Goal: Task Accomplishment & Management: Manage account settings

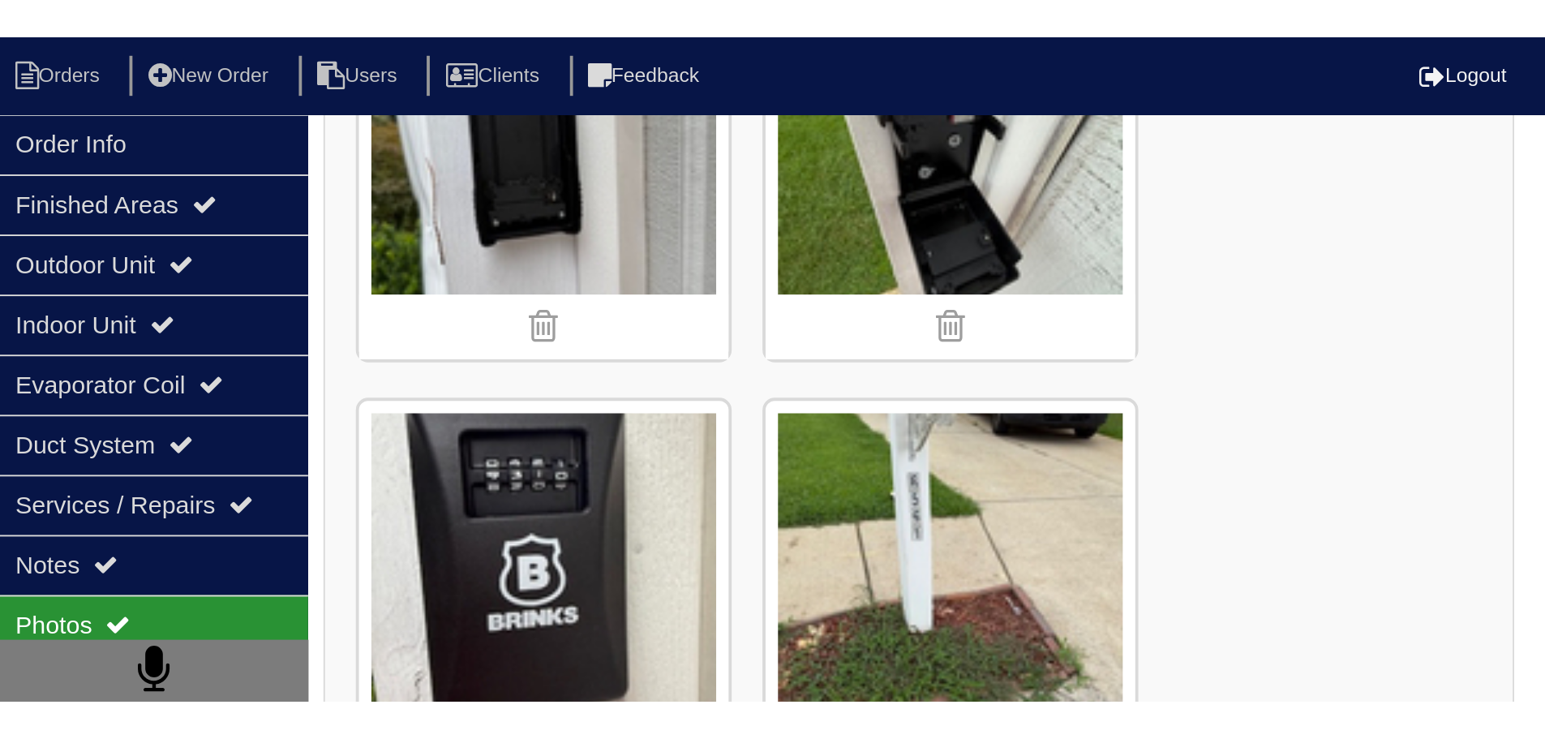
scroll to position [324, 0]
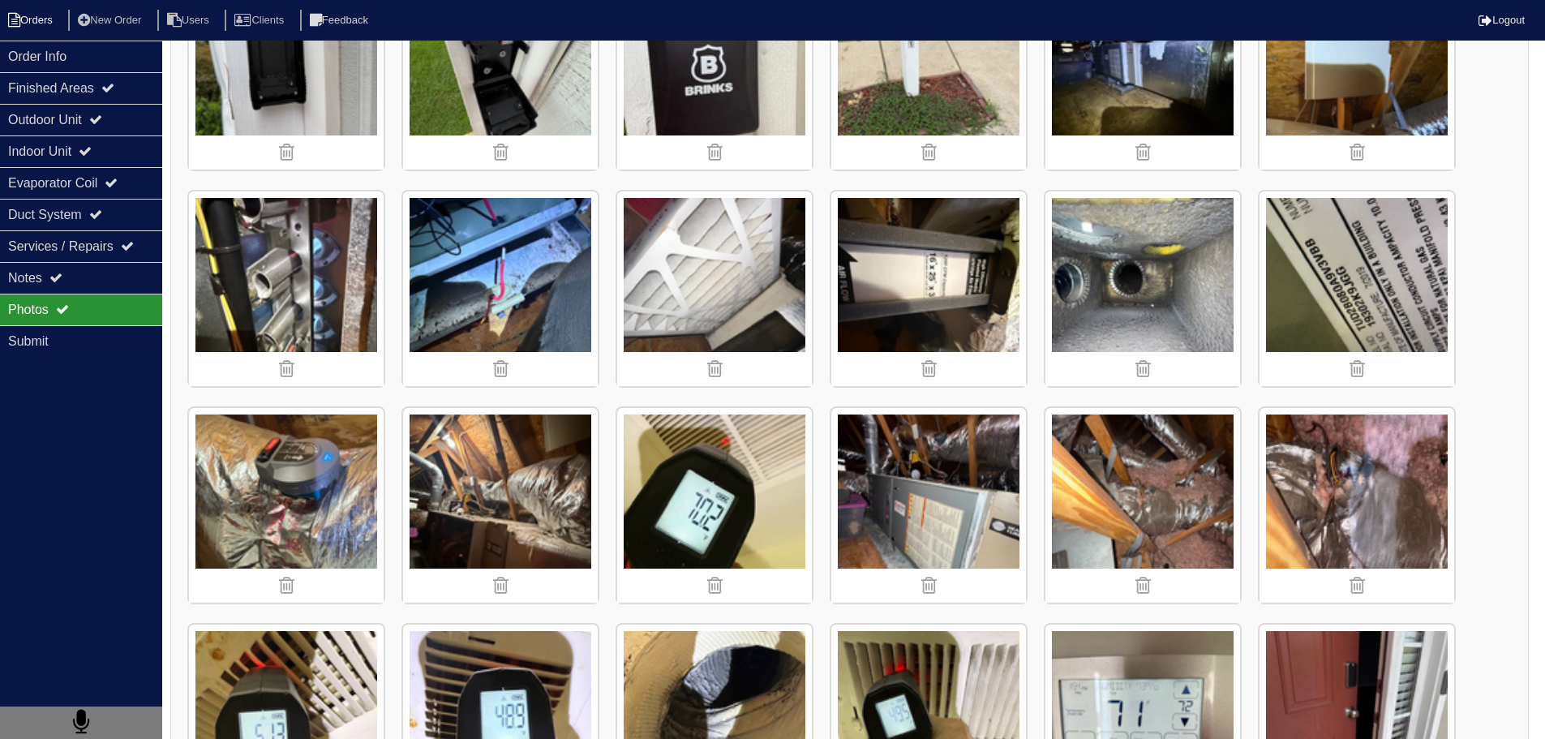
click at [20, 11] on li "Orders" at bounding box center [33, 21] width 66 height 22
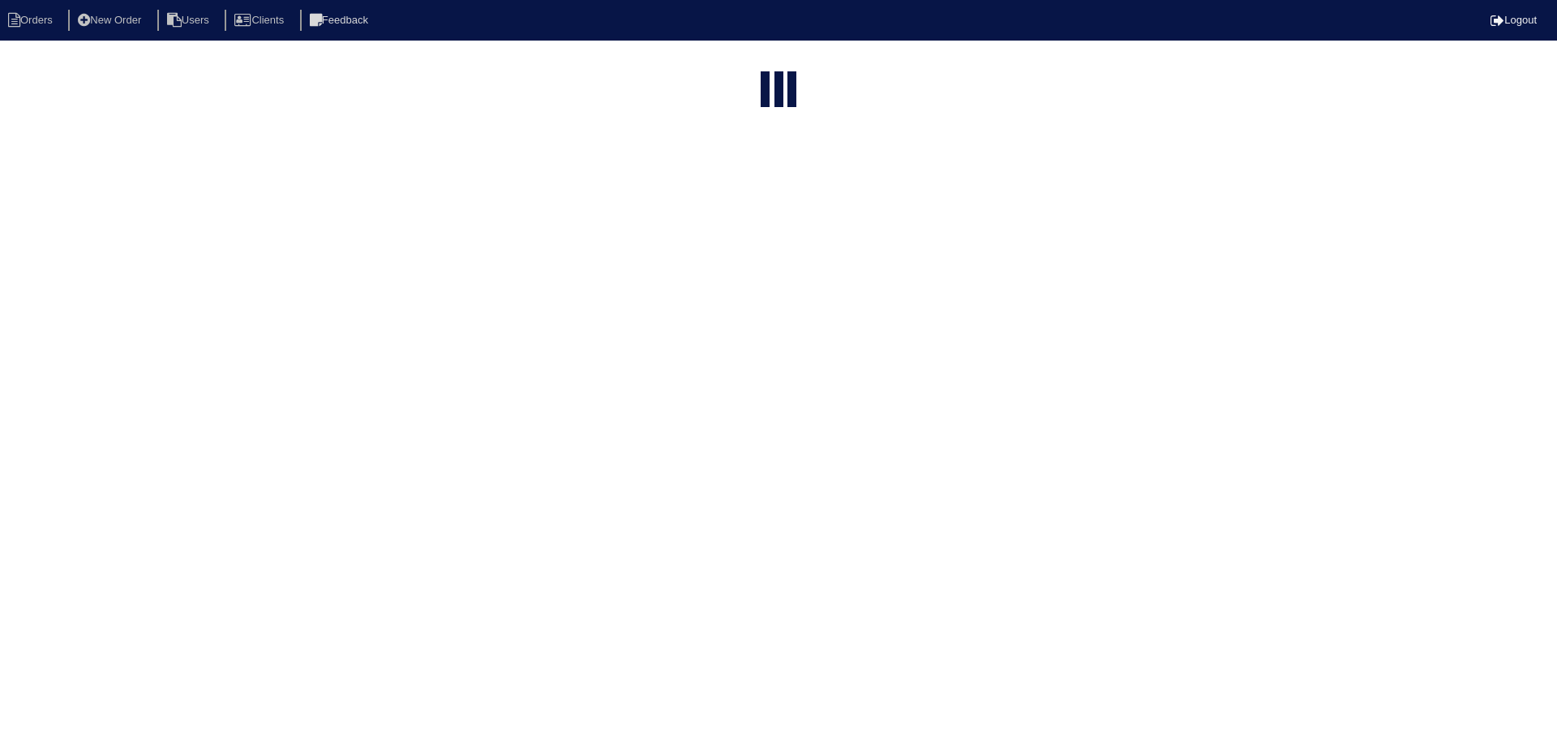
select select "15"
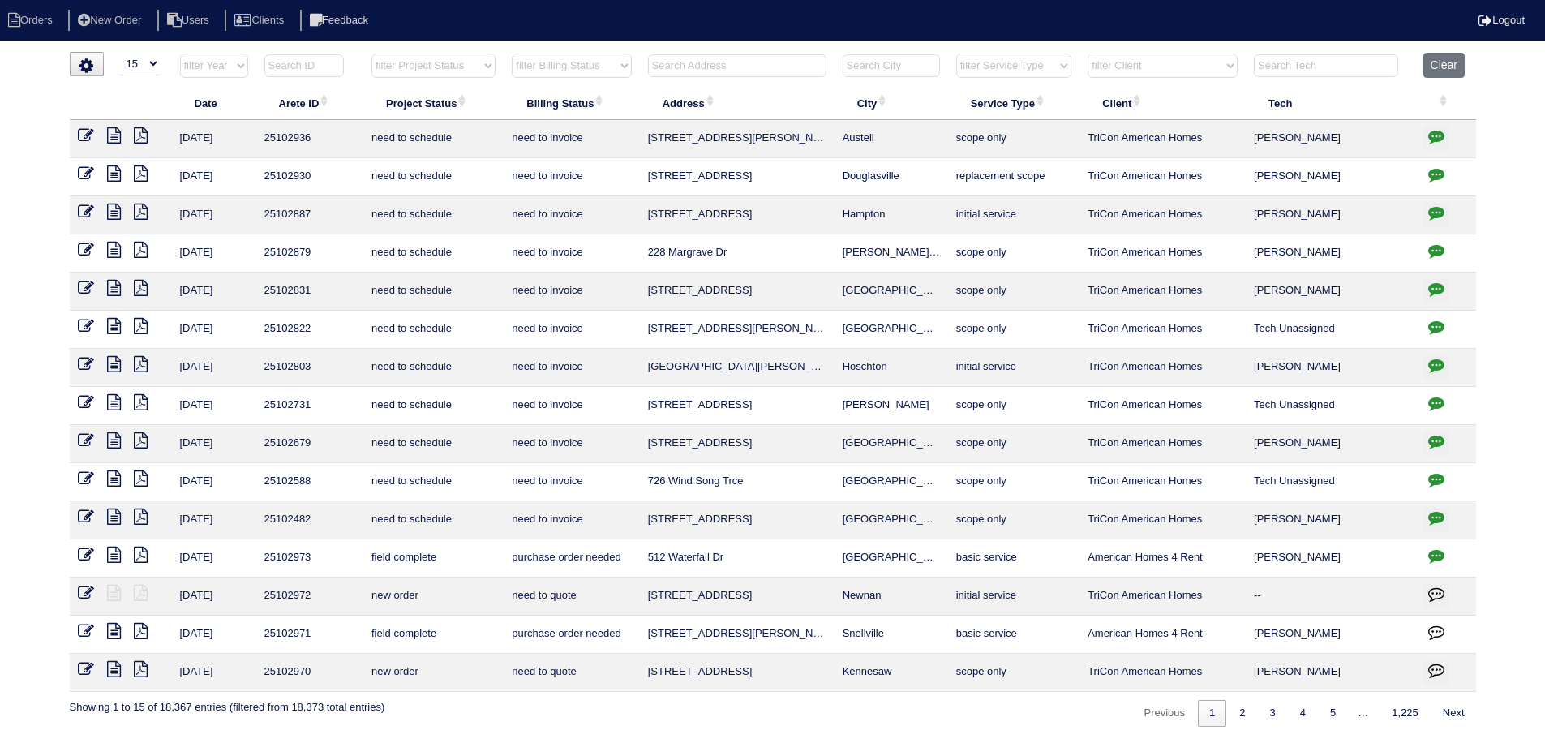
click at [757, 67] on input "text" at bounding box center [737, 65] width 178 height 23
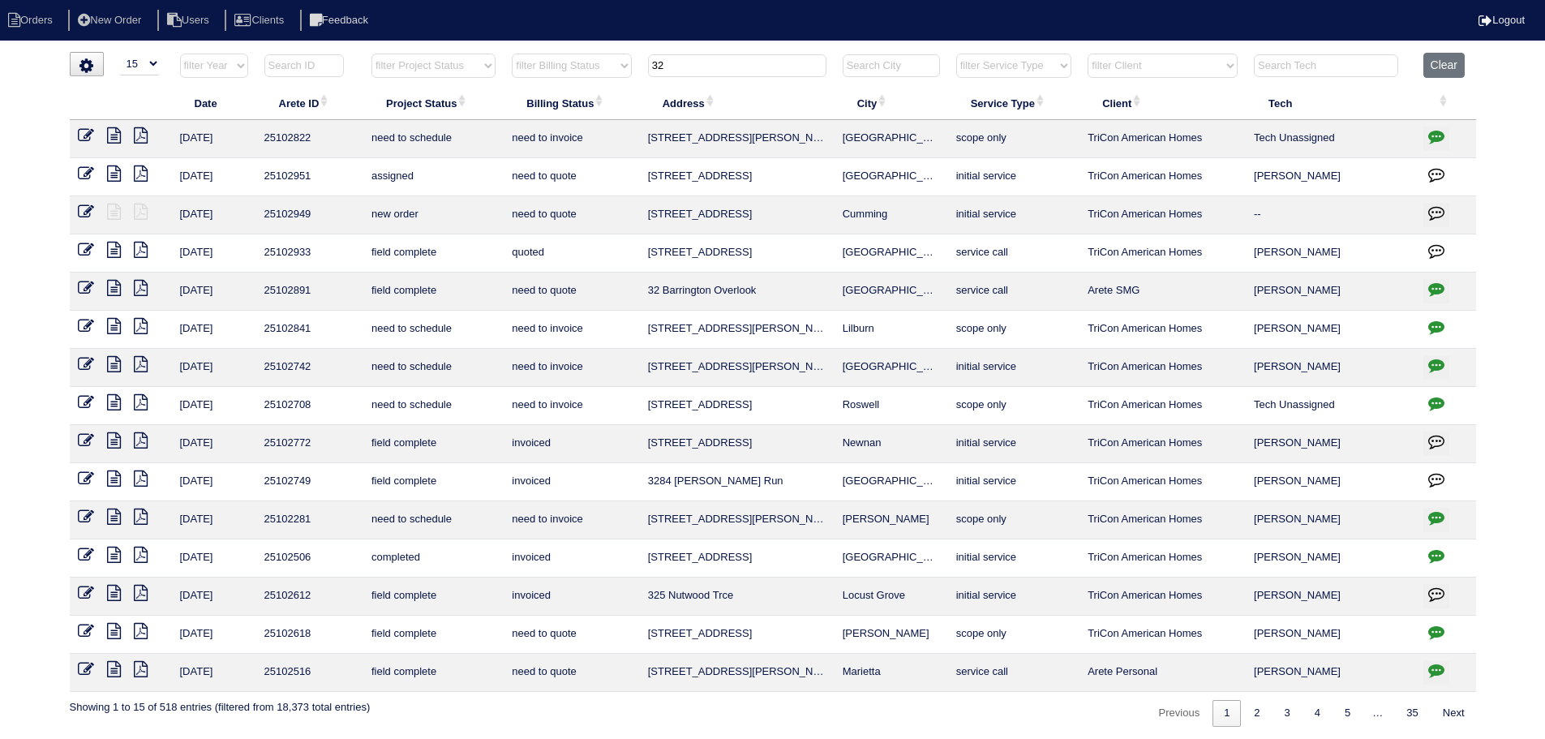
drag, startPoint x: 928, startPoint y: 176, endPoint x: 637, endPoint y: 174, distance: 290.3
click at [635, 175] on tr "8/11/25 25102951 assigned need to quote 3250 Alexandria Dr Grovetown initial se…" at bounding box center [773, 177] width 1406 height 38
copy tr "3250 Alexandria Dr Grovetown"
click at [678, 45] on html "Orders New Order Users Clients Feedback Logout Orders New Order Users Clients M…" at bounding box center [772, 371] width 1545 height 743
click at [619, 62] on tr "filter Year -- Any Year -- 2025 2024 2023 2022 2021 2020 2019 filter Project St…" at bounding box center [773, 69] width 1406 height 33
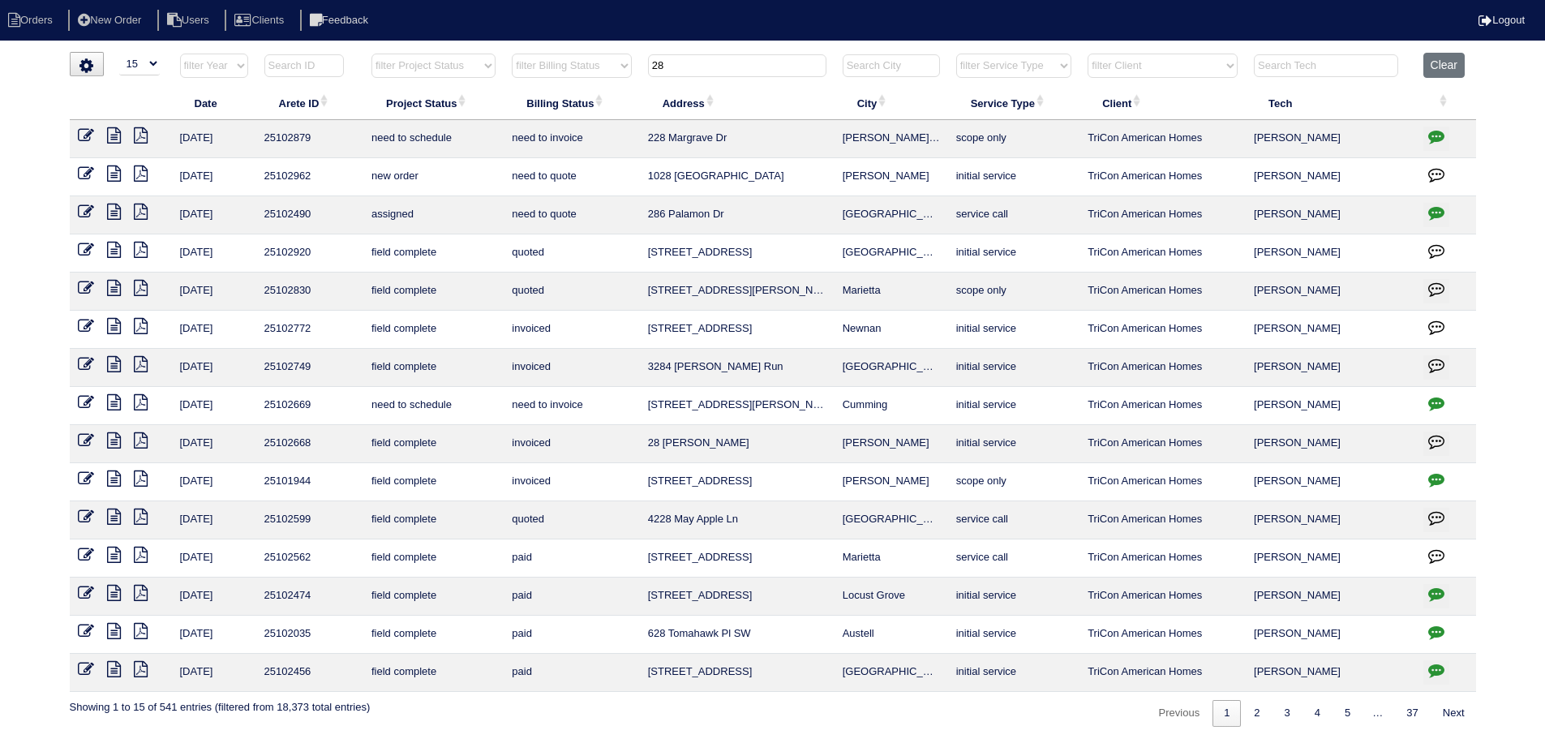
type input "2"
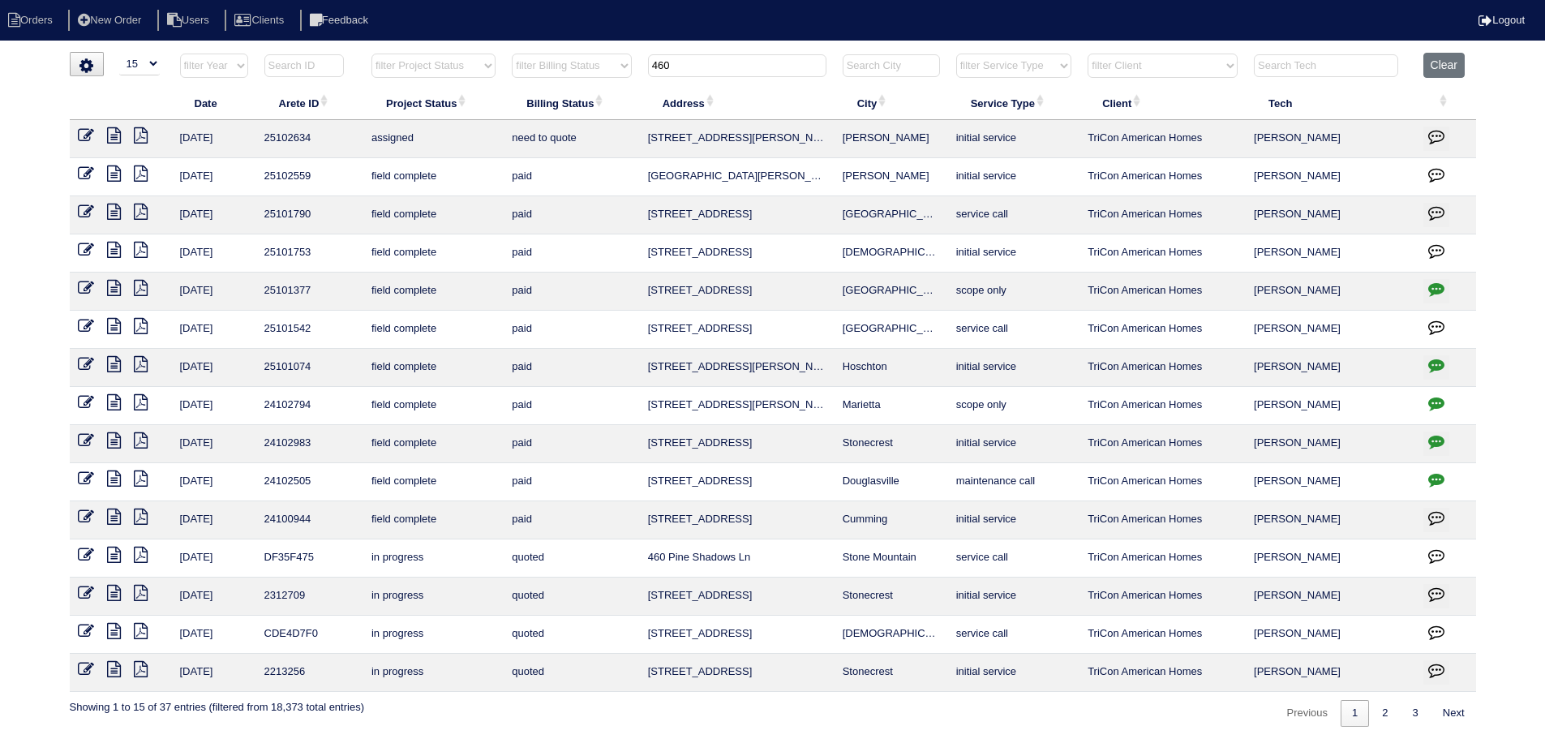
type input "460"
drag, startPoint x: 907, startPoint y: 151, endPoint x: 667, endPoint y: 132, distance: 240.0
click at [646, 144] on tr "8/11/25 25102634 assigned need to quote 4604 Jessie Rd Martinez initial service…" at bounding box center [773, 139] width 1406 height 38
copy tr "4604 Jessie Rd Martinez"
click at [1458, 72] on button "Clear" at bounding box center [1443, 65] width 41 height 25
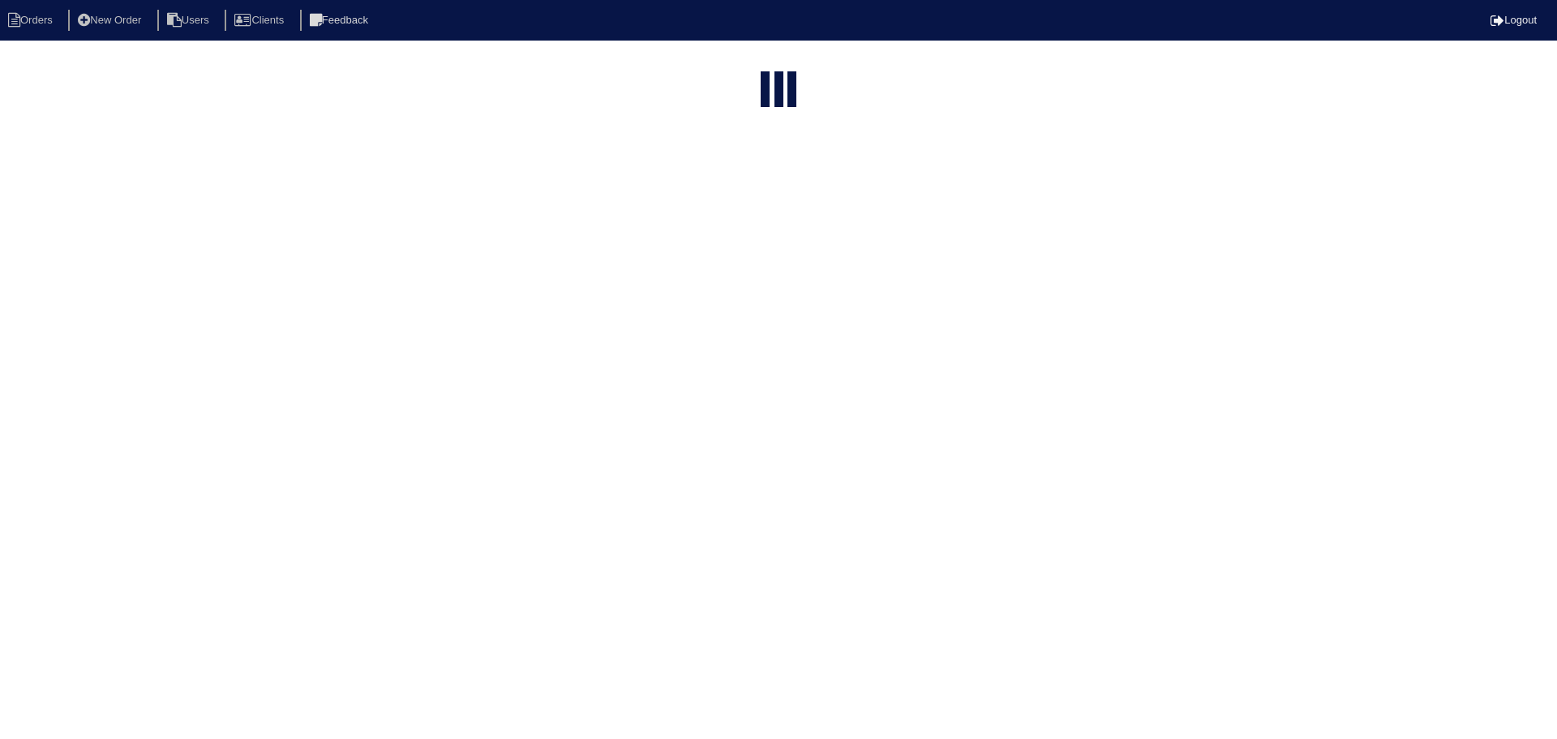
select select "15"
click at [484, 64] on select "filter Project Status -- Any Project Status -- new order assigned in progress f…" at bounding box center [433, 66] width 124 height 24
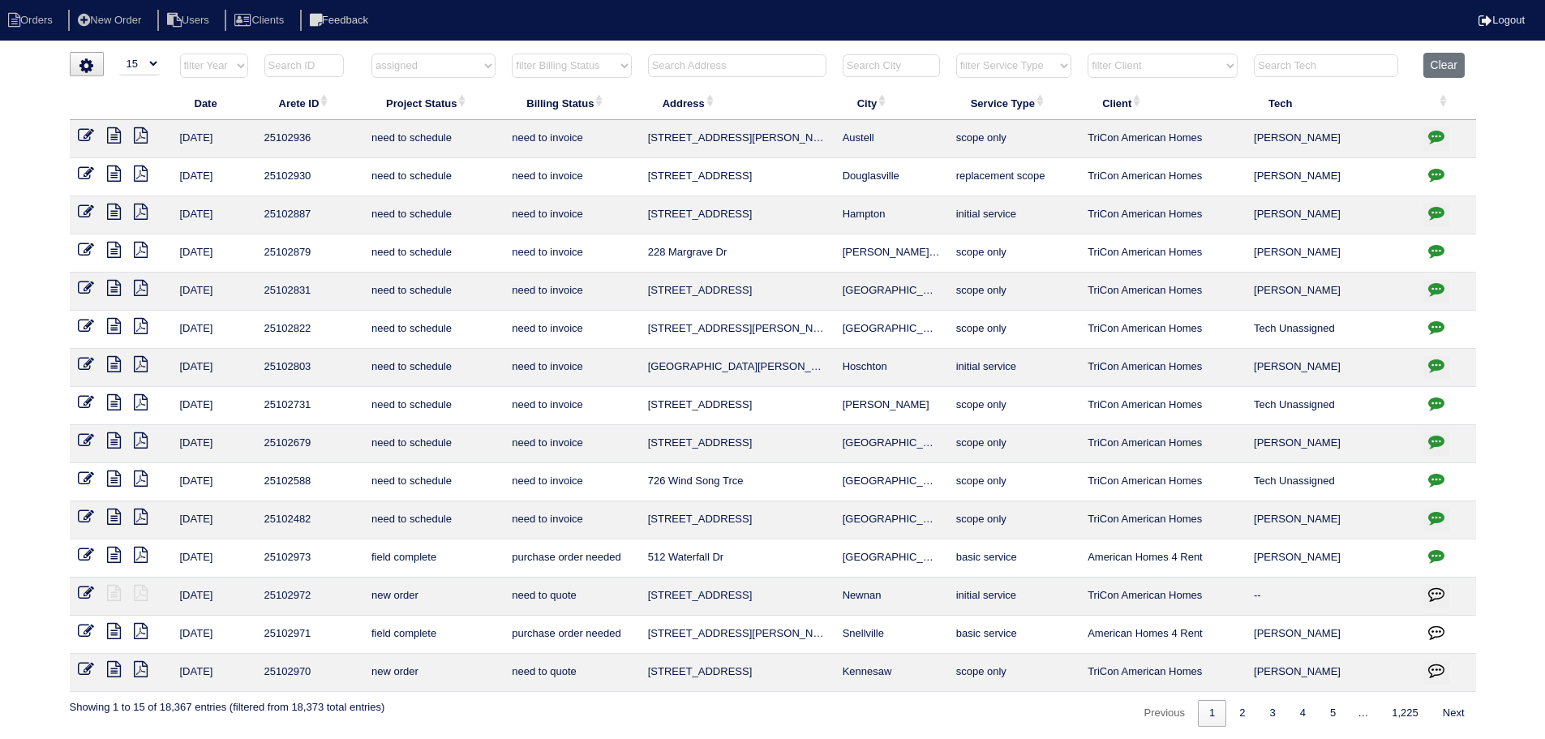
click at [371, 54] on select "filter Project Status -- Any Project Status -- new order assigned in progress f…" at bounding box center [433, 66] width 124 height 24
select select "assigned"
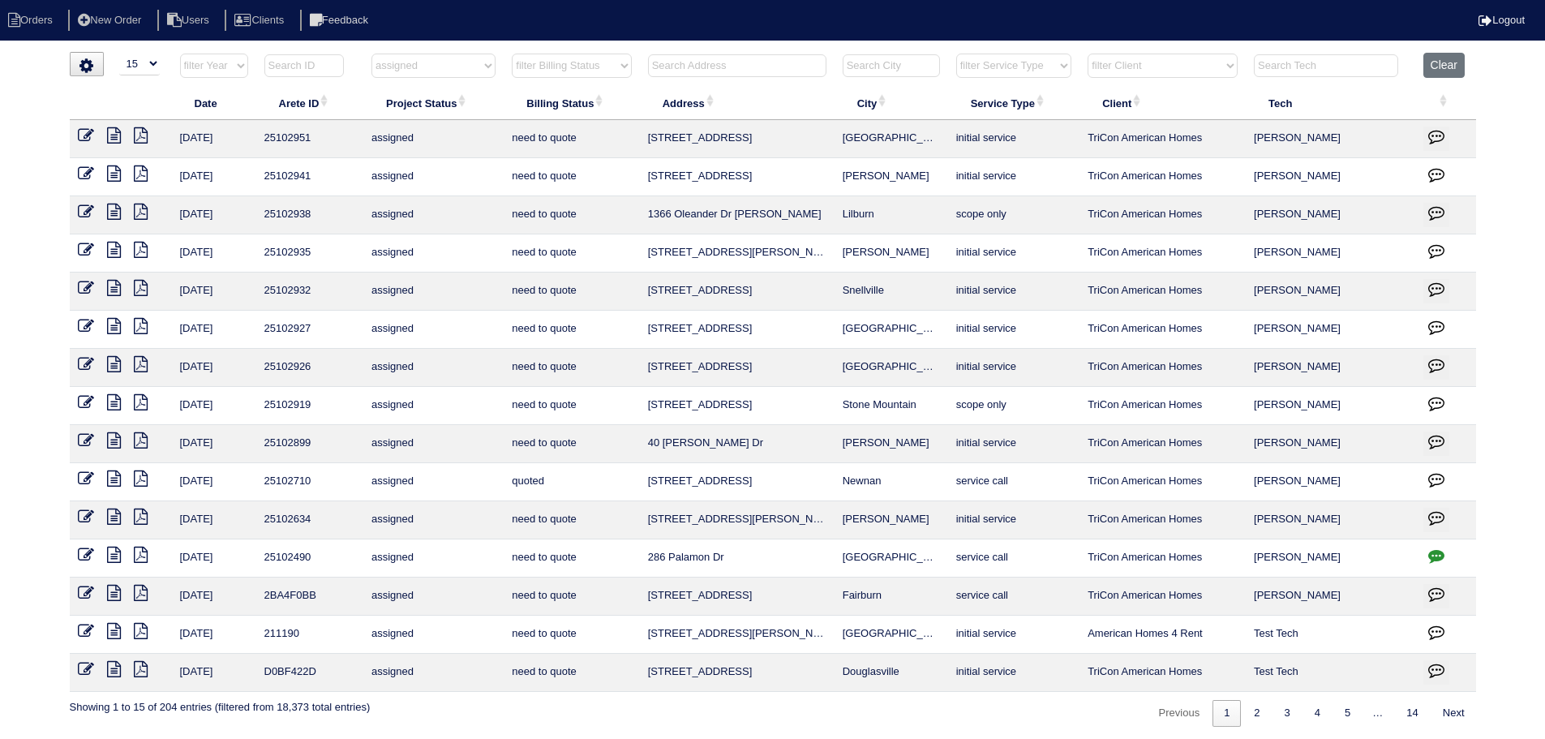
drag, startPoint x: 487, startPoint y: 65, endPoint x: 485, endPoint y: 77, distance: 12.4
click at [487, 65] on select "filter Project Status -- Any Project Status -- new order assigned in progress f…" at bounding box center [433, 66] width 124 height 24
select select
click at [371, 54] on select "filter Project Status -- Any Project Status -- new order assigned in progress f…" at bounding box center [433, 66] width 124 height 24
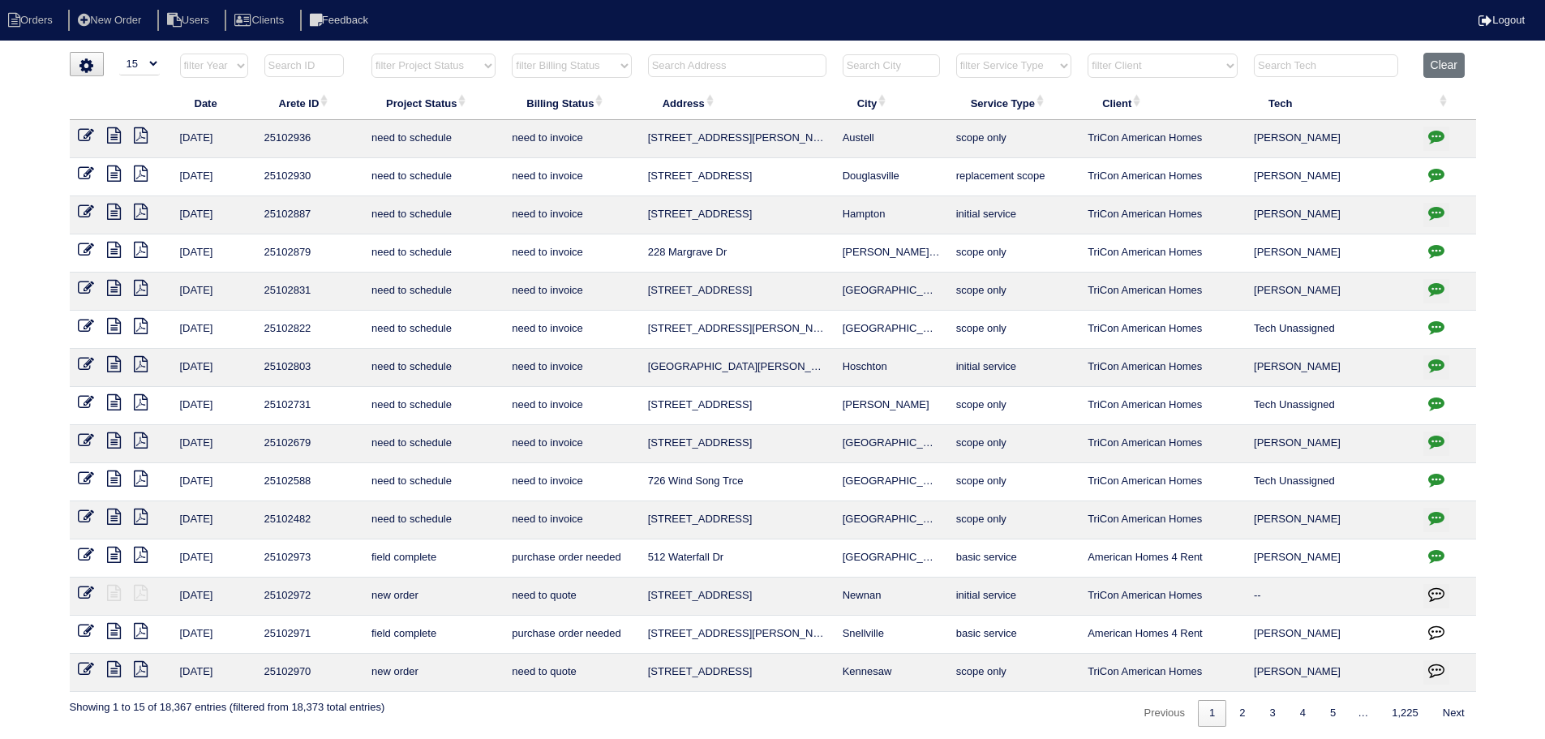
click at [982, 62] on select "filter Service Type -- Any Service Type -- initial service basic service mainte…" at bounding box center [1013, 66] width 115 height 24
click at [914, 70] on input "text" at bounding box center [891, 65] width 97 height 23
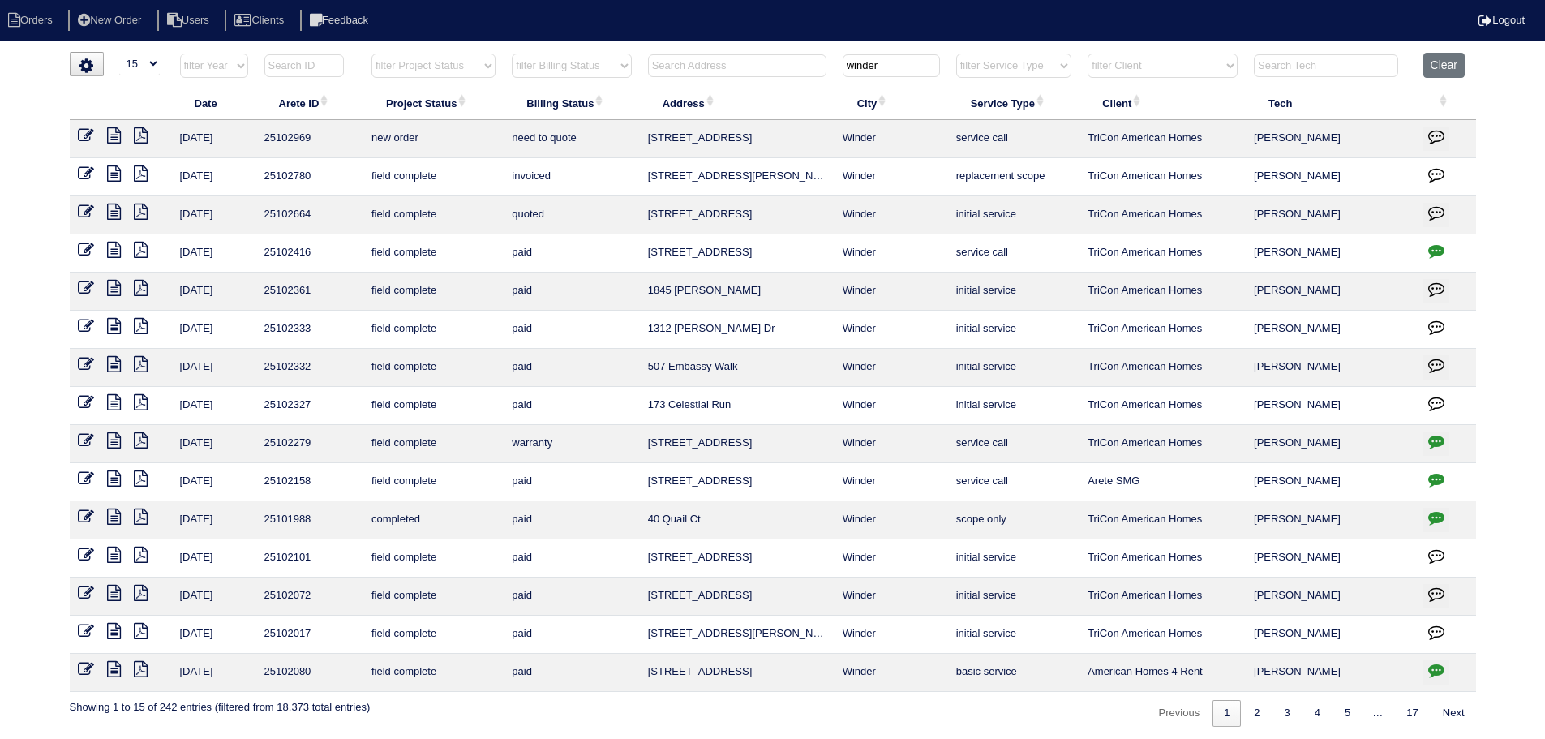
type input "winder"
drag, startPoint x: 85, startPoint y: 134, endPoint x: 132, endPoint y: 133, distance: 47.0
click at [85, 134] on icon at bounding box center [86, 135] width 16 height 16
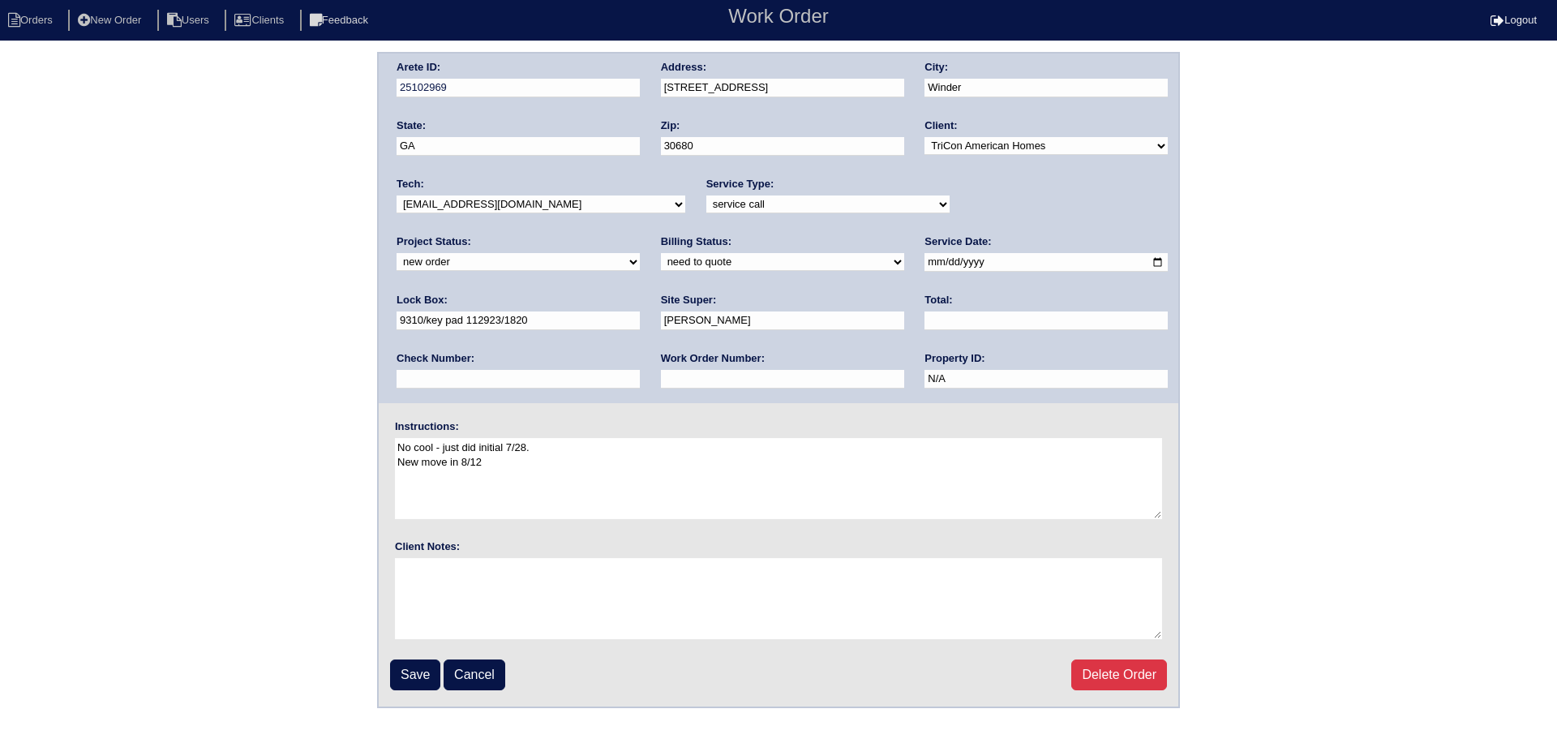
click at [640, 253] on select "new order assigned in progress field complete need to schedule admin review arc…" at bounding box center [518, 262] width 243 height 18
select select "assigned"
click at [640, 253] on select "new order assigned in progress field complete need to schedule admin review arc…" at bounding box center [518, 262] width 243 height 18
click at [924, 264] on input "2025-08-11" at bounding box center [1045, 262] width 243 height 19
click at [559, 215] on div "Tech: -select- aretesmg+backup-tech@gmail.com benjohnholt88@gmail.com callisonh…" at bounding box center [541, 199] width 289 height 45
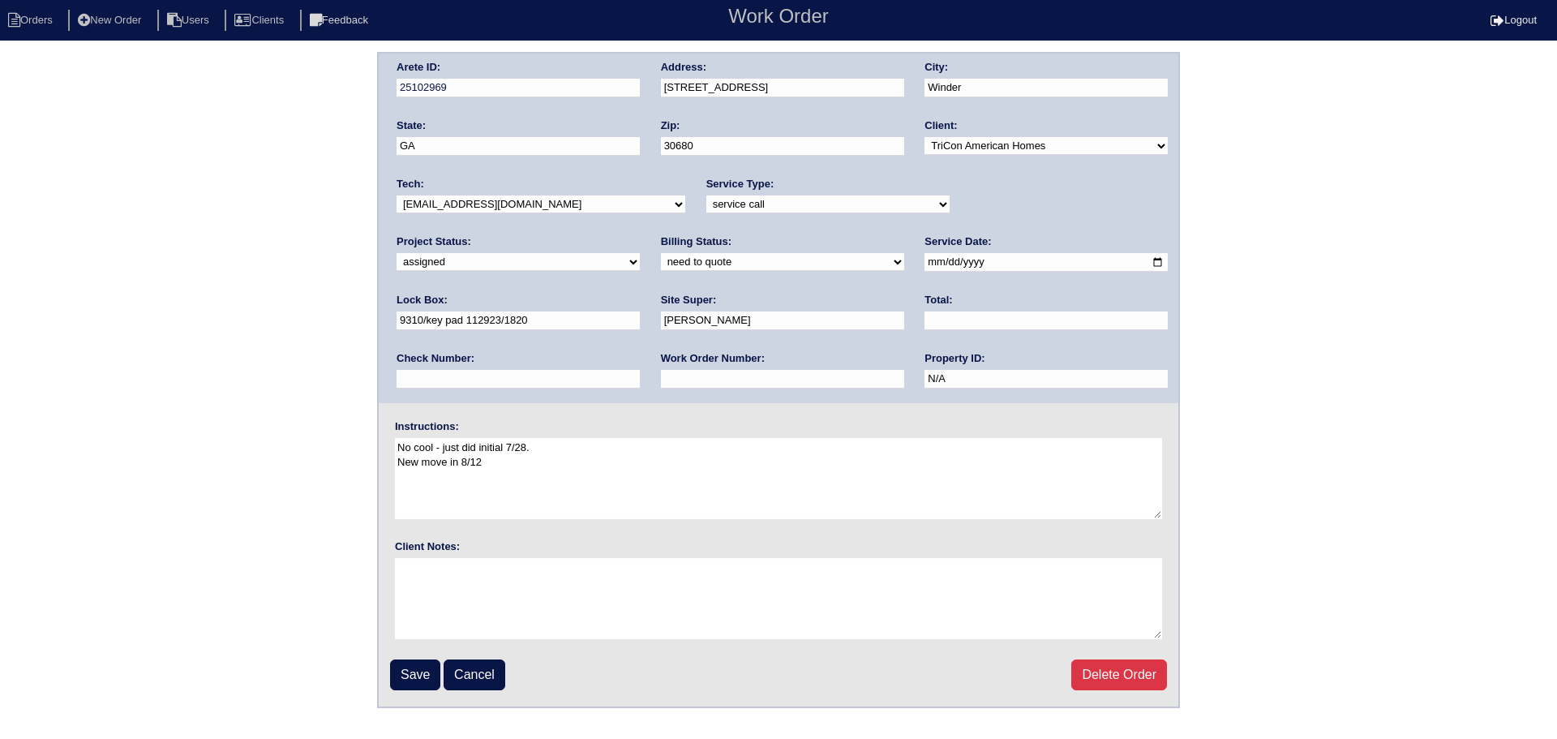
click at [558, 210] on select "-select- aretesmg+backup-tech@gmail.com benjohnholt88@gmail.com callisonhvac@ya…" at bounding box center [541, 204] width 289 height 18
click at [421, 653] on fieldset "Arete ID: 25102969 Address: 195 Shenandoah drive City: Winder State: GA Zip: 30…" at bounding box center [779, 380] width 800 height 653
drag, startPoint x: 415, startPoint y: 663, endPoint x: 475, endPoint y: 586, distance: 97.7
click at [414, 664] on input "Save" at bounding box center [415, 674] width 50 height 31
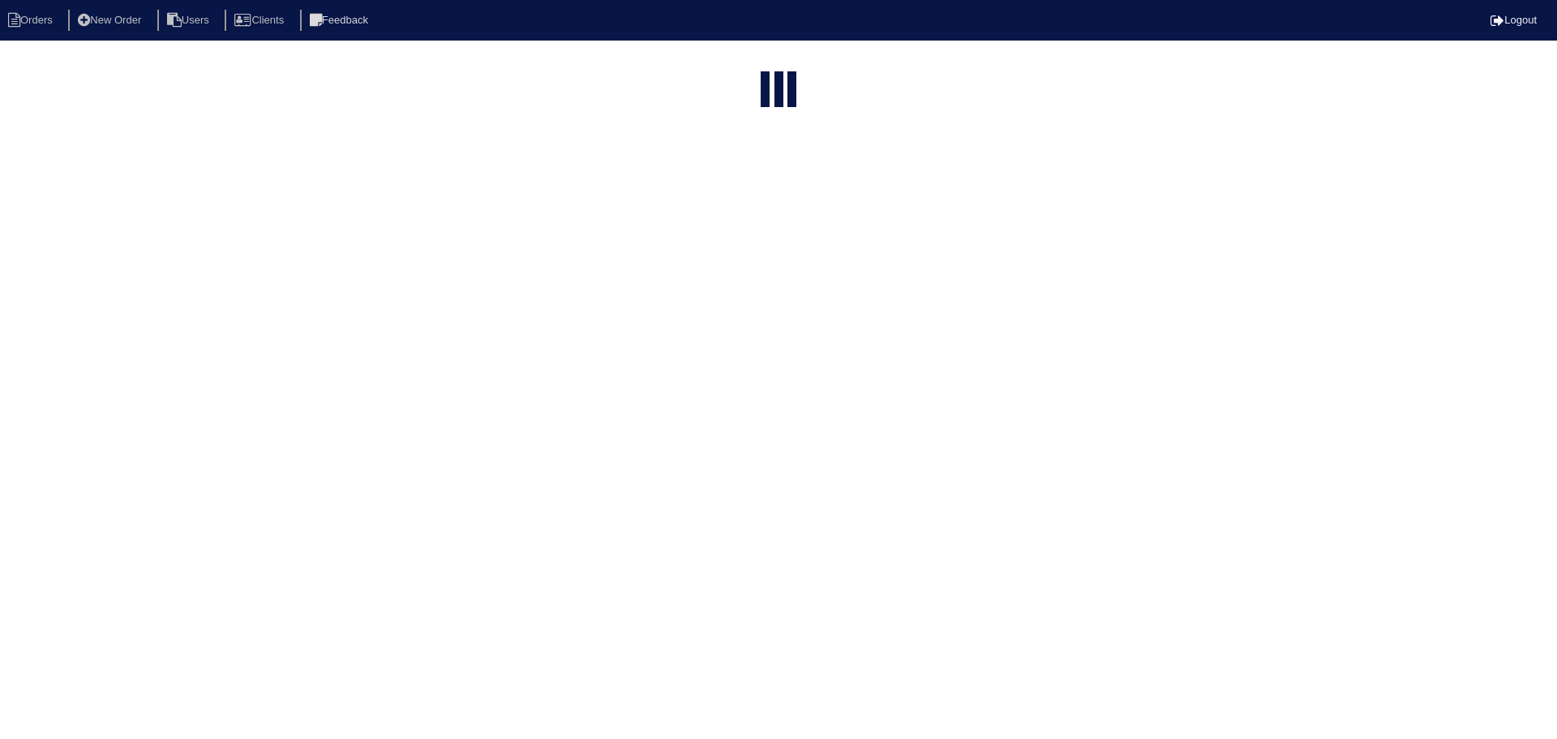
select select "15"
type input "winder"
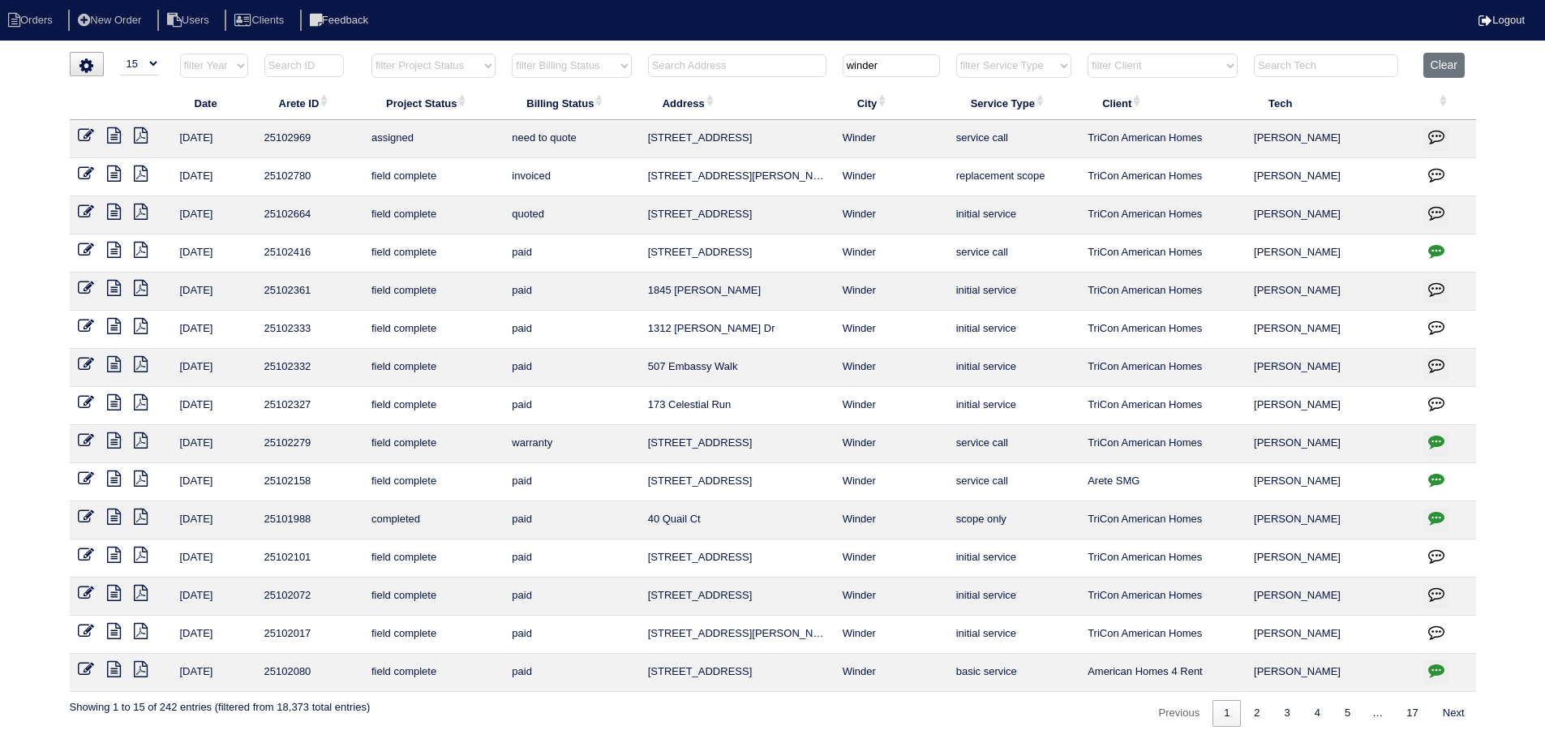
drag, startPoint x: 907, startPoint y: 143, endPoint x: 691, endPoint y: 134, distance: 216.7
click at [635, 143] on tr "8/11/25 25102969 assigned need to quote 195 Shenandoah drive Winder service cal…" at bounding box center [773, 139] width 1406 height 38
copy tr "195 Shenandoah drive Winder"
click at [1442, 54] on button "Clear" at bounding box center [1443, 65] width 41 height 25
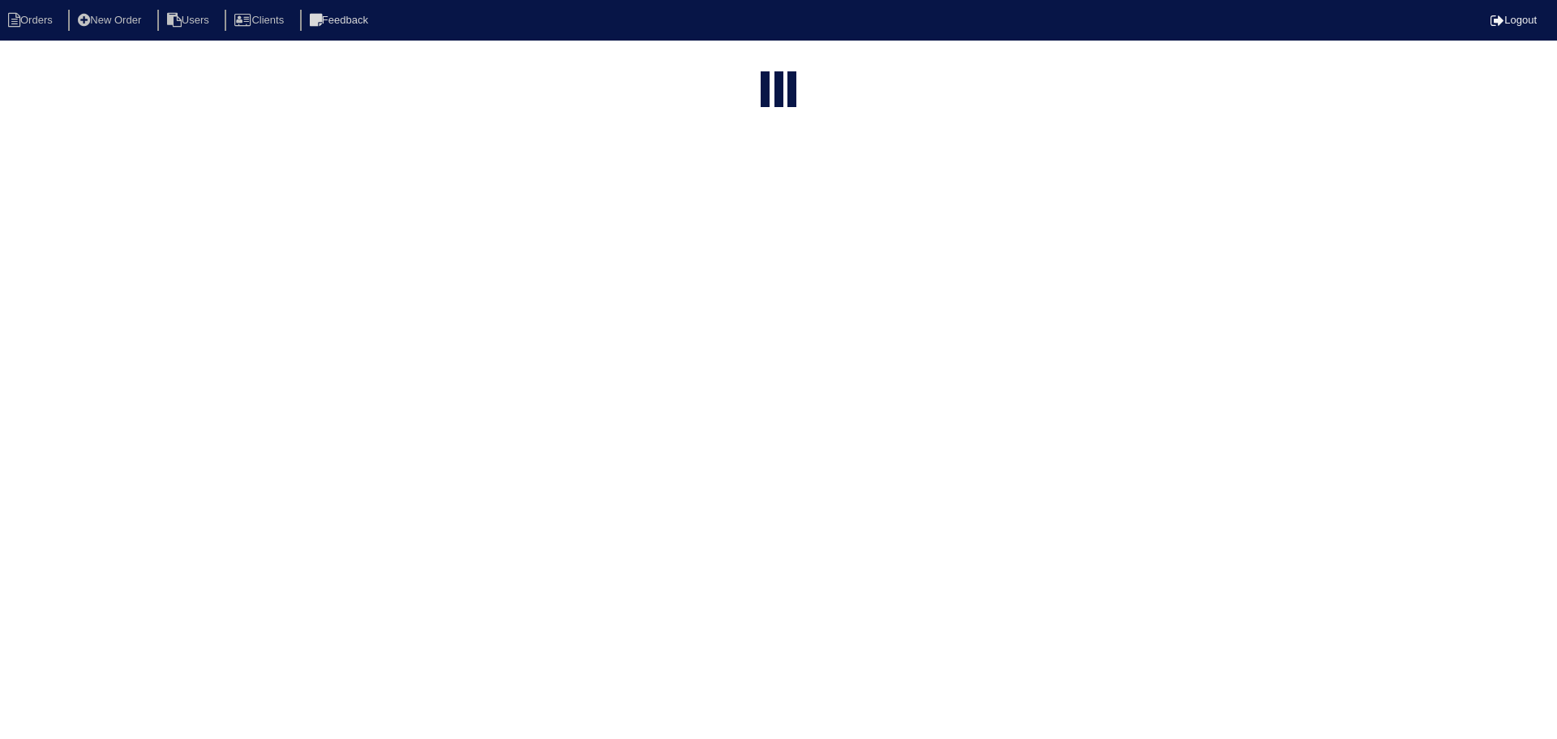
select select "15"
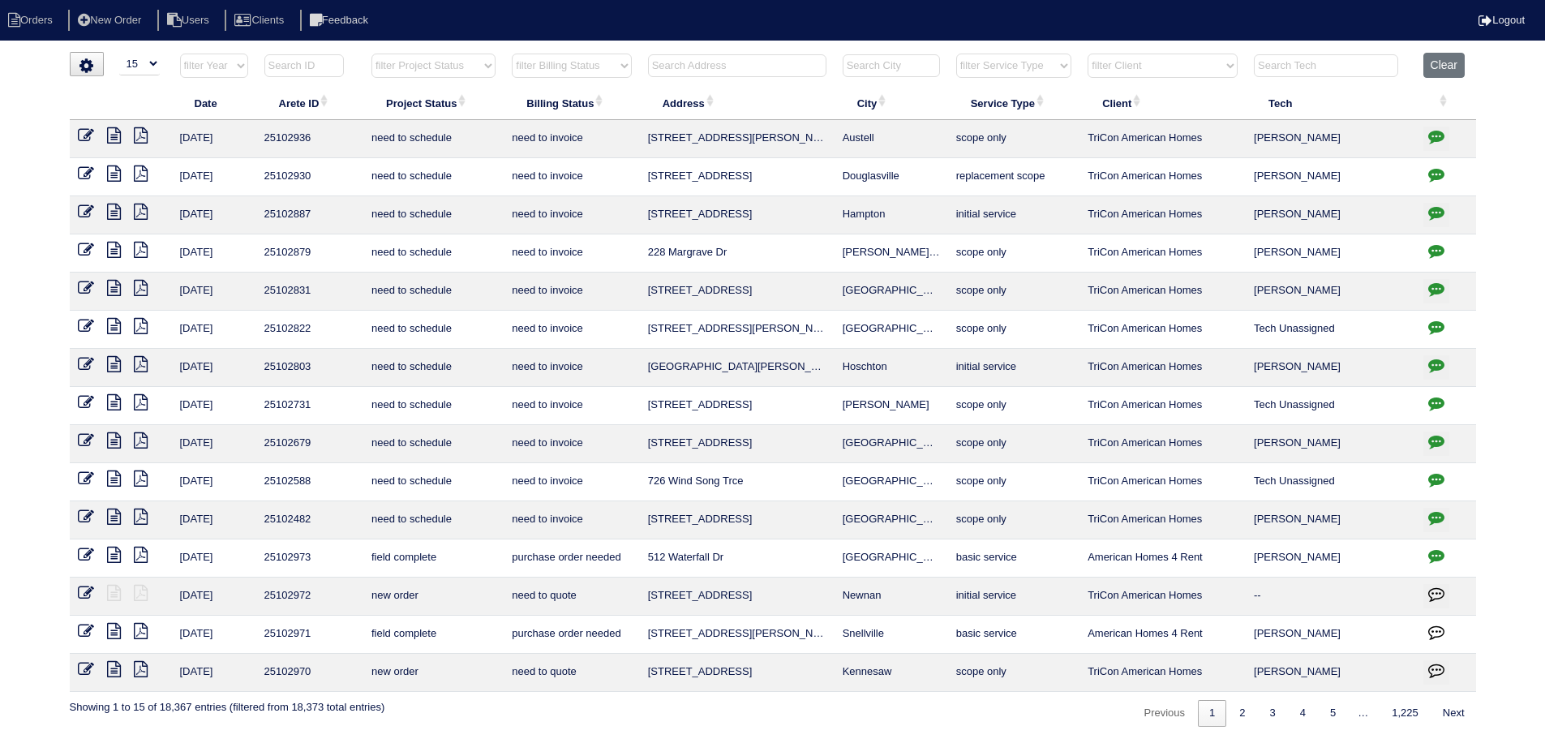
click at [471, 75] on select "filter Project Status -- Any Project Status -- new order assigned in progress f…" at bounding box center [433, 66] width 124 height 24
click at [371, 54] on select "filter Project Status -- Any Project Status -- new order assigned in progress f…" at bounding box center [433, 66] width 124 height 24
select select "assigned"
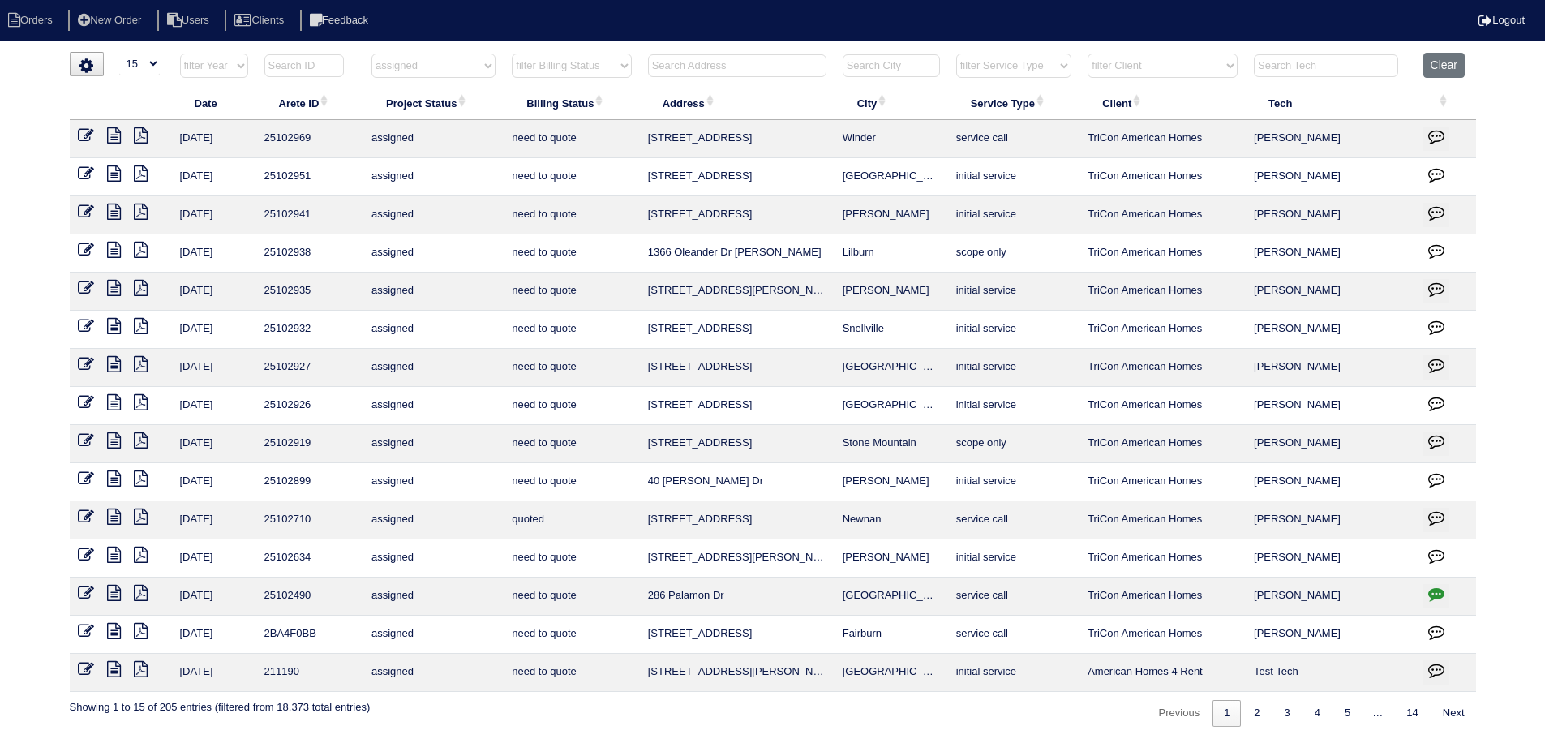
drag, startPoint x: 917, startPoint y: 410, endPoint x: 684, endPoint y: 394, distance: 234.1
click at [628, 393] on tr "8/11/25 25102926 assigned need to quote 146 Meadow Ridge Dr Stockbridge initial…" at bounding box center [773, 406] width 1406 height 38
copy tr "146 Meadow Ridge Dr Stockbridge"
drag, startPoint x: 898, startPoint y: 360, endPoint x: 611, endPoint y: 366, distance: 287.1
click at [603, 366] on tr "8/11/25 25102927 assigned need to quote 4901 Rapahoe Trail Atlanta initial serv…" at bounding box center [773, 368] width 1406 height 38
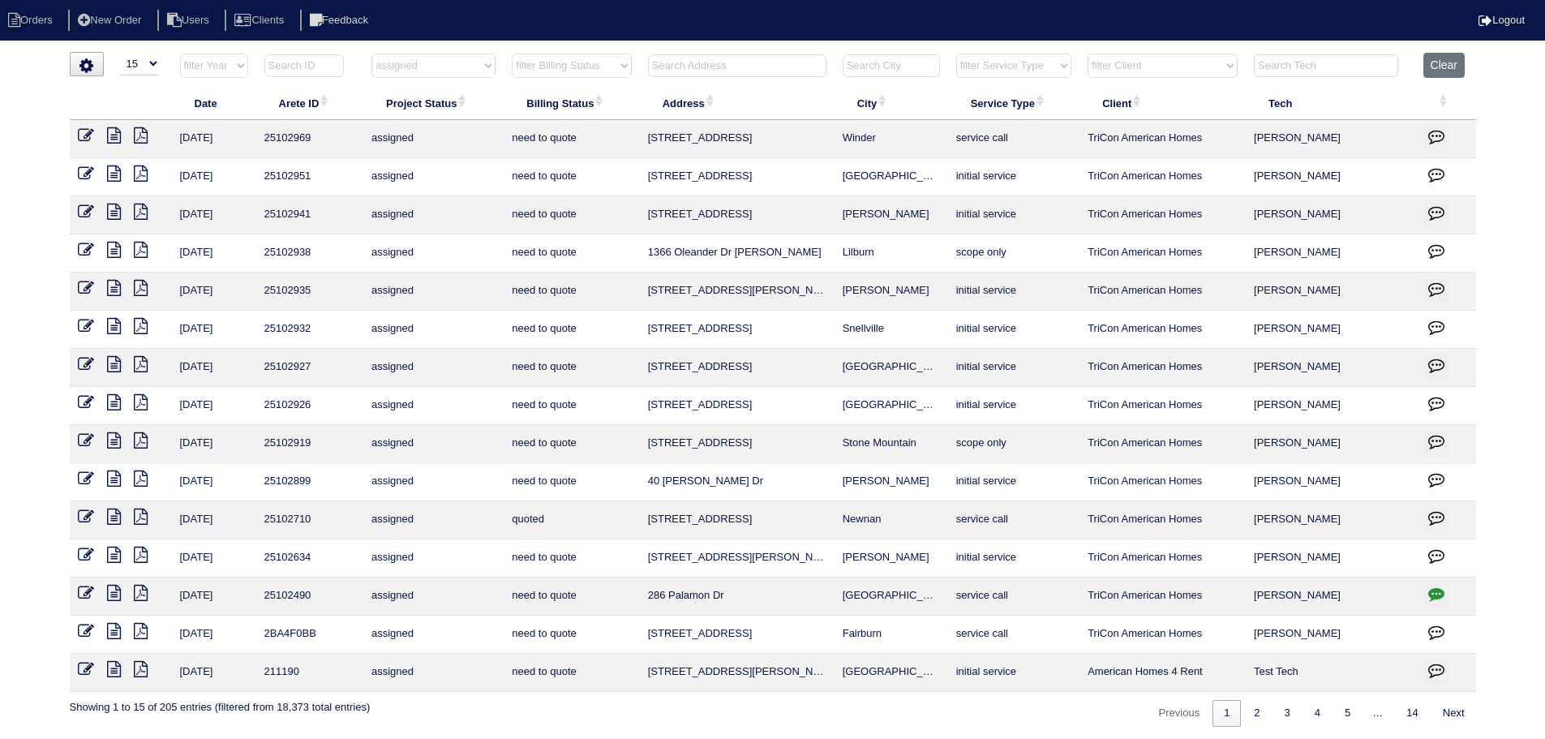
copy tr "4901 Rapahoe Trail Atlanta"
click at [1445, 73] on button "Clear" at bounding box center [1443, 65] width 41 height 25
select select
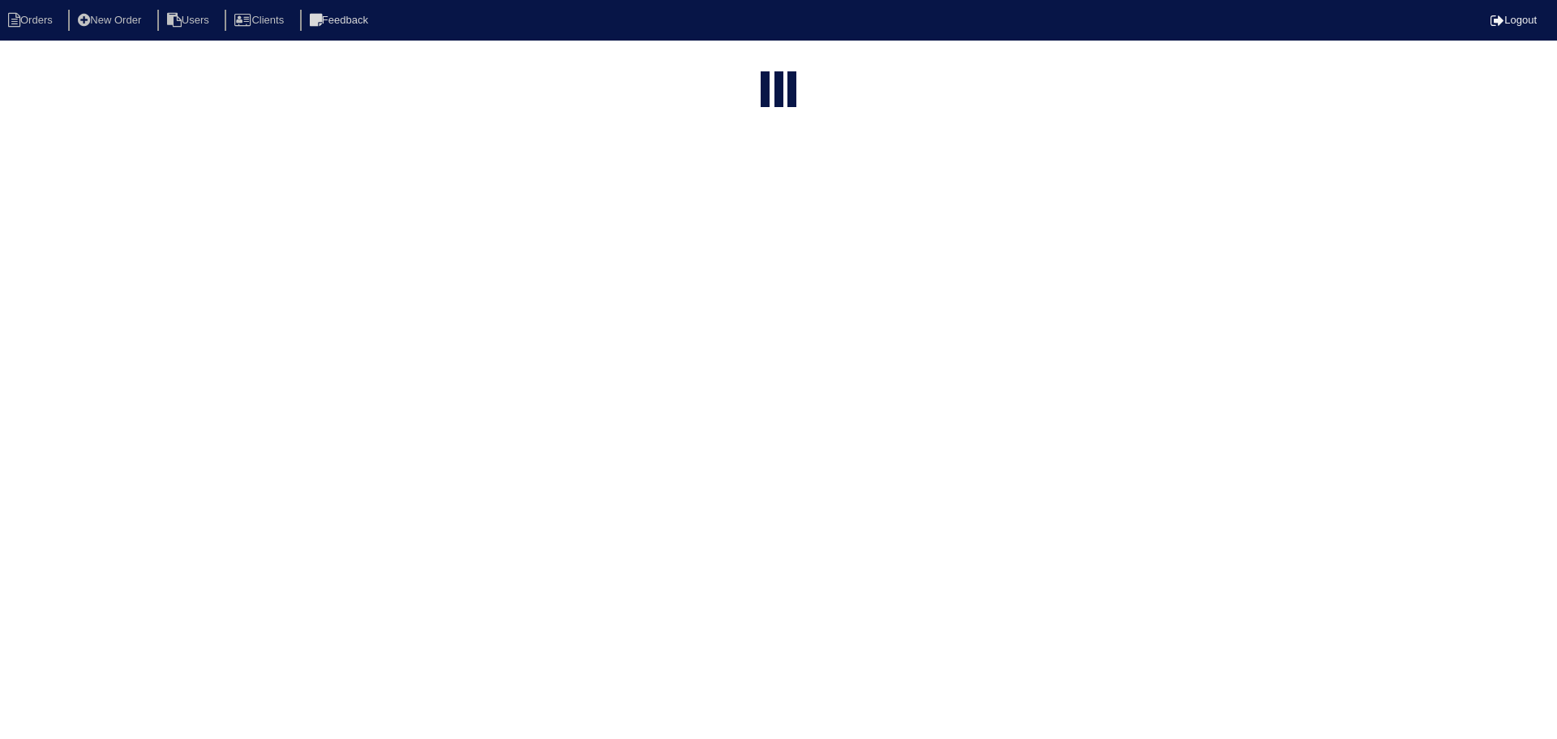
select select "15"
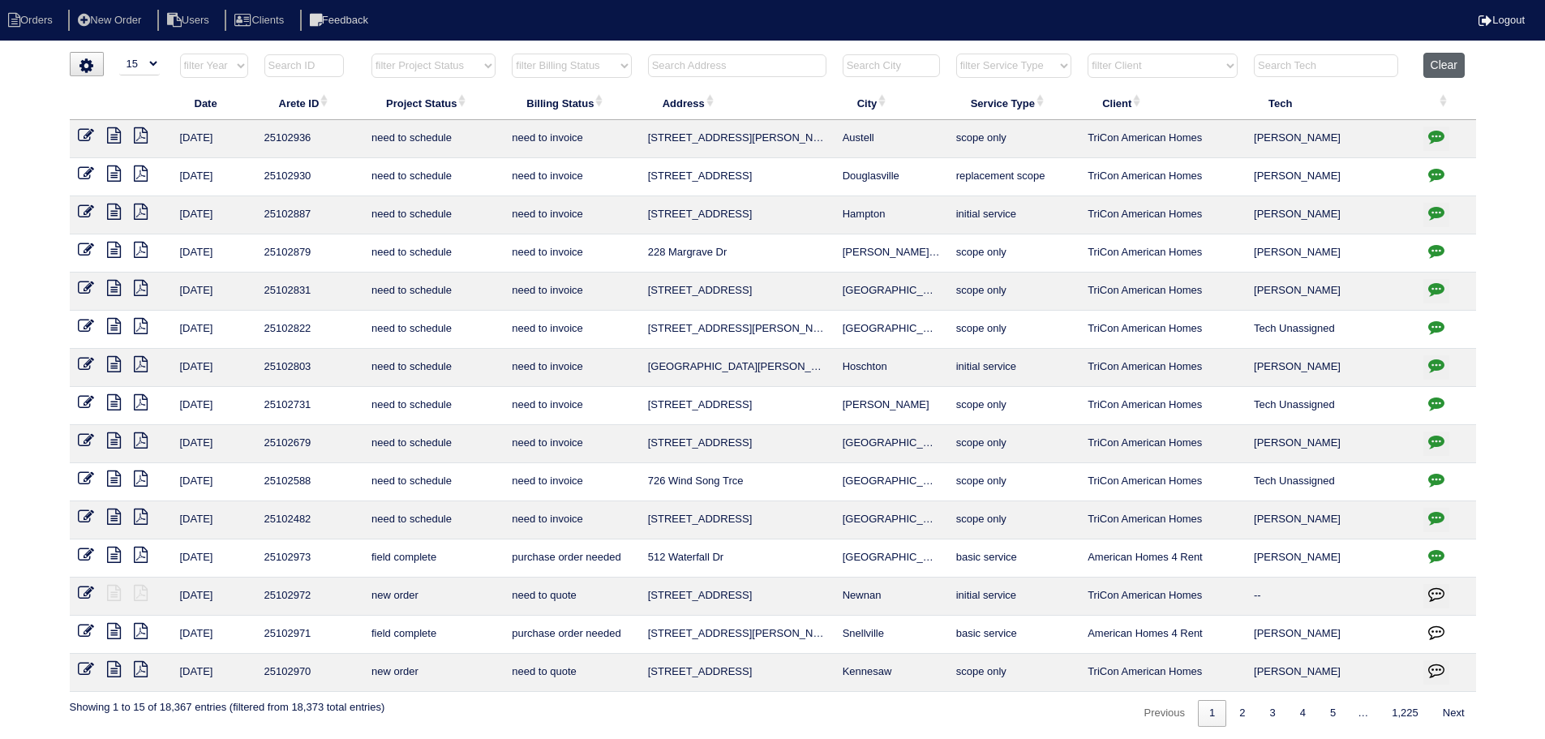
click at [1452, 53] on button "Clear" at bounding box center [1443, 65] width 41 height 25
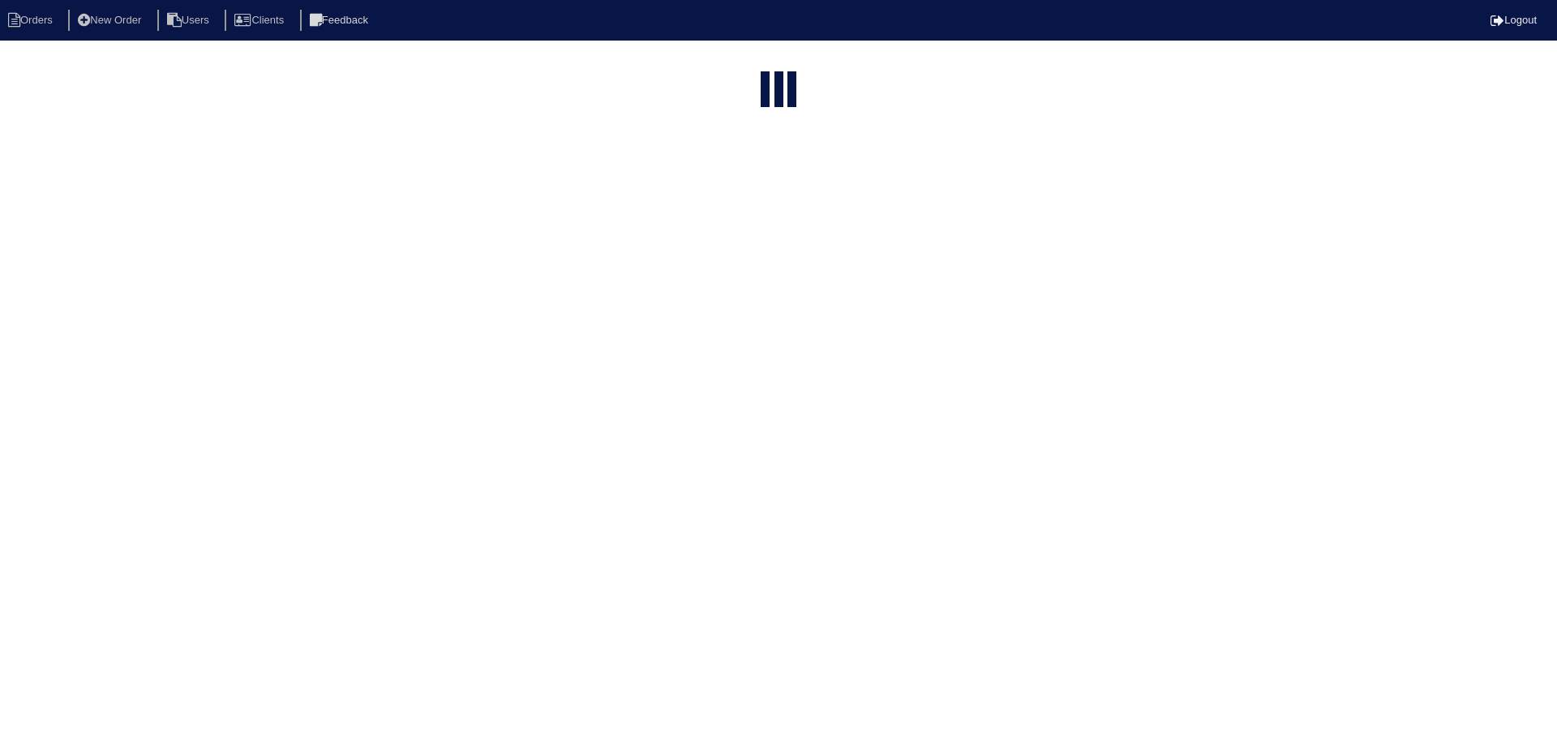
select select "15"
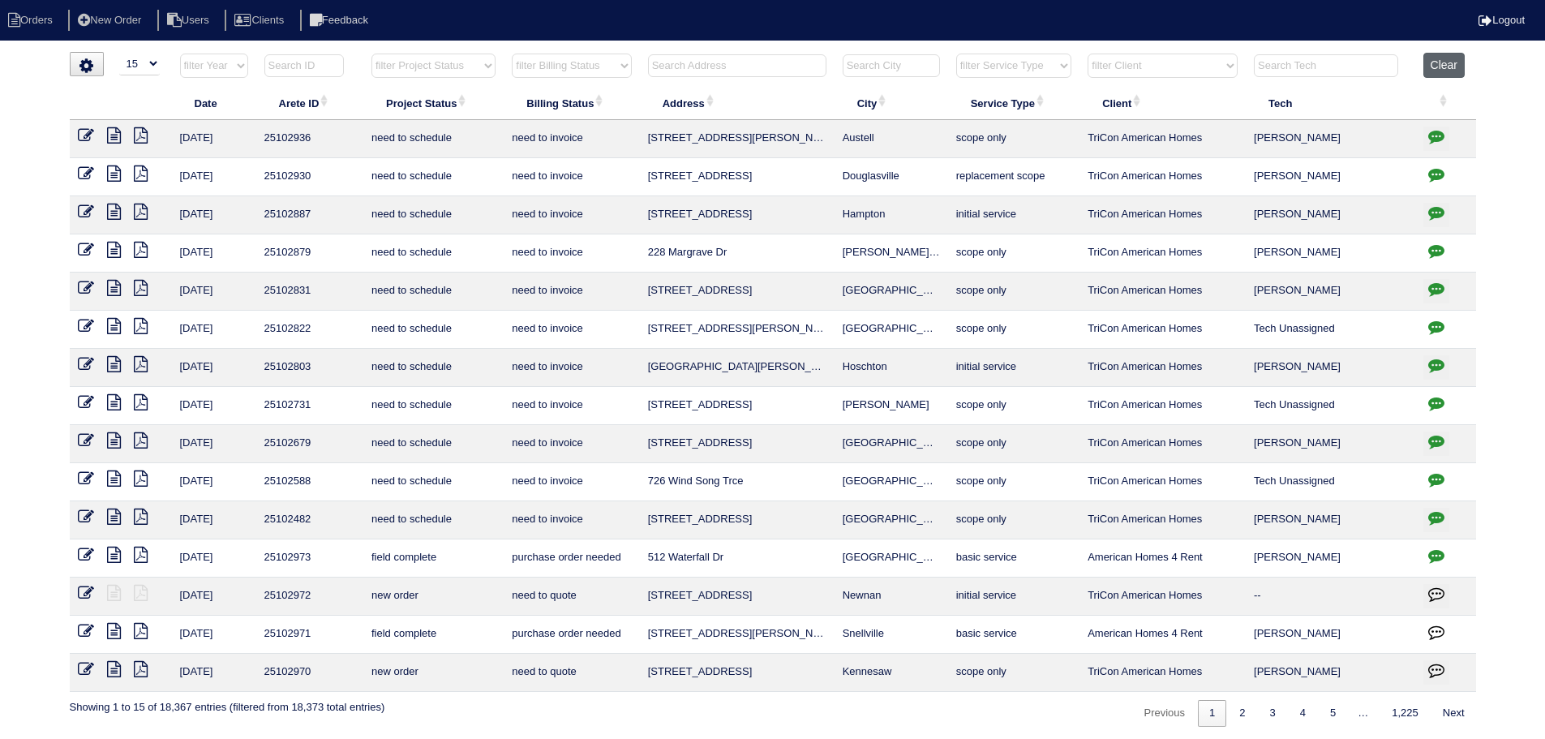
click at [1425, 75] on button "Clear" at bounding box center [1443, 65] width 41 height 25
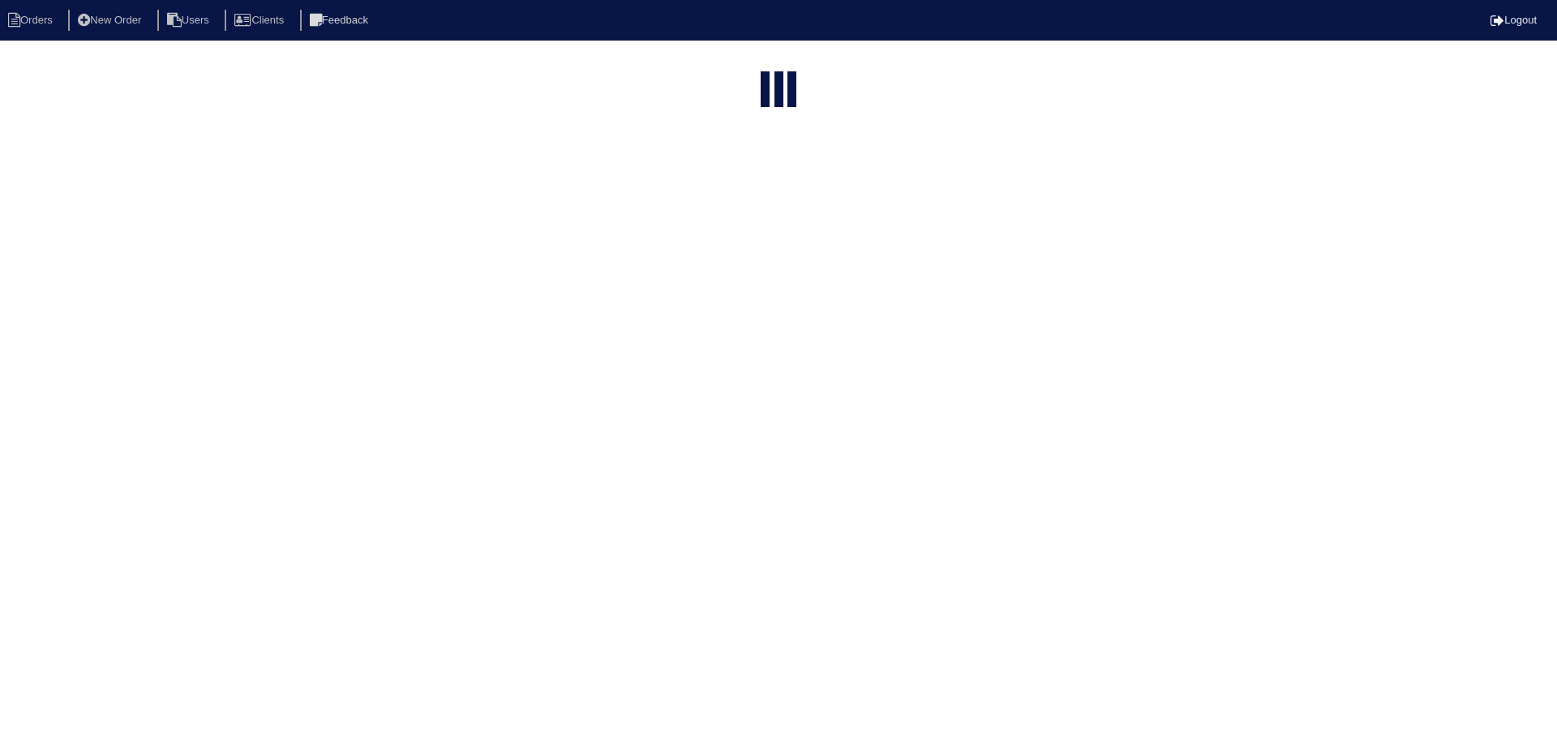
select select "15"
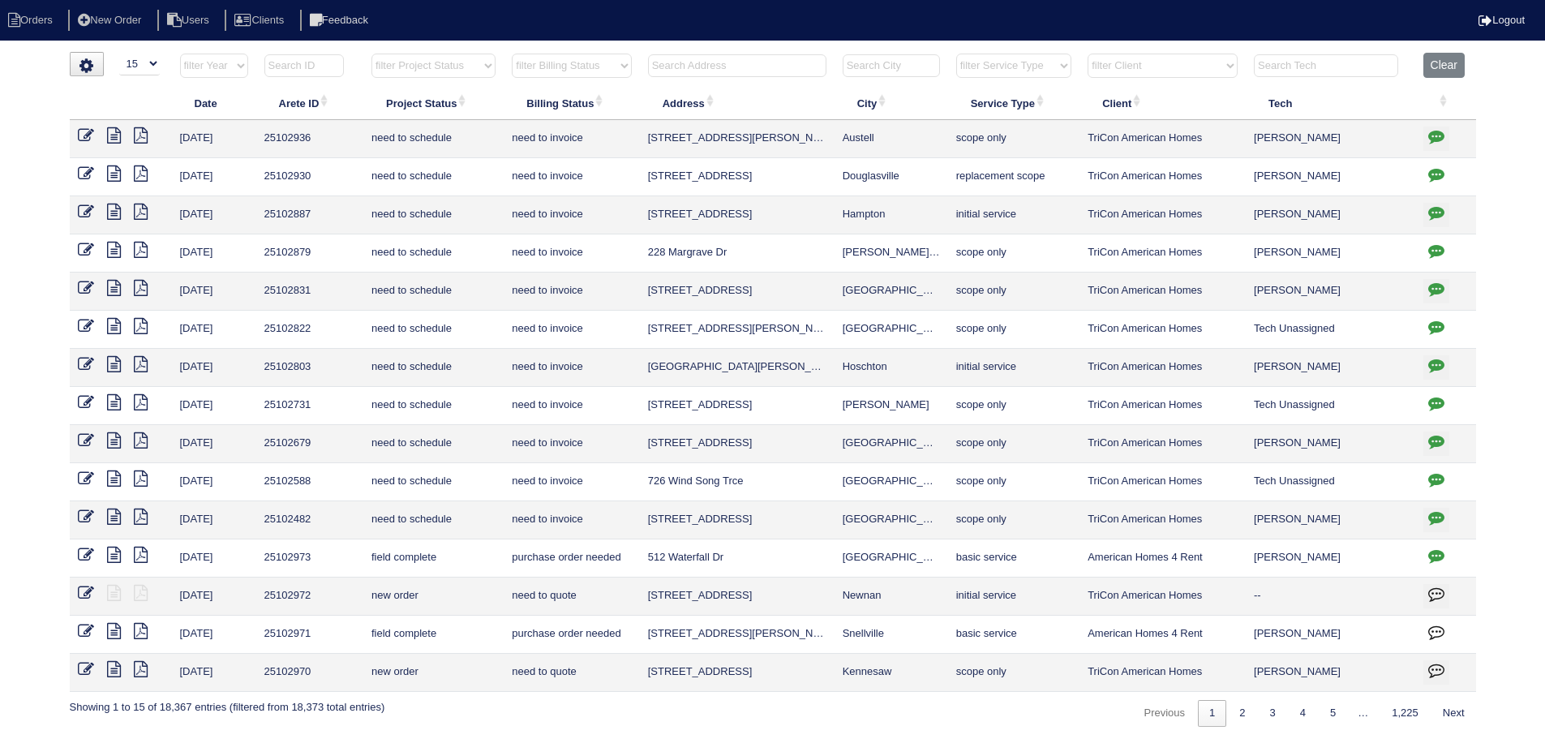
click at [1051, 70] on select "filter Service Type -- Any Service Type -- initial service basic service mainte…" at bounding box center [1013, 66] width 115 height 24
click at [957, 54] on select "filter Service Type -- Any Service Type -- initial service basic service mainte…" at bounding box center [1013, 66] width 115 height 24
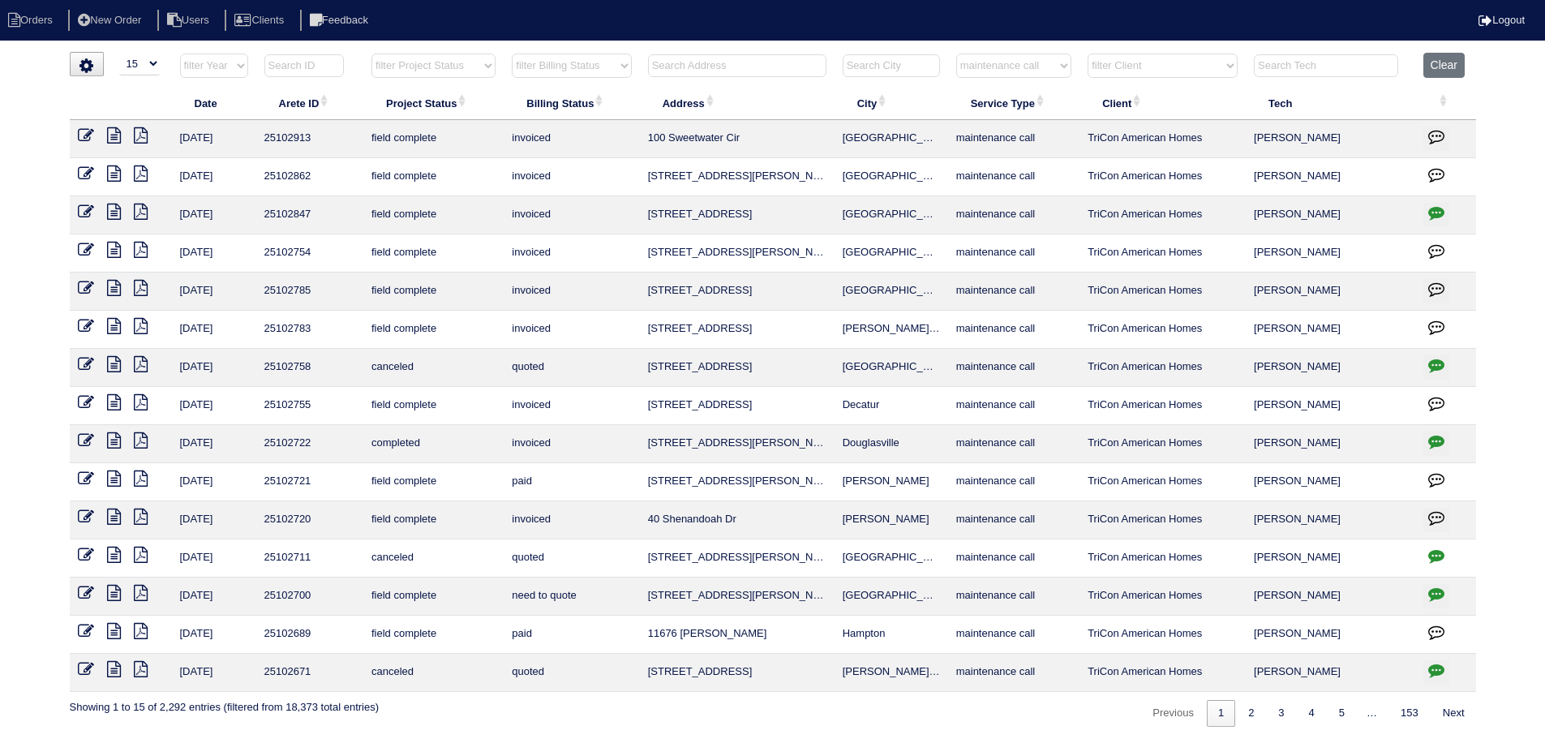
click at [1039, 71] on select "filter Service Type -- Any Service Type -- initial service basic service mainte…" at bounding box center [1013, 66] width 115 height 24
click at [957, 54] on select "filter Service Type -- Any Service Type -- initial service basic service mainte…" at bounding box center [1013, 66] width 115 height 24
select select "service call"
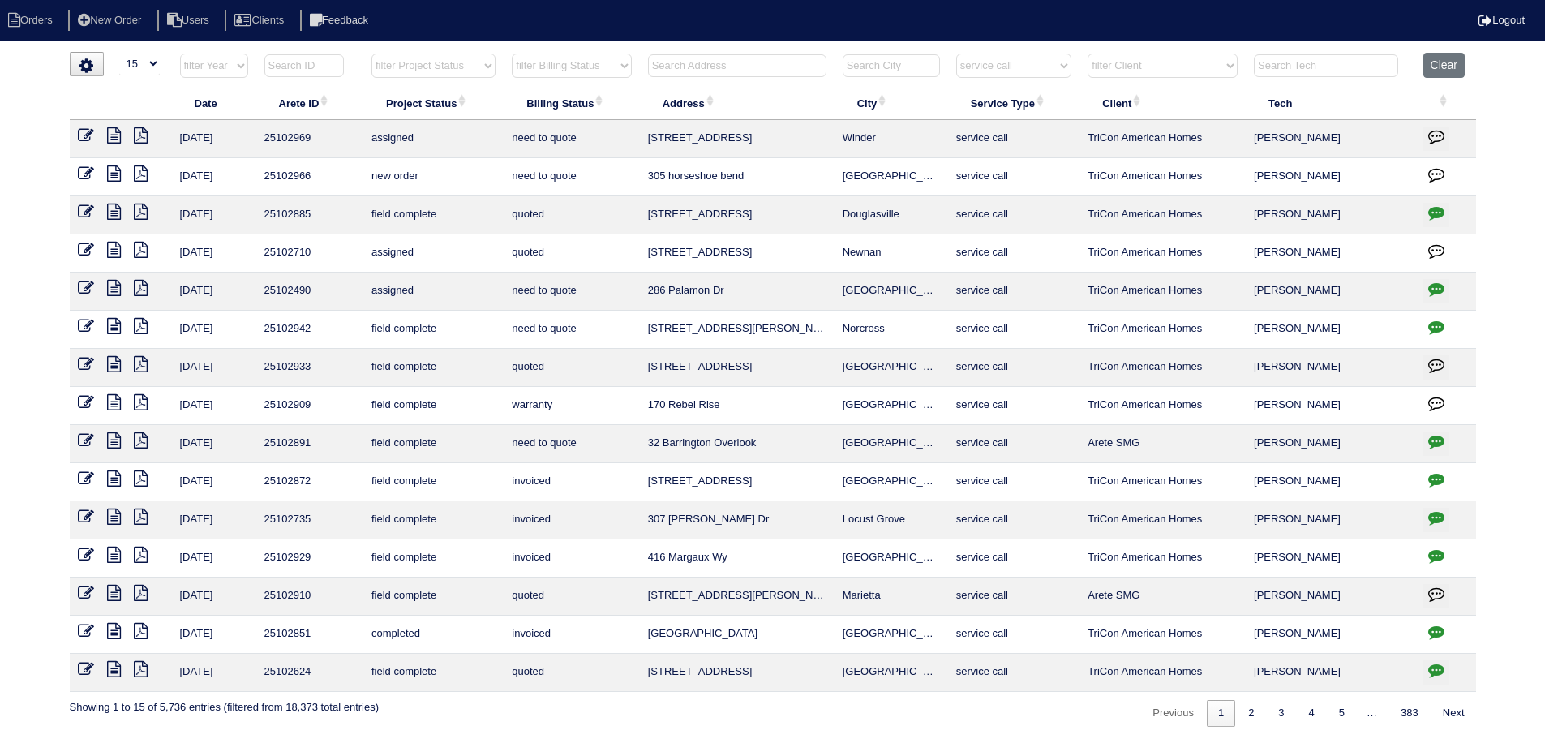
click at [112, 211] on icon at bounding box center [114, 212] width 14 height 16
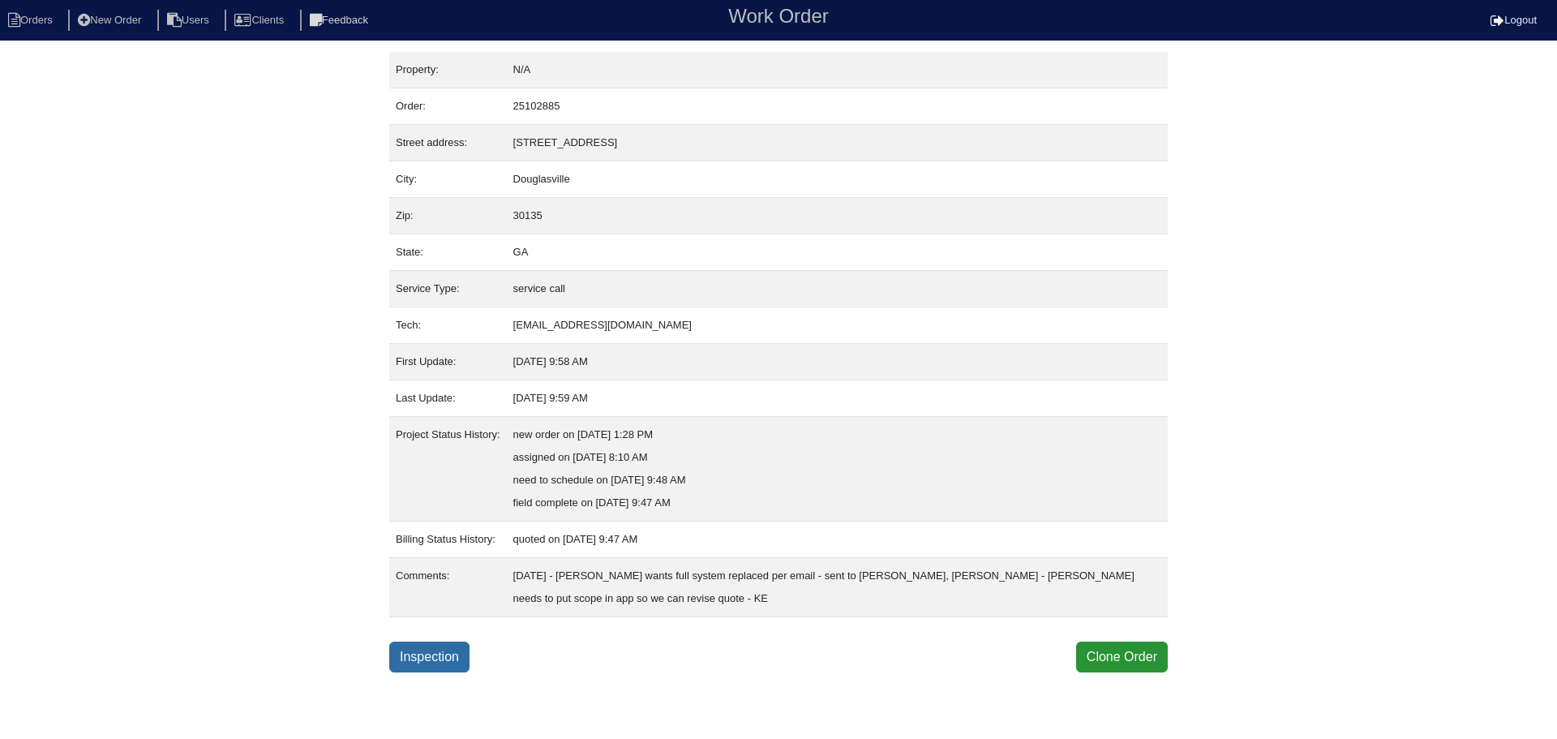
click at [423, 658] on link "Inspection" at bounding box center [429, 656] width 80 height 31
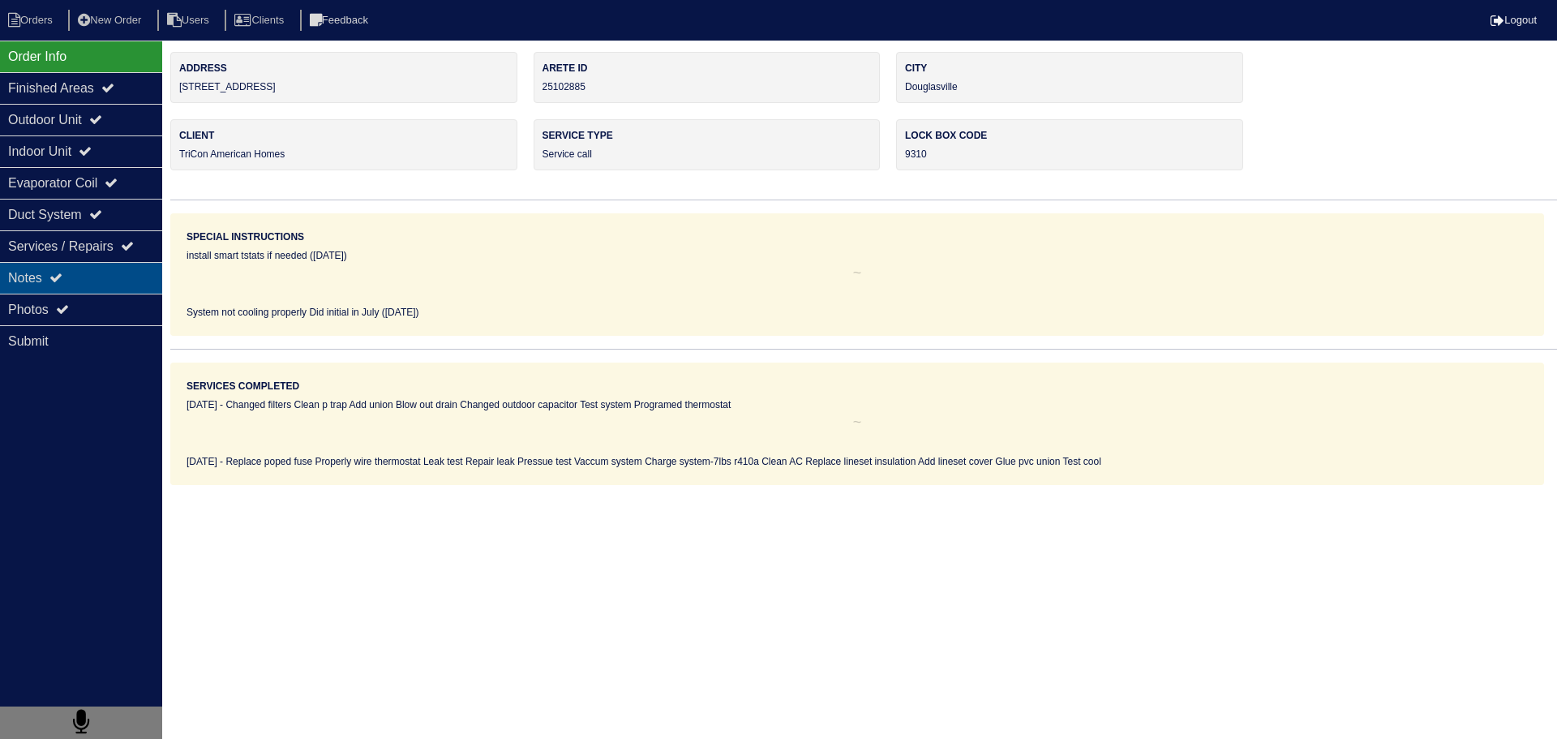
click at [28, 278] on div "Notes" at bounding box center [81, 278] width 162 height 32
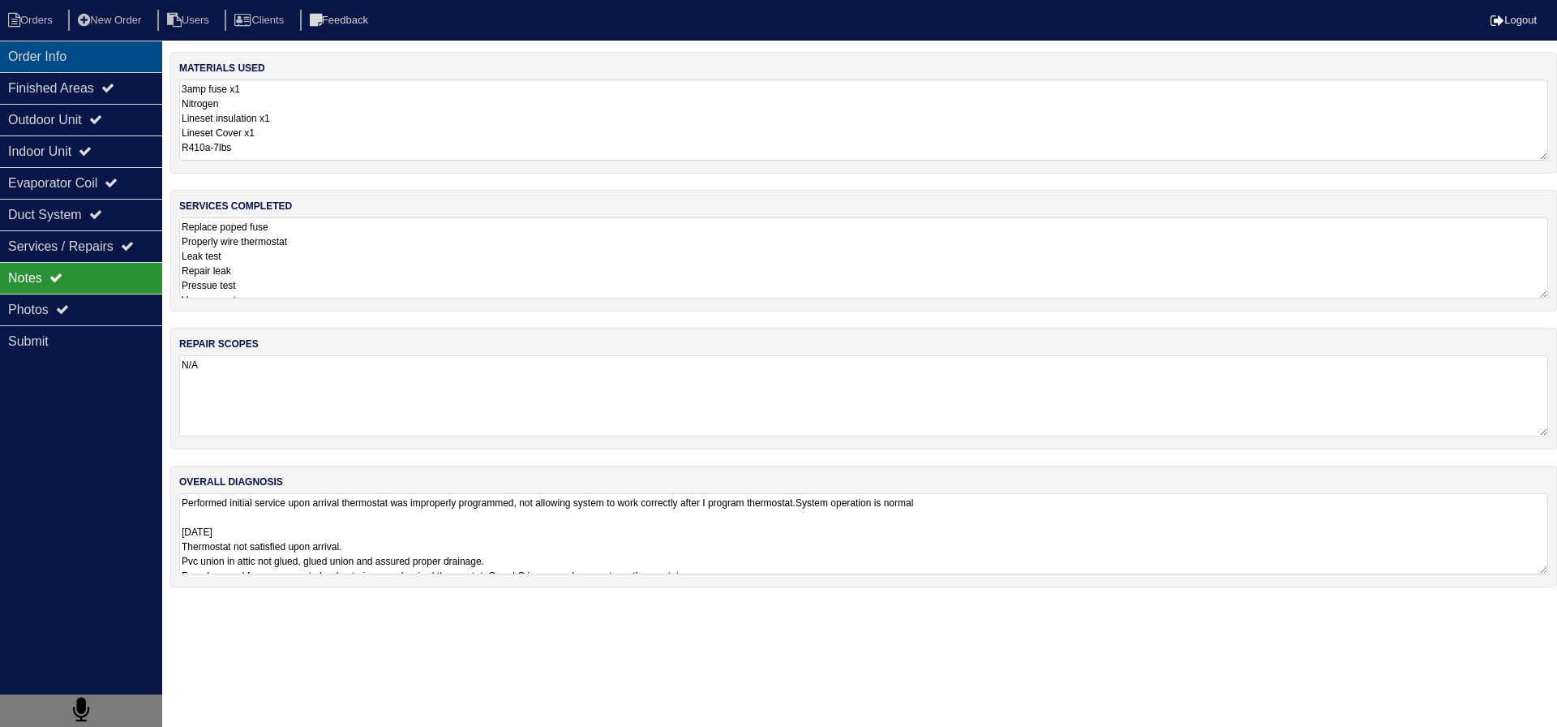
click at [77, 67] on div "Order Info" at bounding box center [81, 57] width 162 height 32
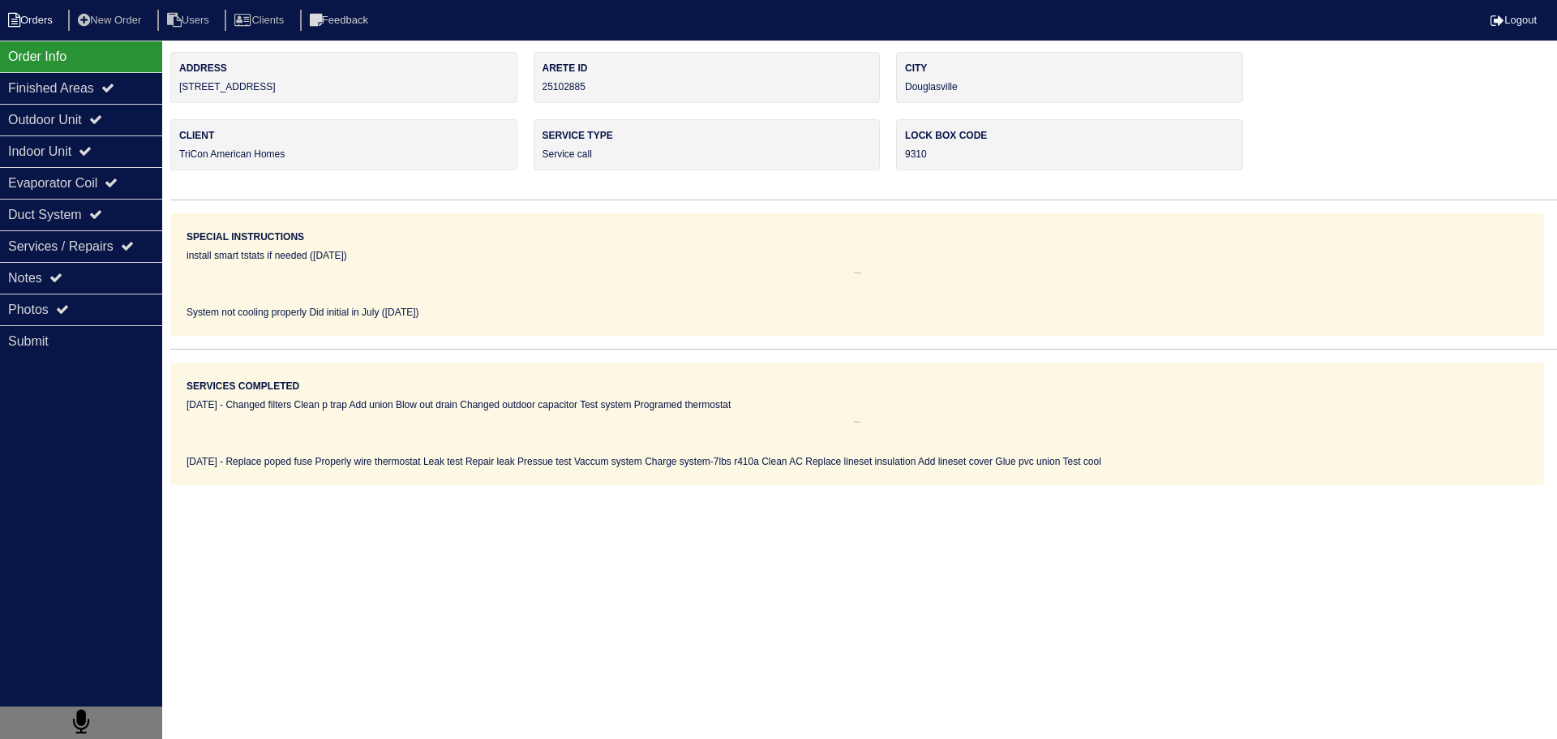
click at [32, 22] on li "Orders" at bounding box center [33, 21] width 66 height 22
select select "15"
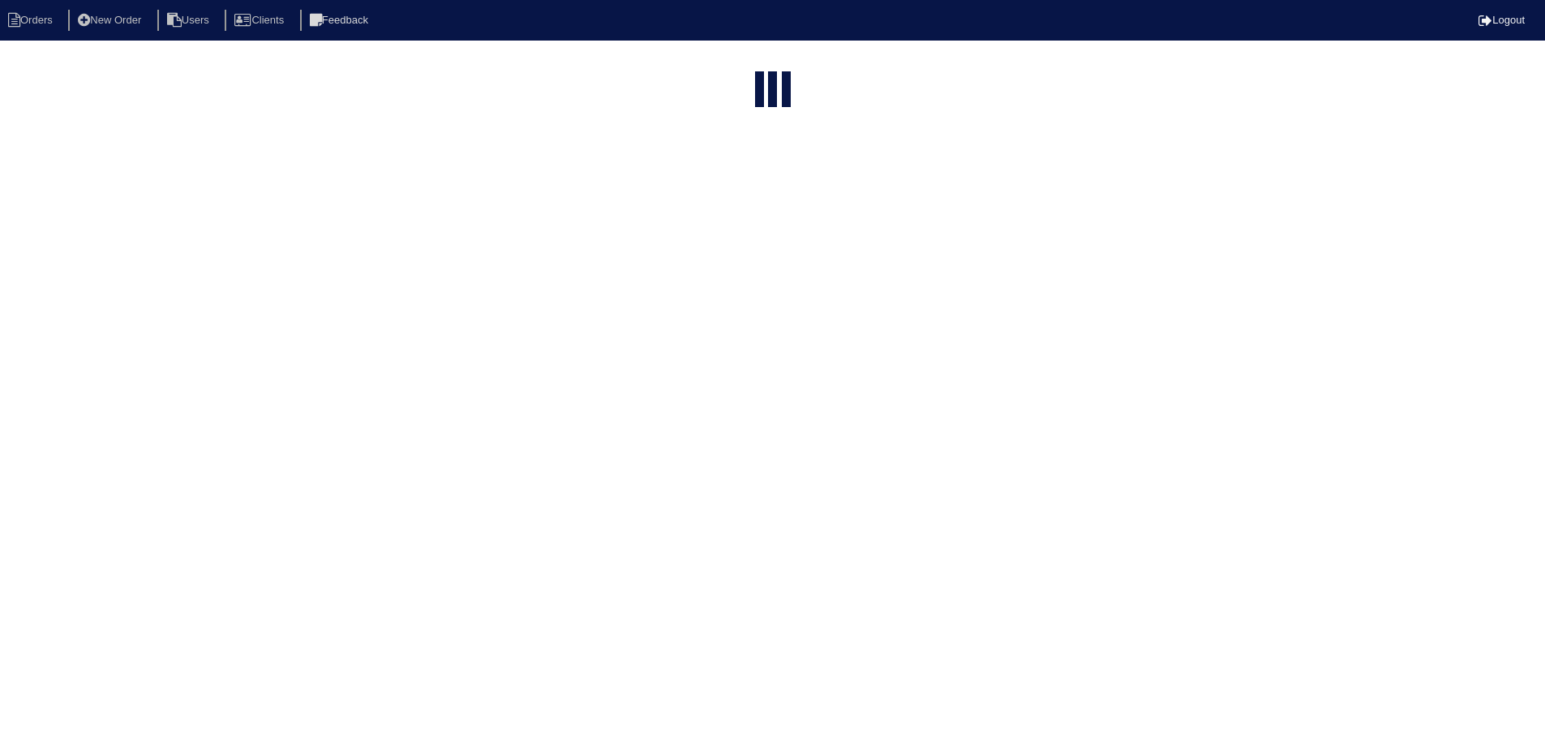
select select "service call"
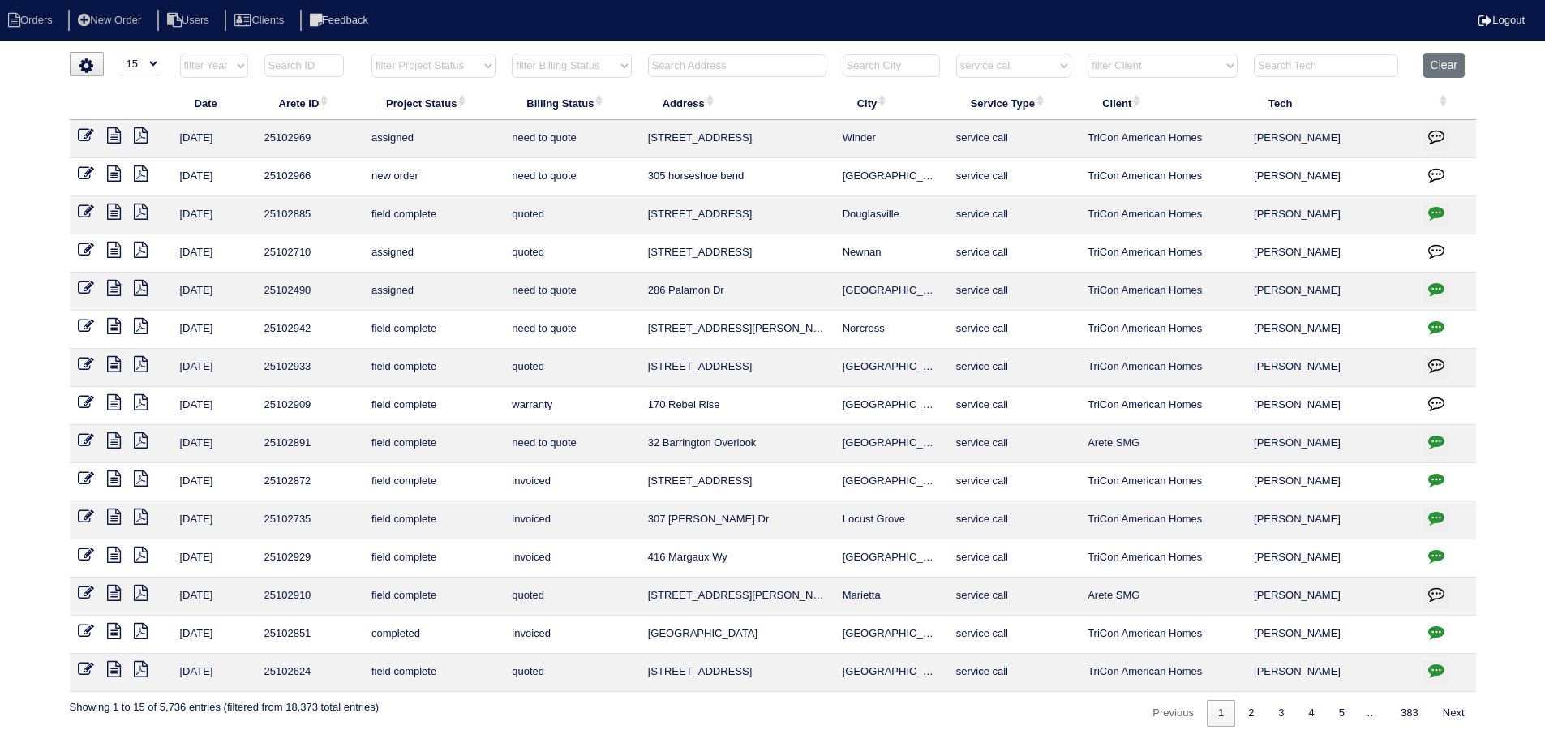
click at [108, 170] on icon at bounding box center [114, 173] width 14 height 16
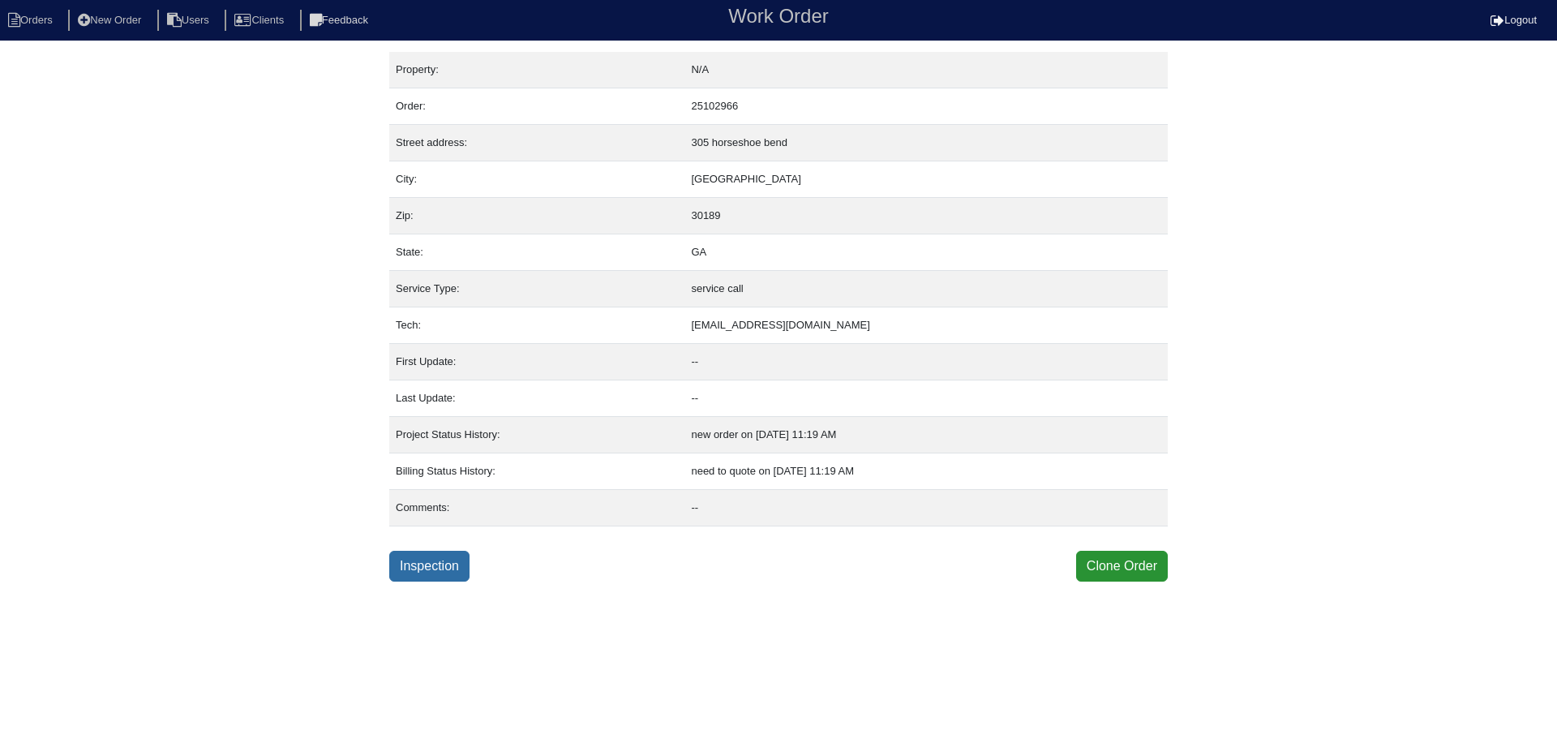
click at [426, 574] on link "Inspection" at bounding box center [429, 566] width 80 height 31
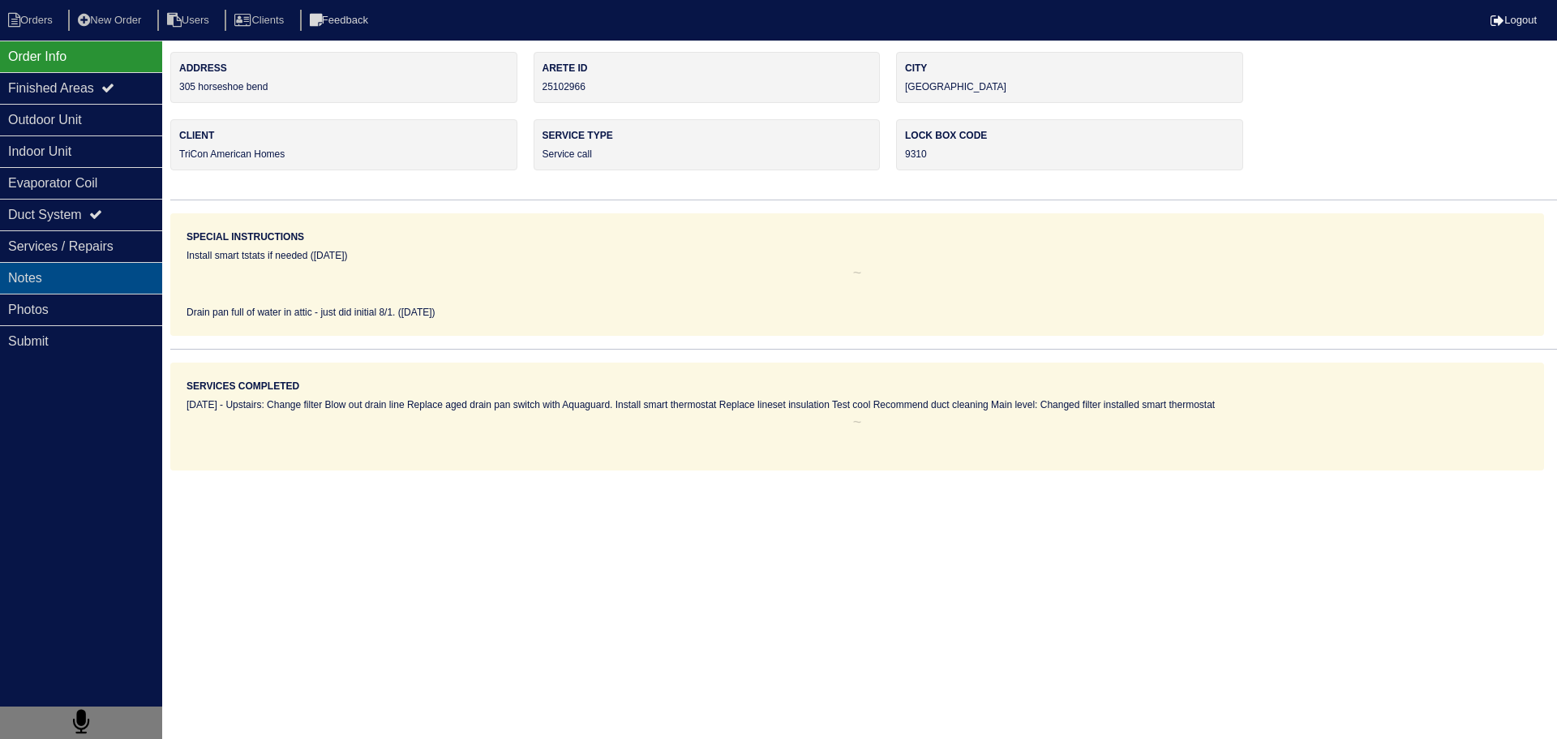
click at [86, 281] on div "Notes" at bounding box center [81, 278] width 162 height 32
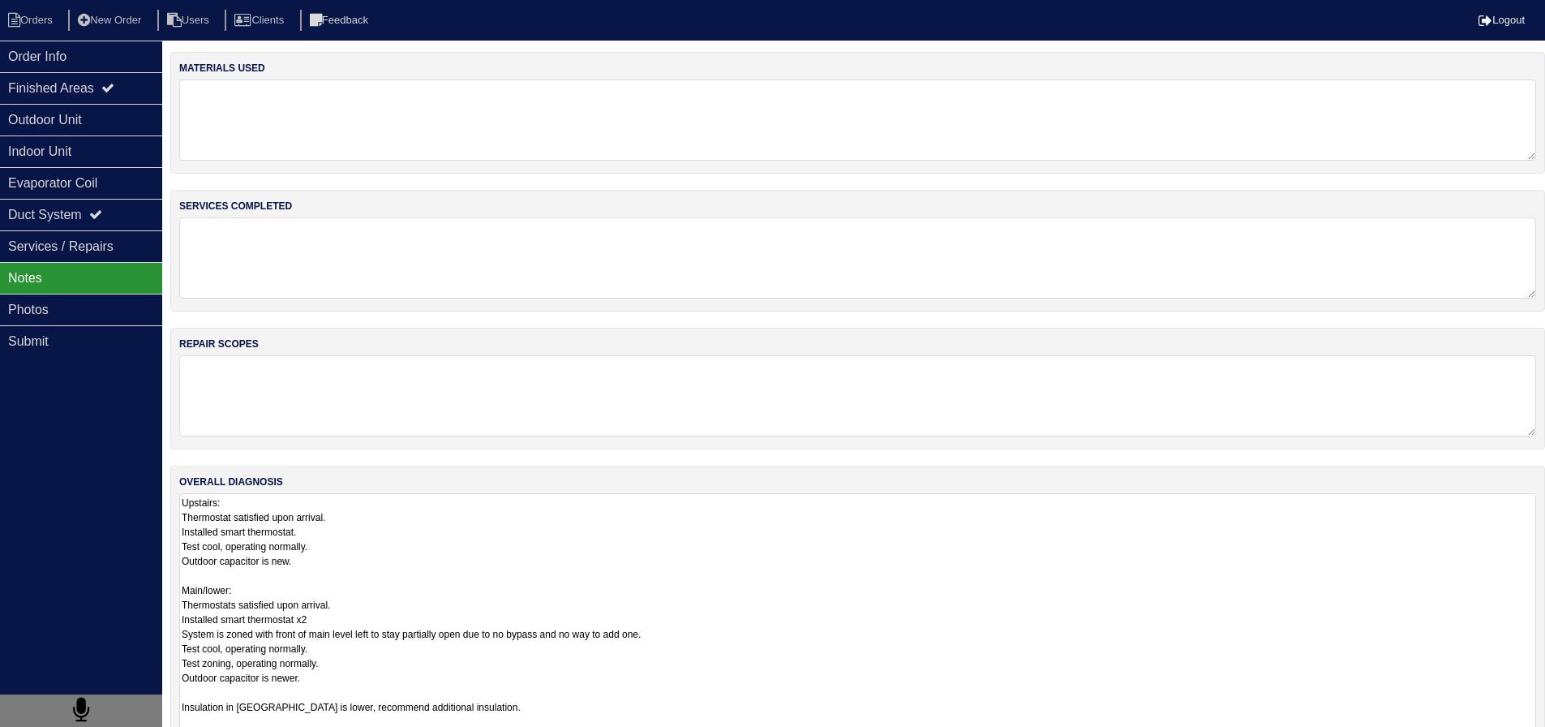
click at [432, 573] on textarea "Upstairs: Thermostat satisfied upon arrival. Installed smart thermostat. Test c…" at bounding box center [857, 618] width 1357 height 251
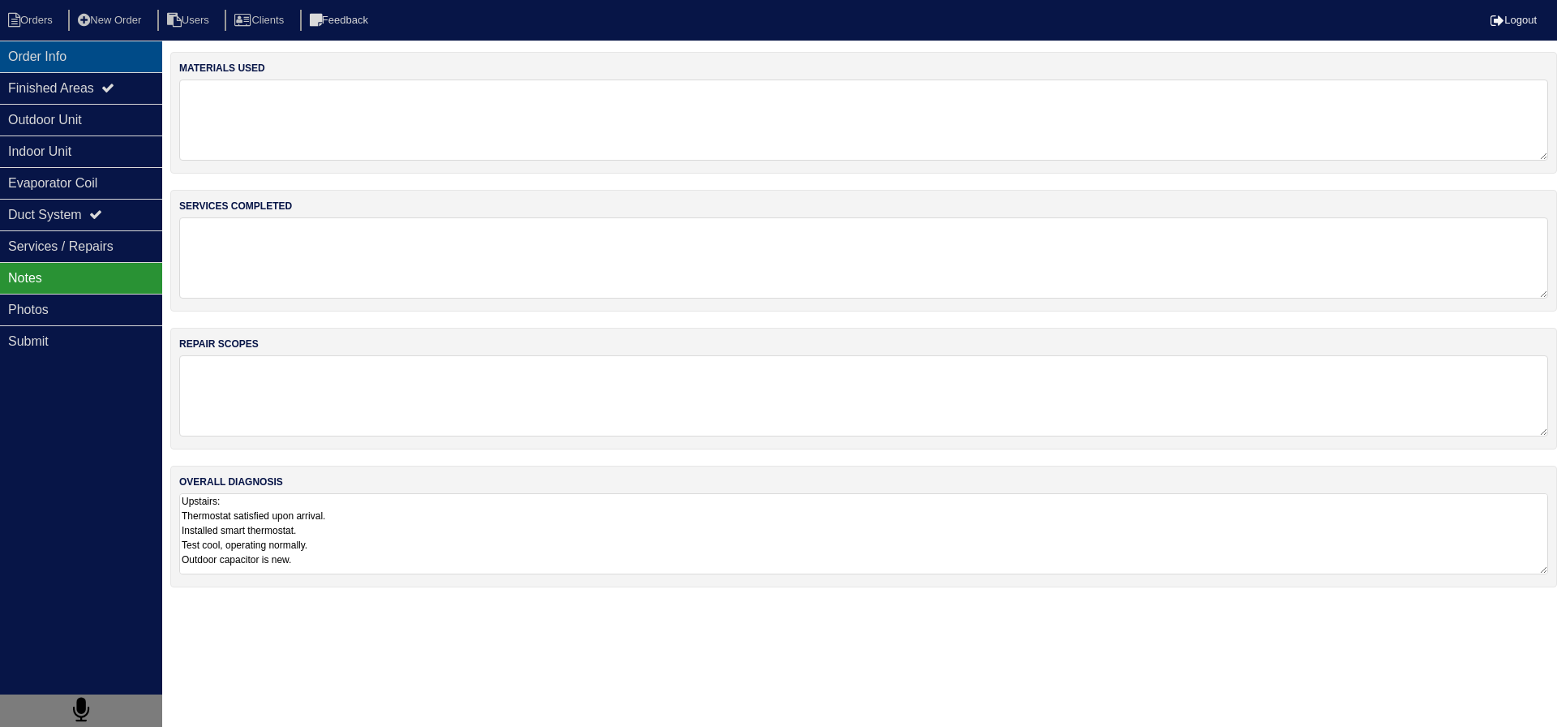
click at [11, 54] on div "Order Info" at bounding box center [81, 57] width 162 height 32
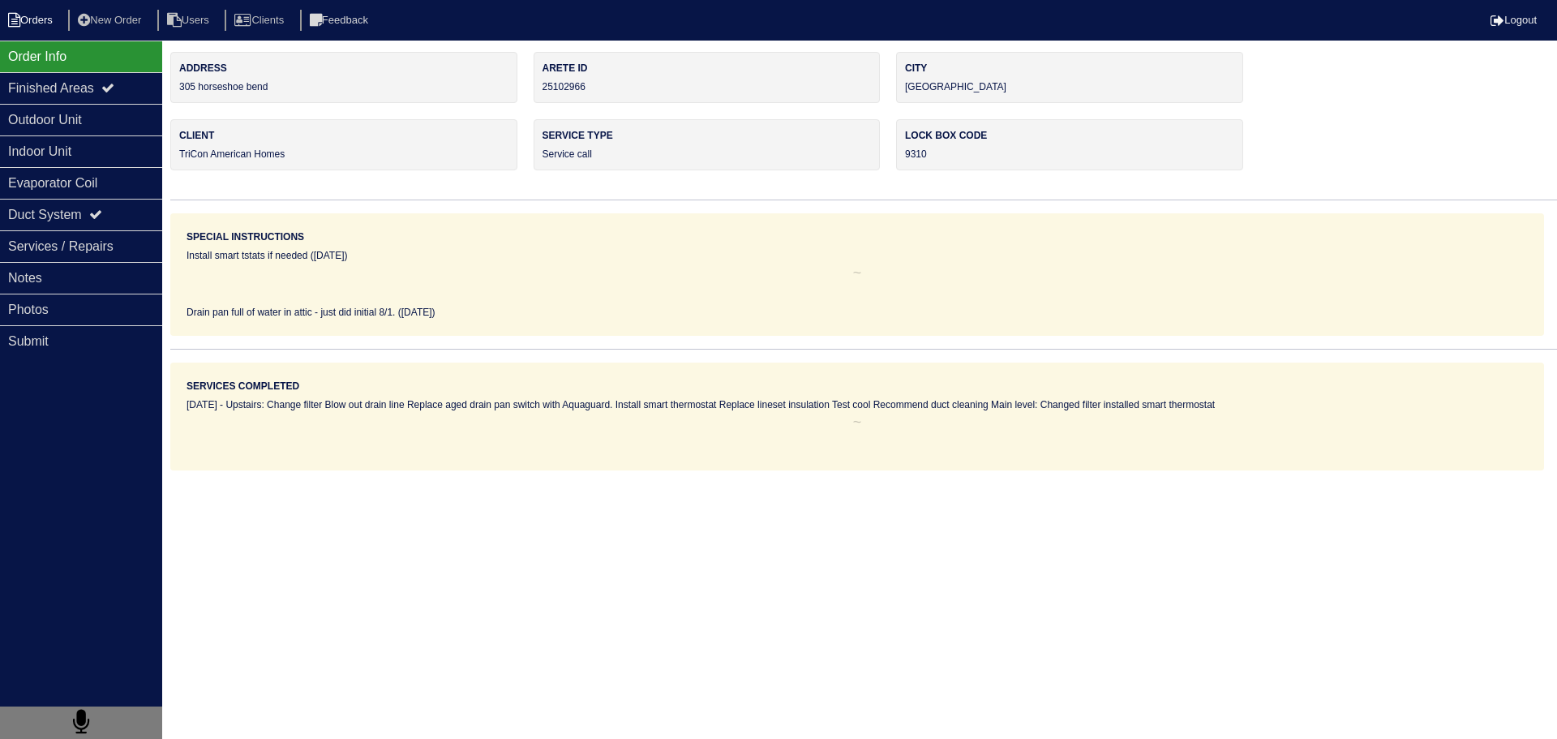
click at [6, 19] on li "Orders" at bounding box center [33, 21] width 66 height 22
select select "15"
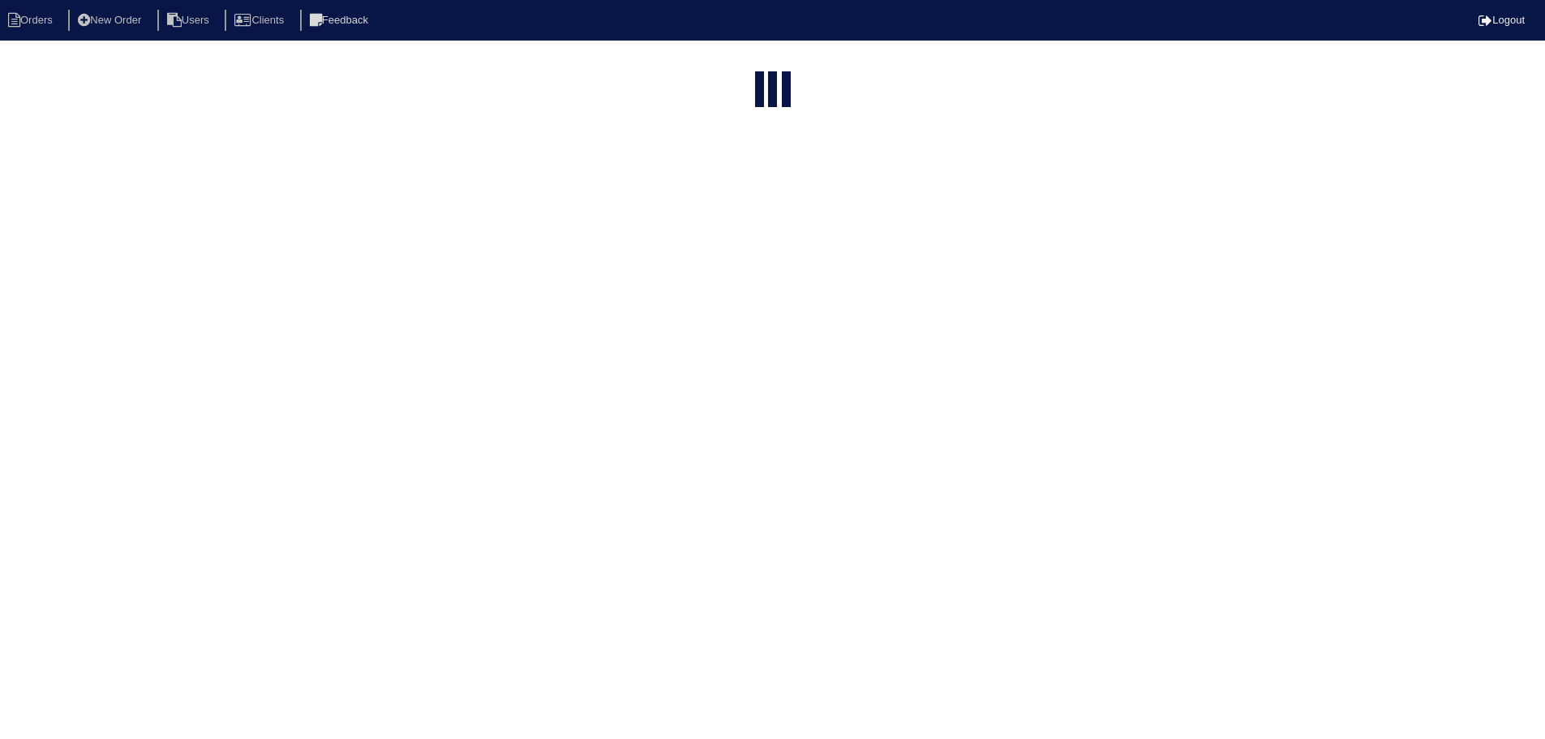
select select "service call"
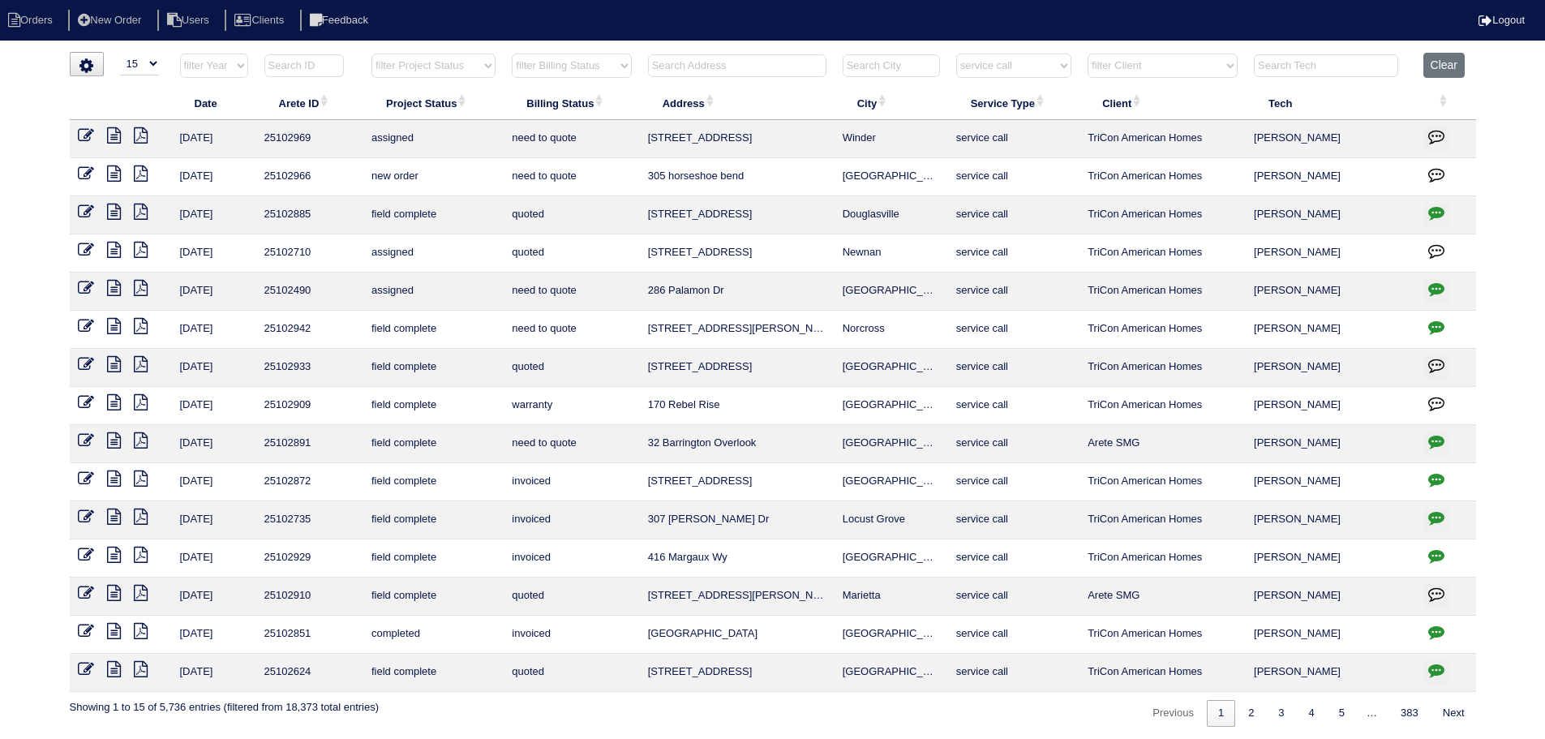
click at [118, 172] on icon at bounding box center [114, 173] width 14 height 16
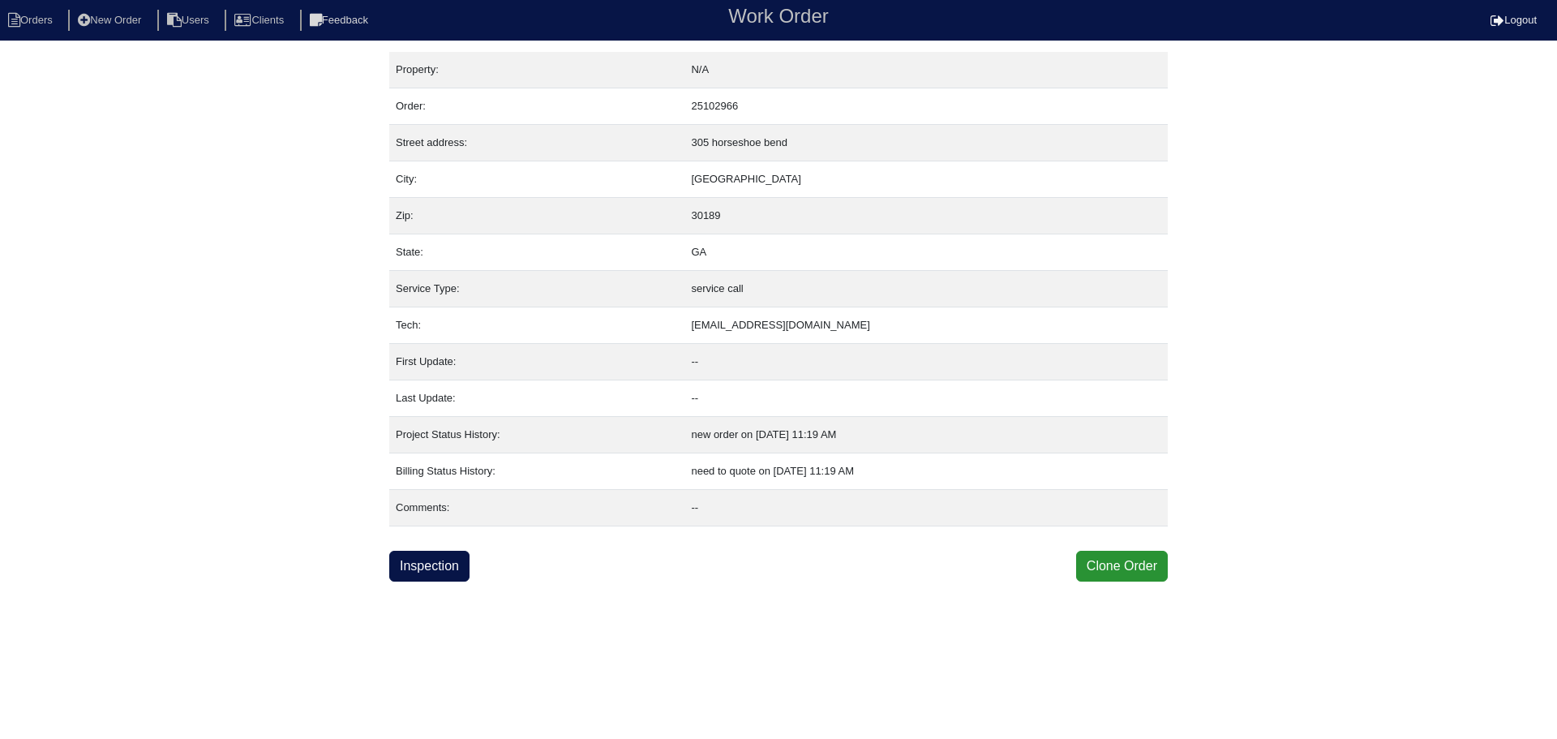
click at [420, 548] on div "Property: N/A Order: 25102966 Street address: [STREET_ADDRESS] City: [GEOGRAPHI…" at bounding box center [778, 317] width 779 height 530
click at [420, 551] on link "Inspection" at bounding box center [429, 566] width 80 height 31
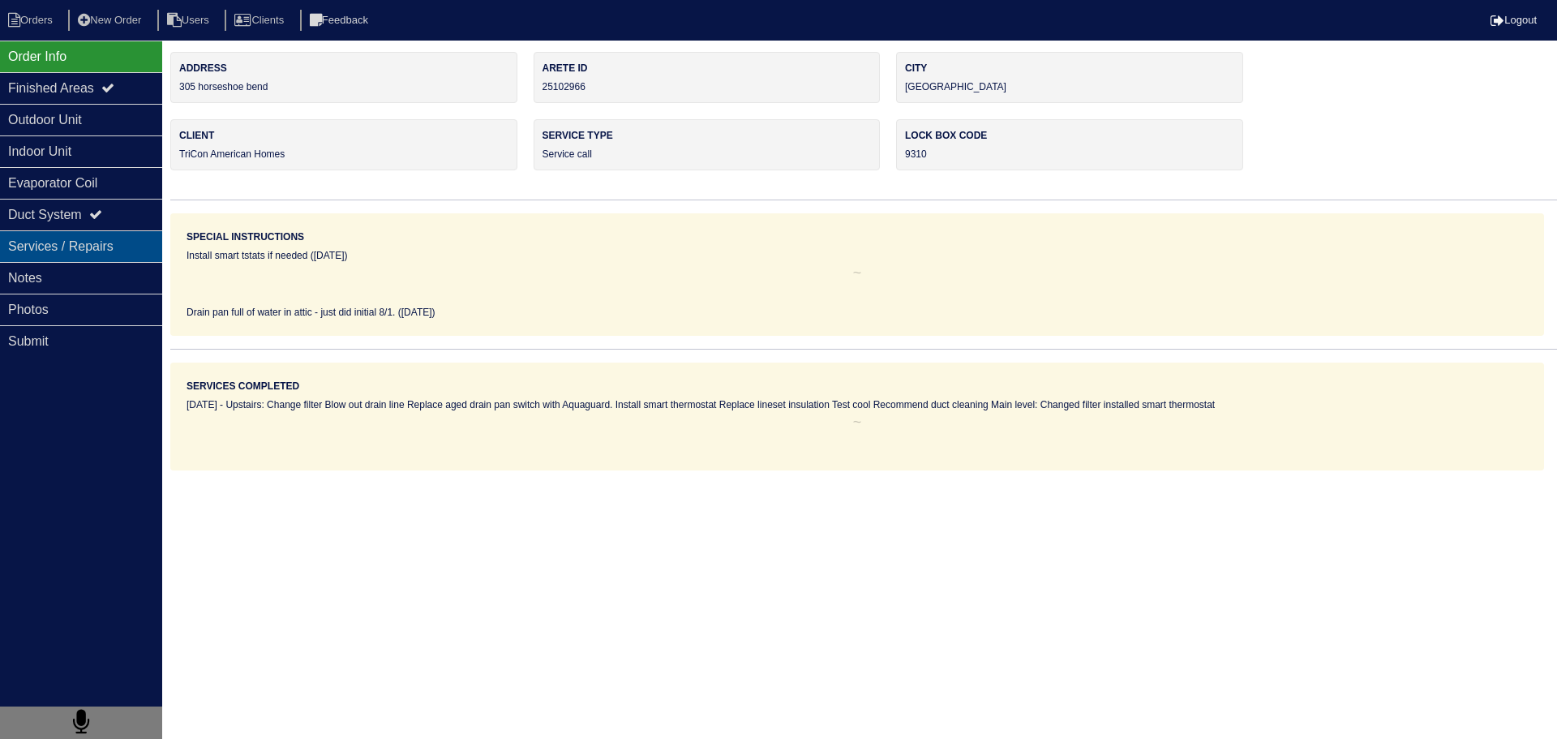
click at [46, 251] on div "Services / Repairs" at bounding box center [81, 246] width 162 height 32
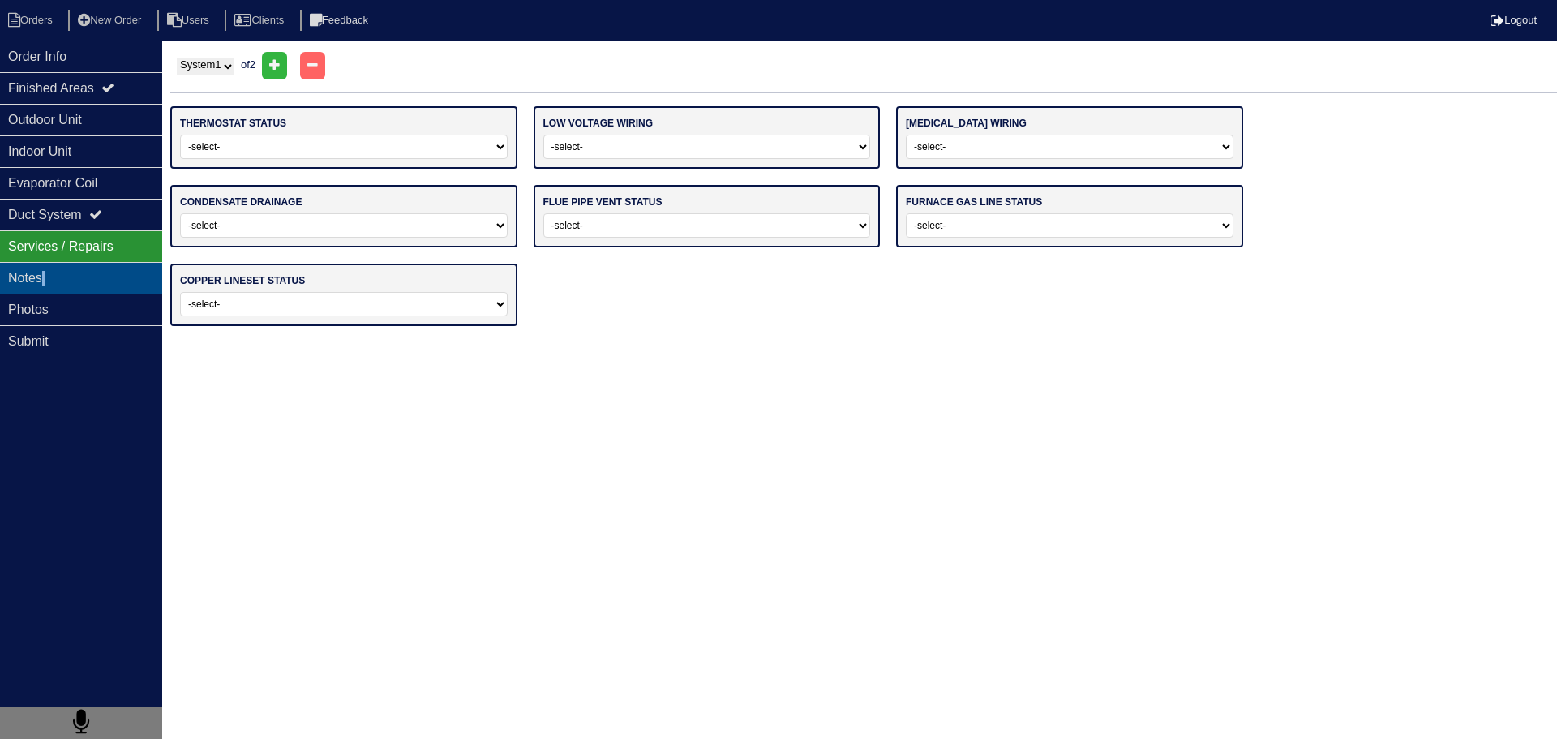
click at [48, 271] on div "Notes" at bounding box center [81, 278] width 162 height 32
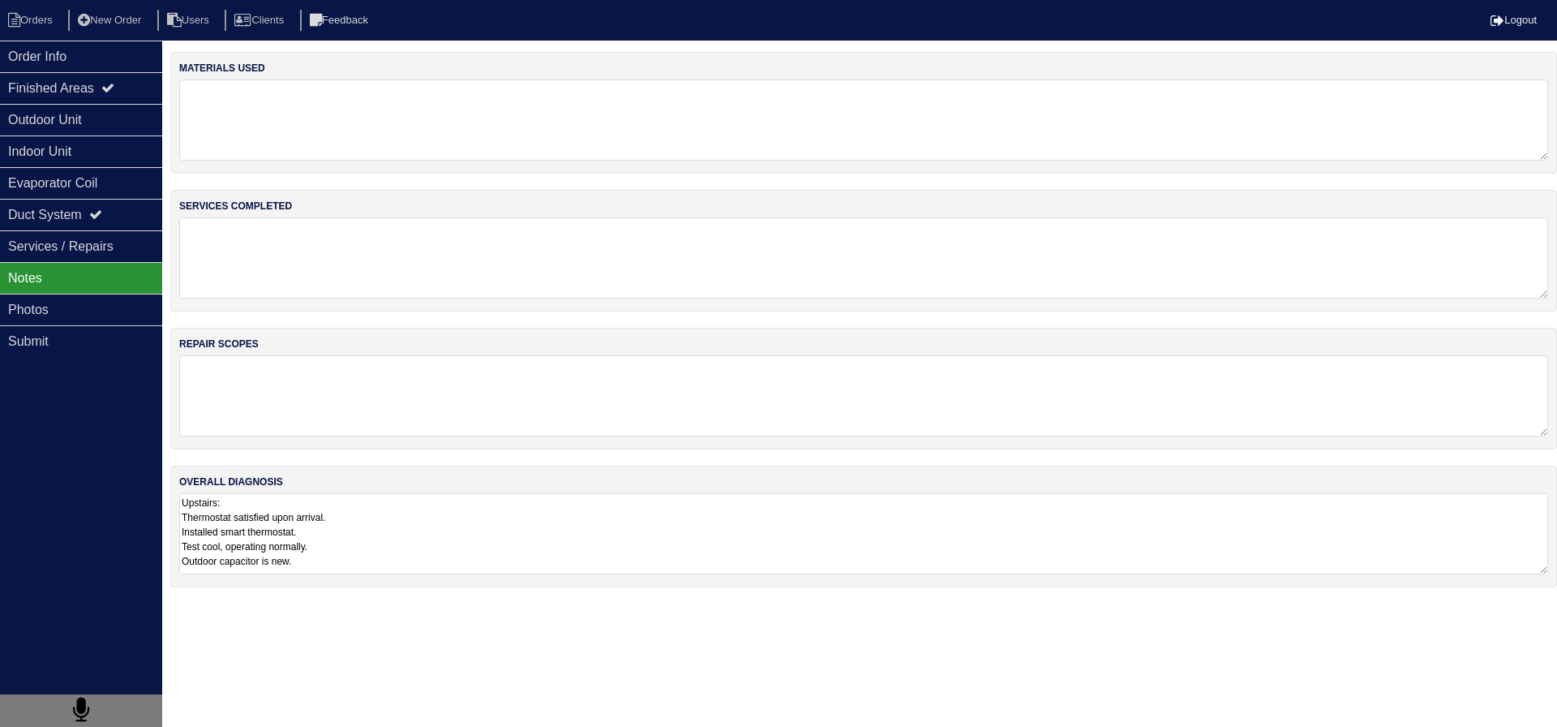
click at [378, 515] on textarea "Upstairs: Thermostat satisfied upon arrival. Installed smart thermostat. Test c…" at bounding box center [863, 533] width 1369 height 81
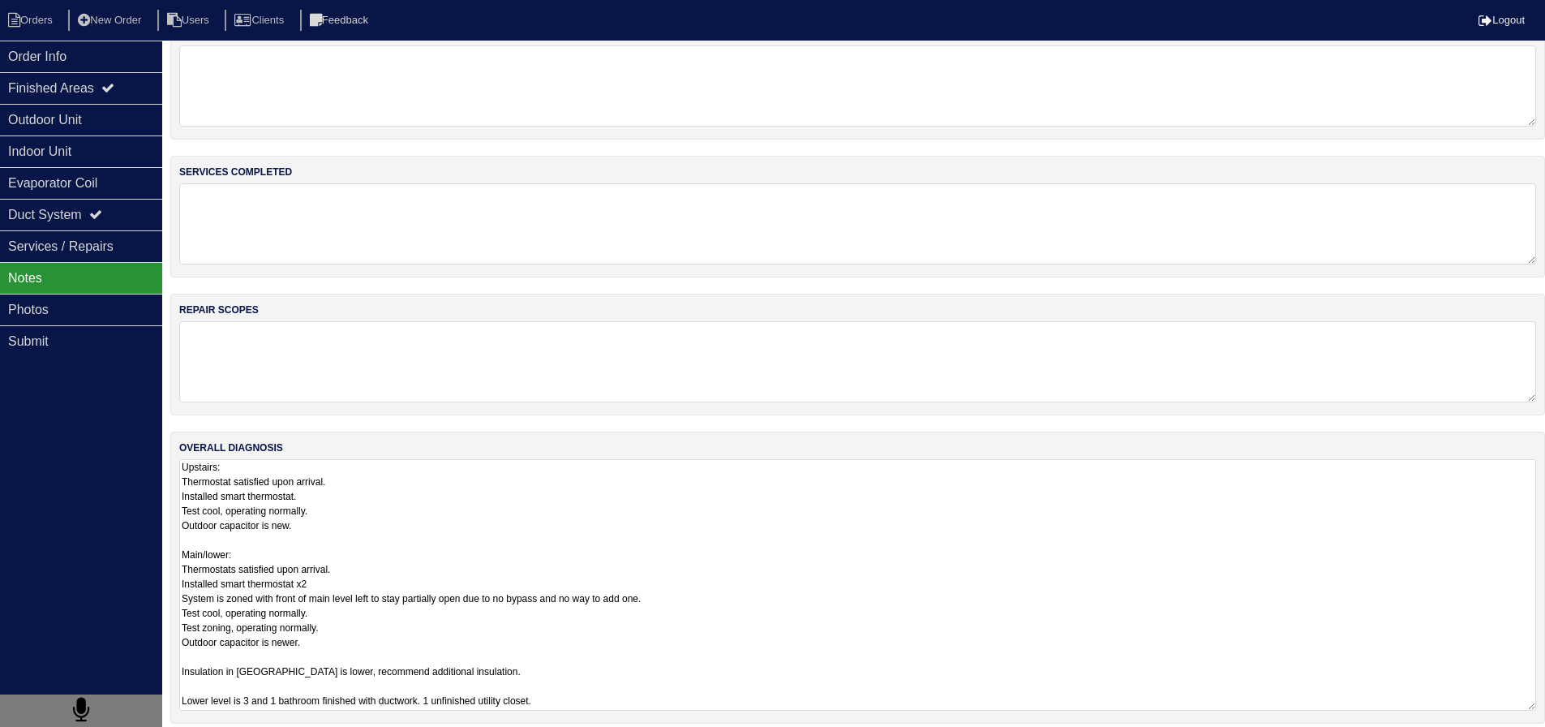
scroll to position [47, 0]
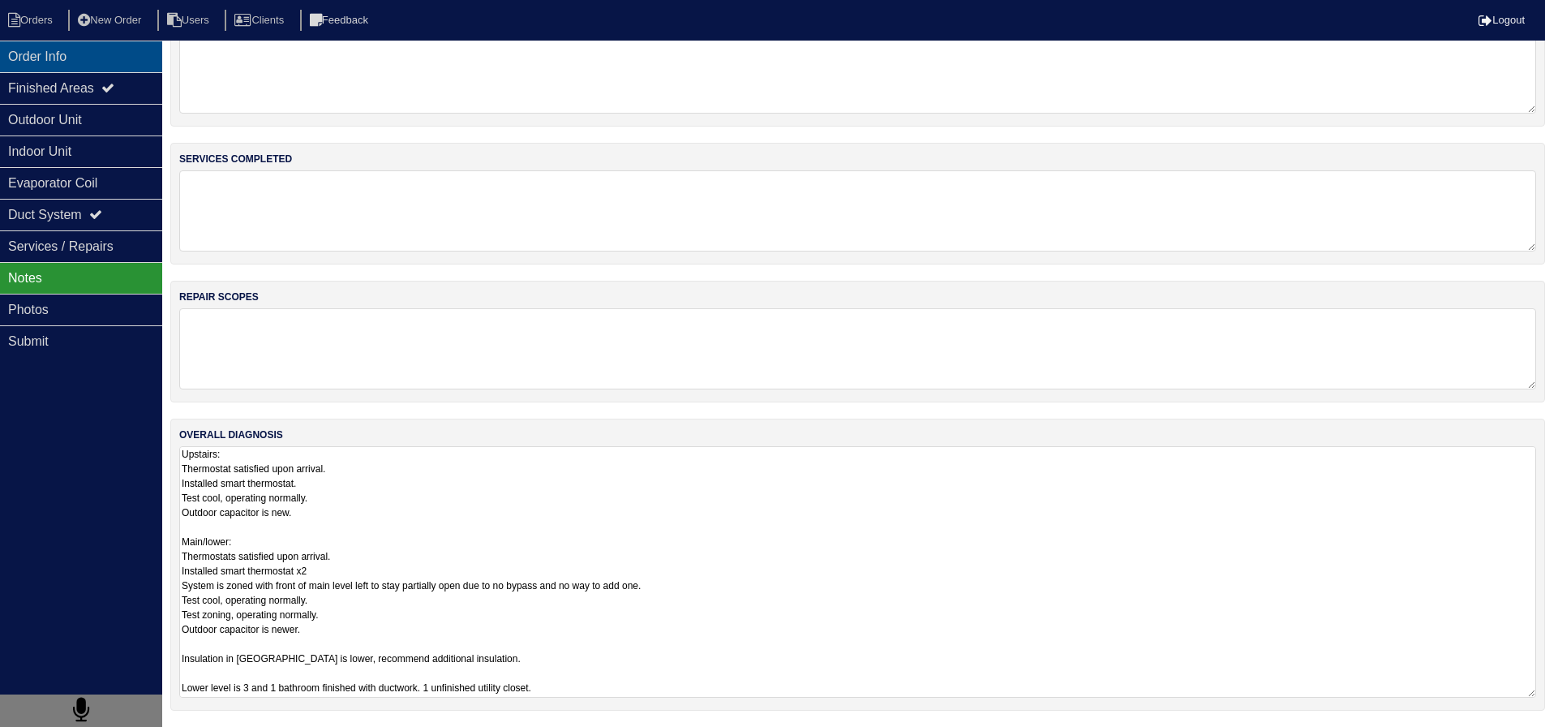
click at [94, 59] on div "Order Info" at bounding box center [81, 57] width 162 height 32
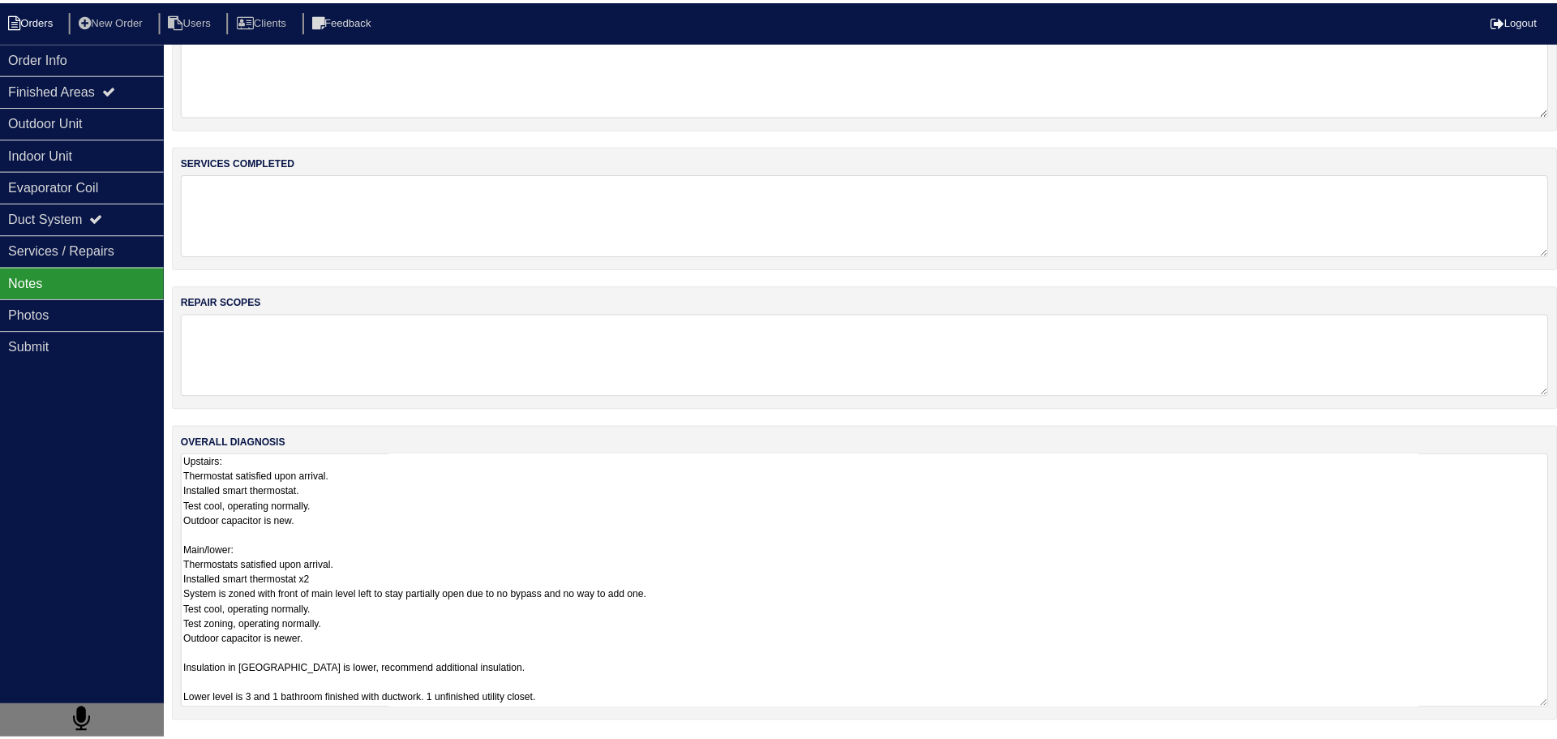
scroll to position [0, 0]
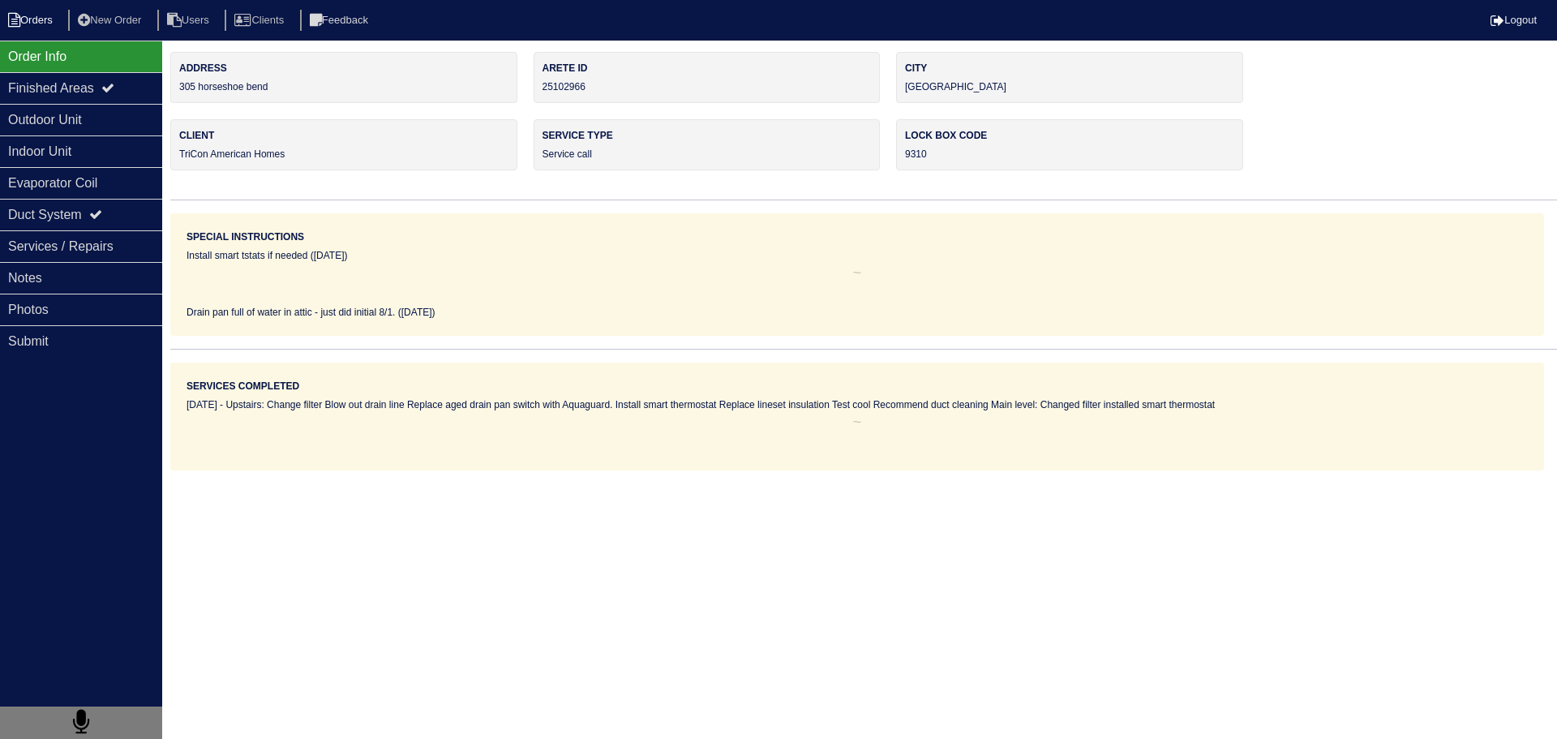
click at [42, 14] on li "Orders" at bounding box center [33, 21] width 66 height 22
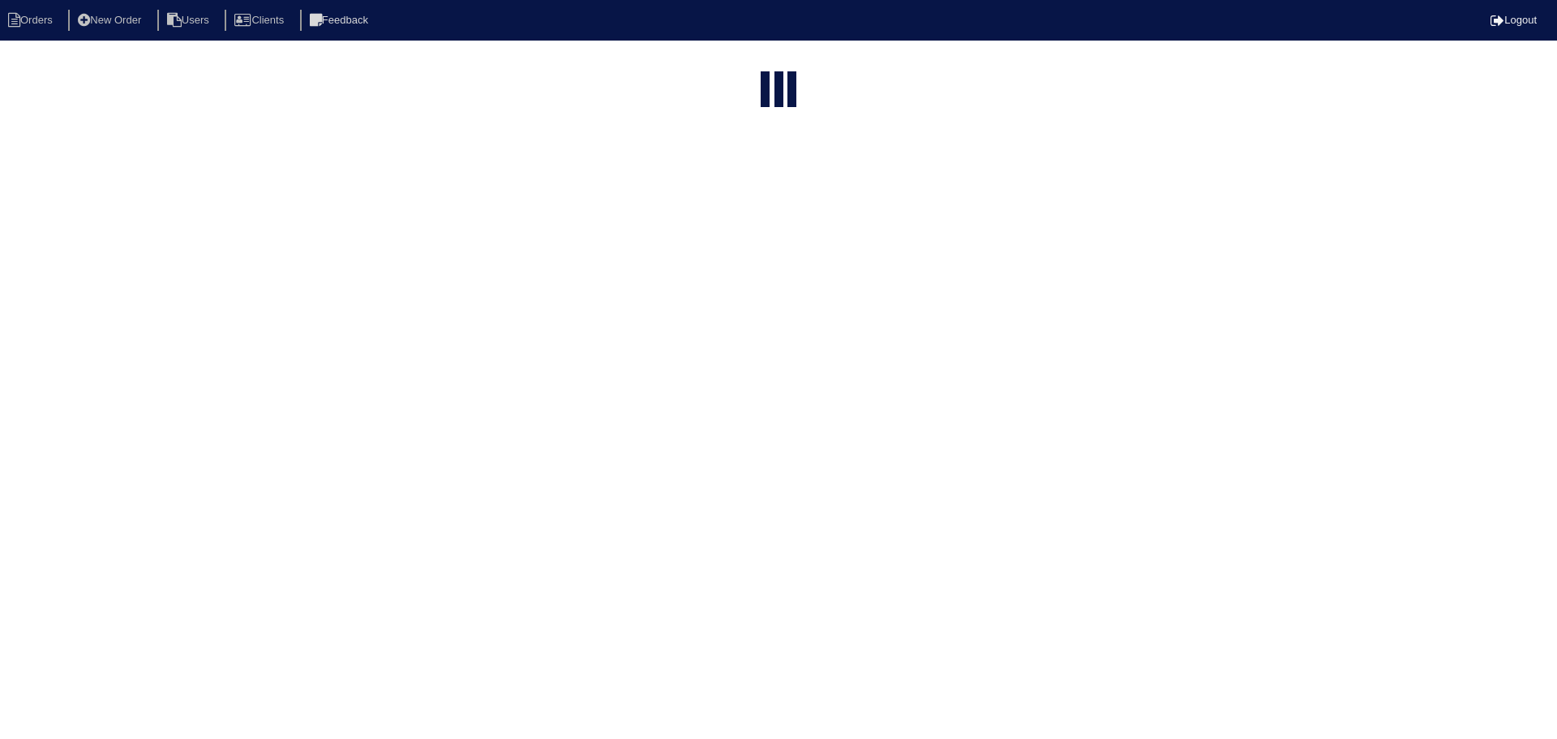
select select "15"
select select "service call"
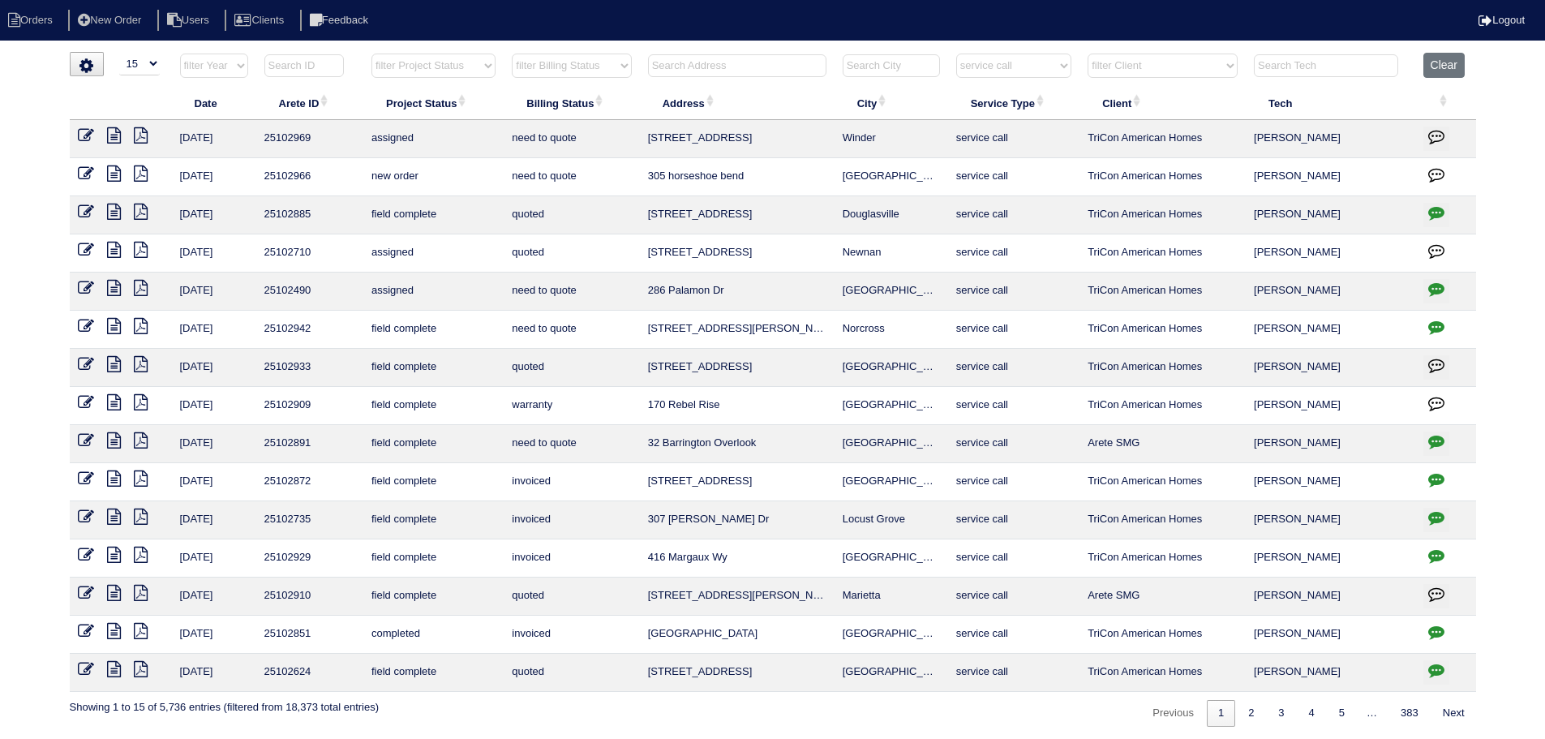
click at [701, 58] on input "text" at bounding box center [737, 65] width 178 height 23
type input "2178"
select select "service call"
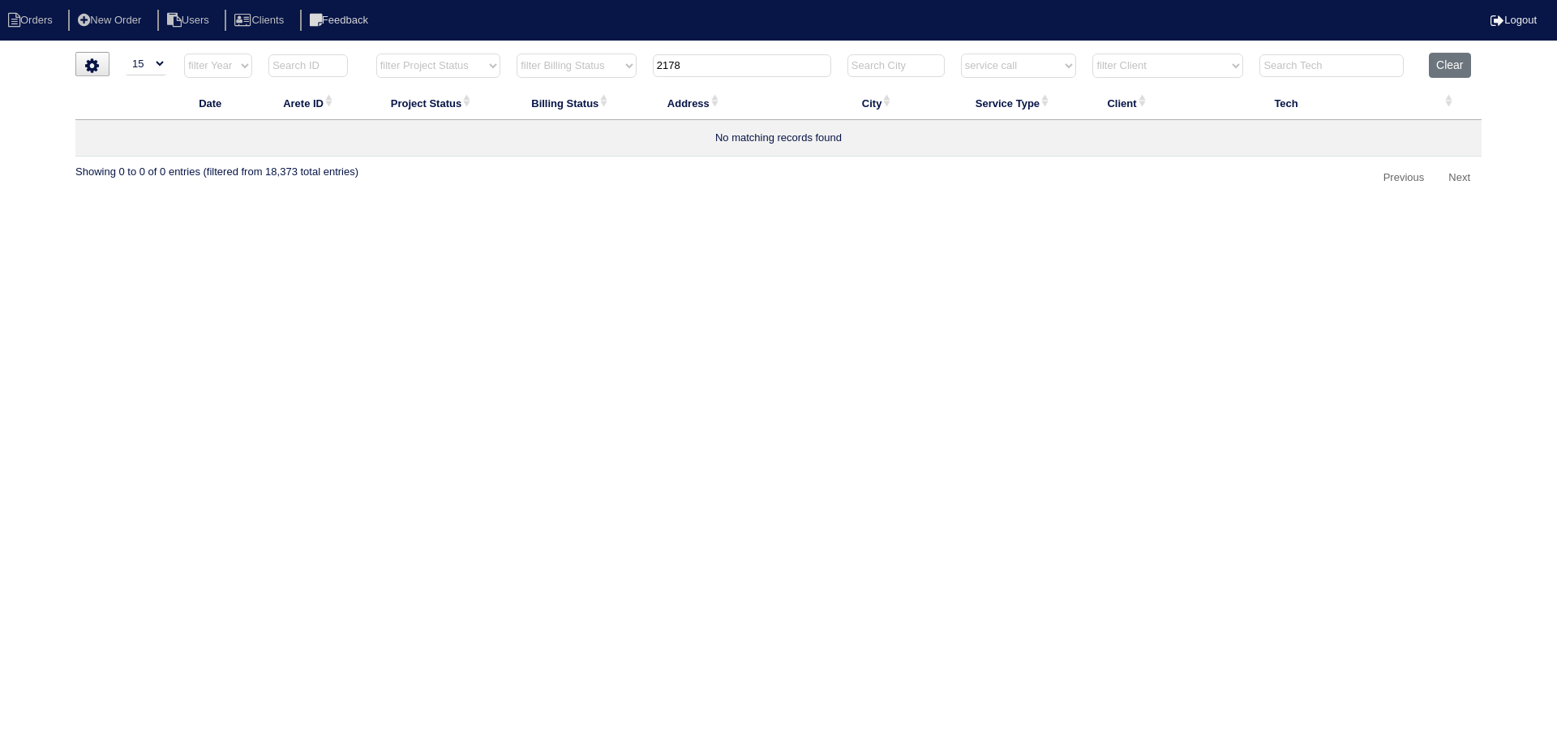
type input "2178"
drag, startPoint x: 1052, startPoint y: 68, endPoint x: 1052, endPoint y: 77, distance: 8.9
click at [1052, 68] on select "filter Service Type -- Any Service Type -- initial service basic service mainte…" at bounding box center [1019, 66] width 116 height 24
select select
click at [961, 54] on select "filter Service Type -- Any Service Type -- initial service basic service mainte…" at bounding box center [1019, 66] width 116 height 24
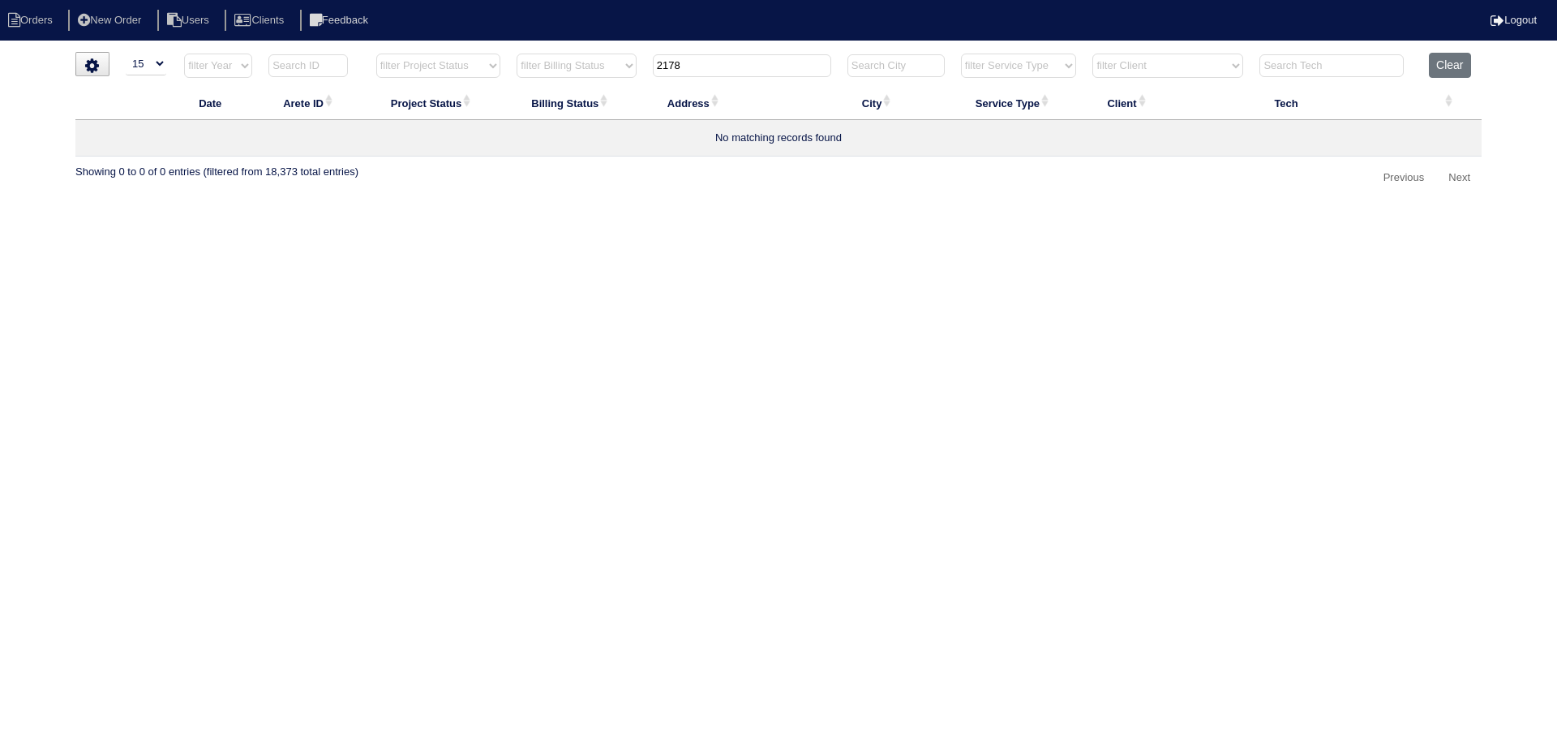
type input "2178"
click at [119, 135] on icon at bounding box center [120, 135] width 14 height 16
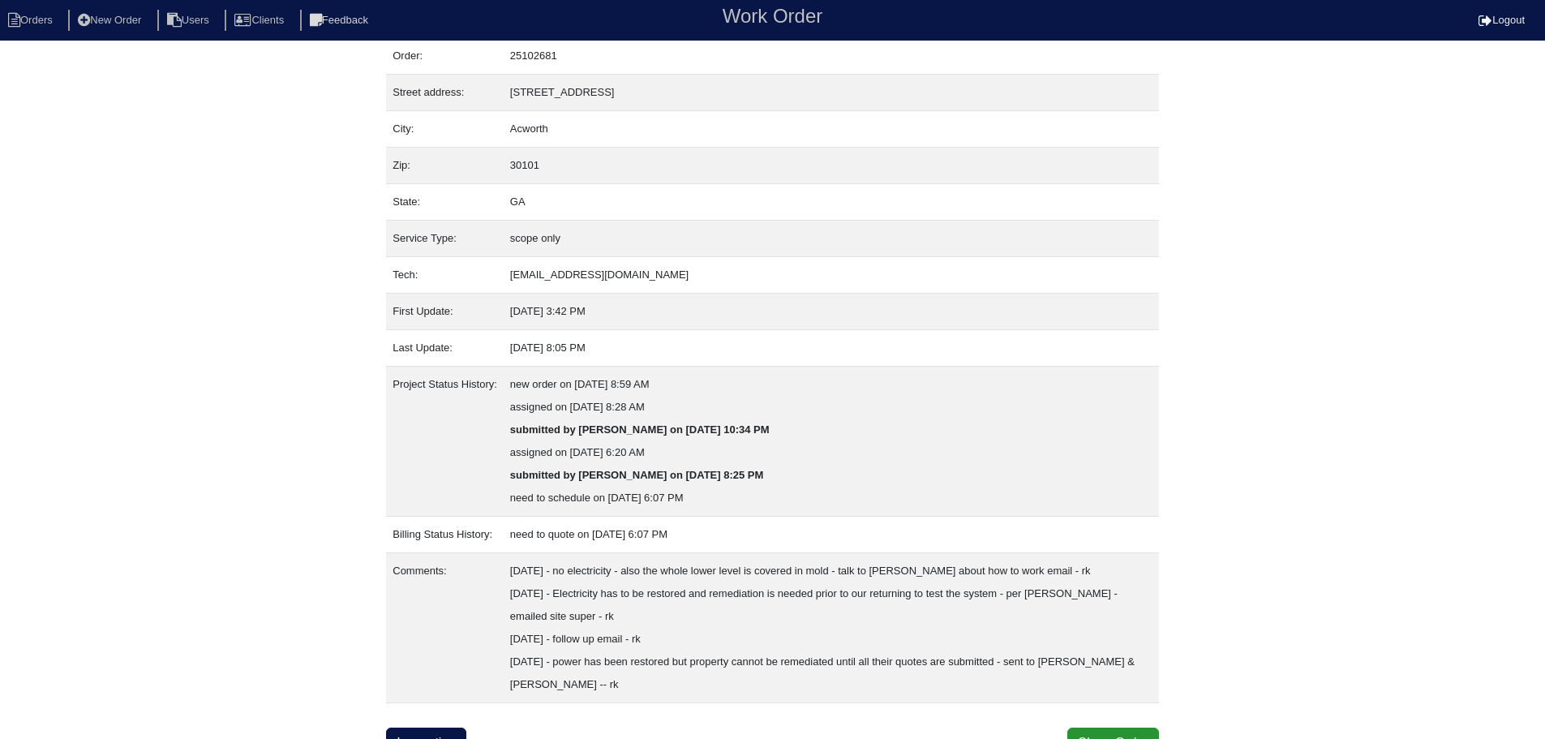
scroll to position [70, 0]
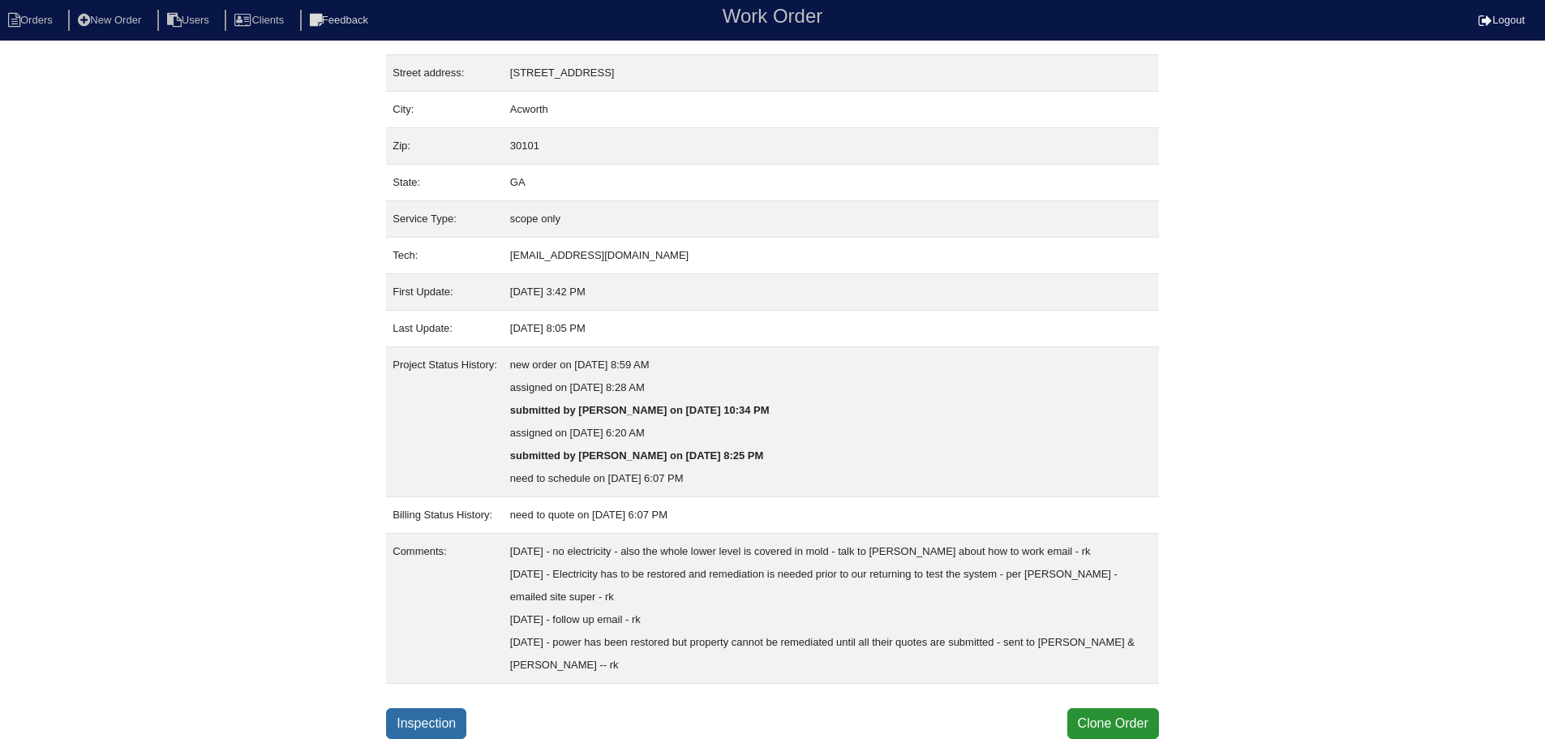
click at [457, 719] on link "Inspection" at bounding box center [426, 723] width 80 height 31
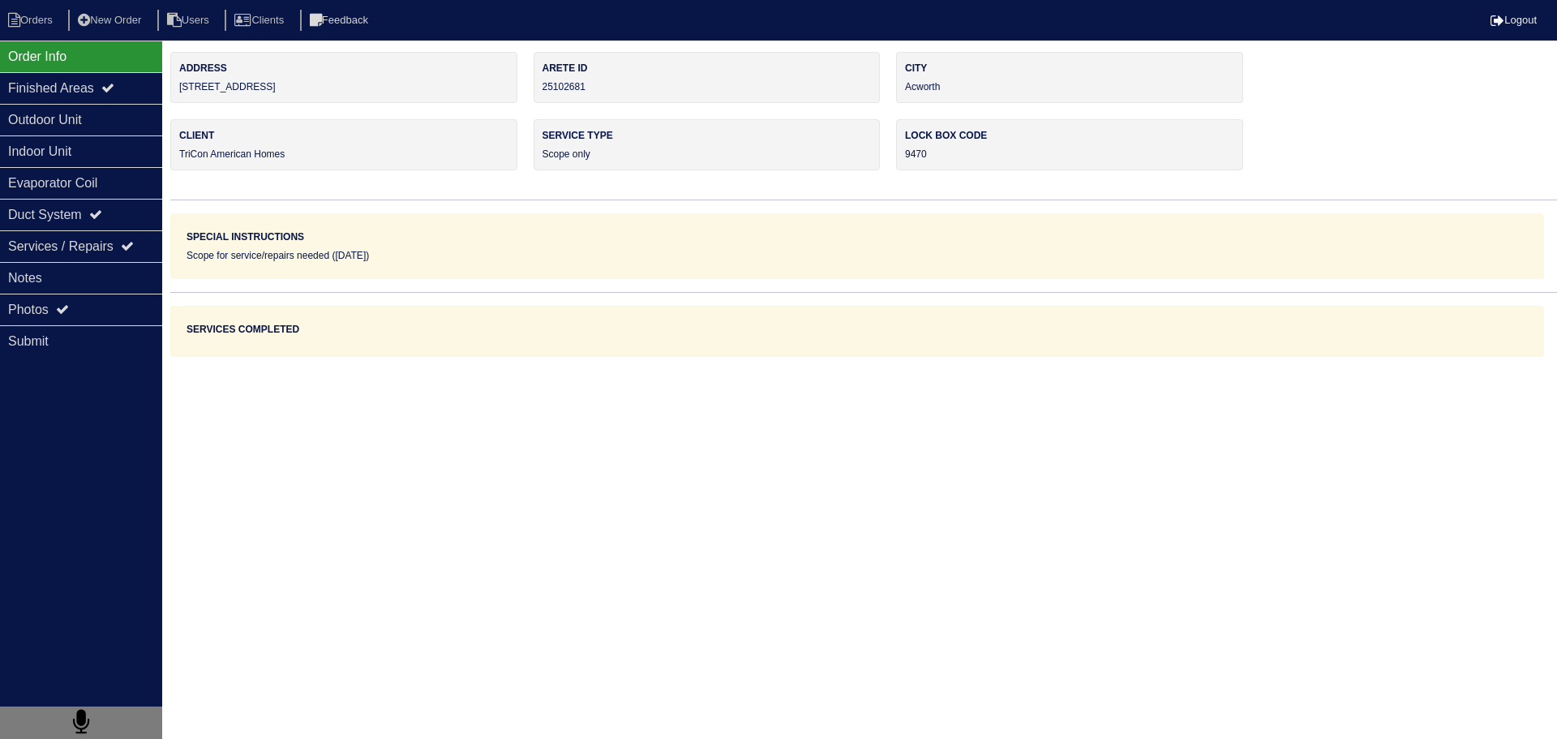
click at [119, 315] on div "Photos" at bounding box center [81, 310] width 162 height 32
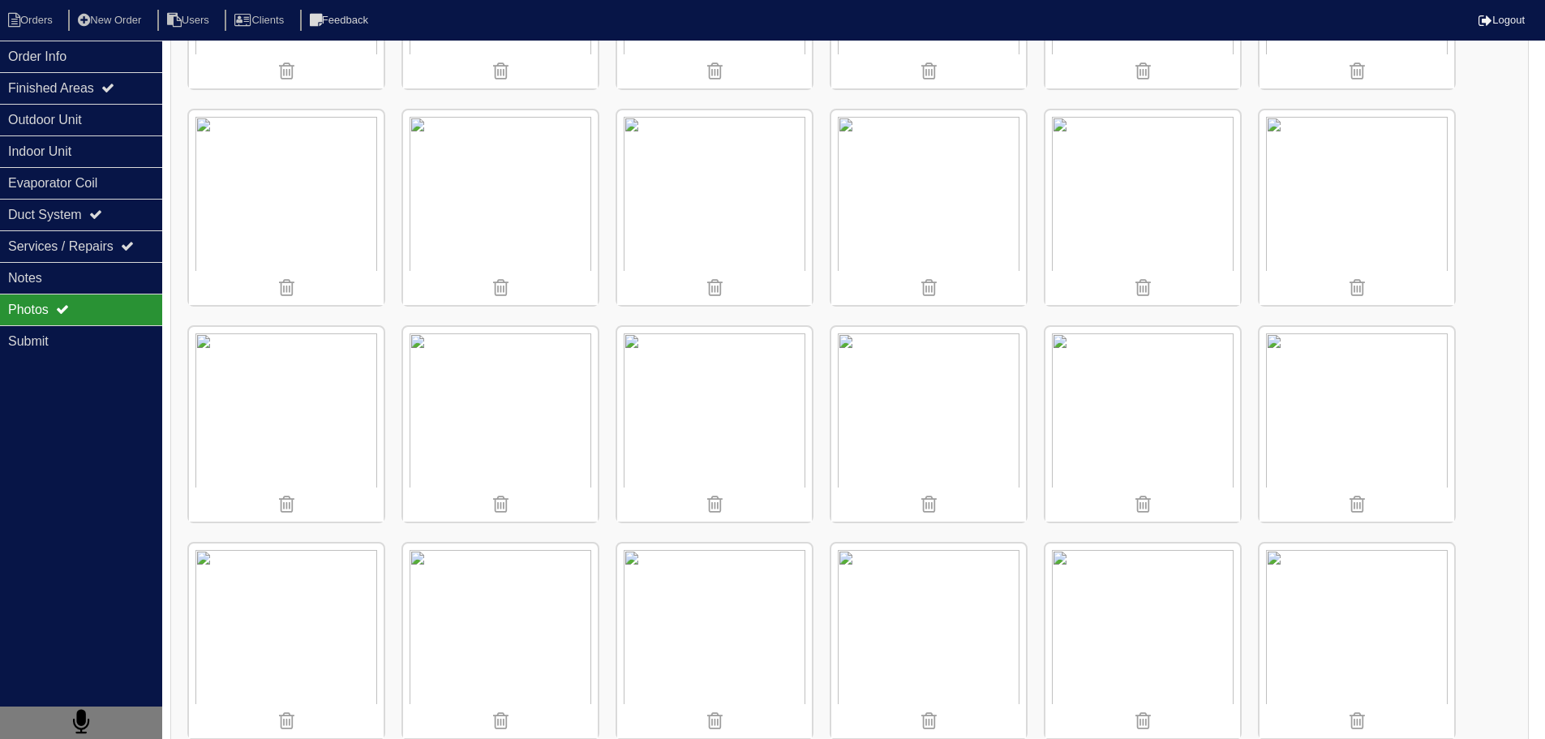
scroll to position [730, 0]
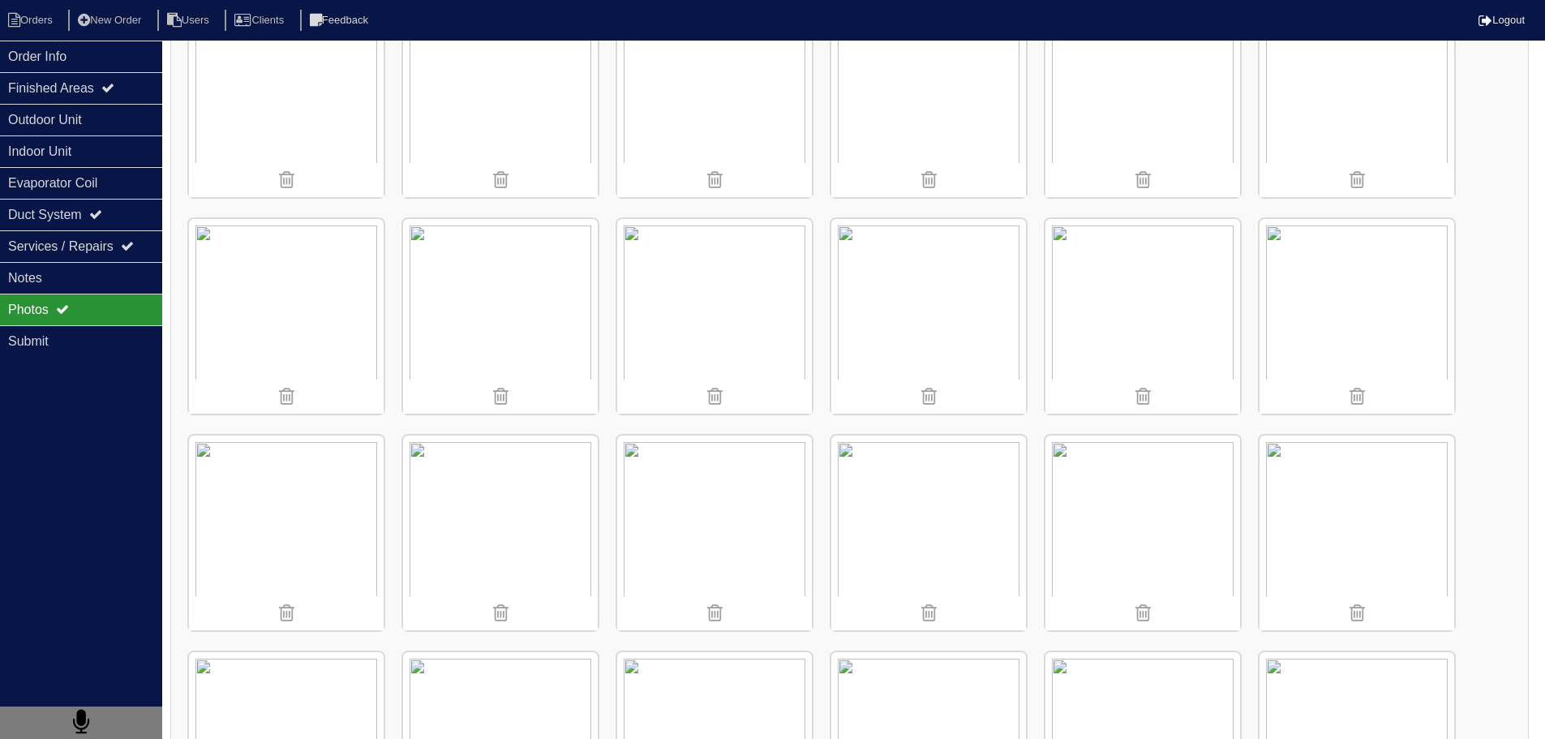
click at [1399, 343] on img at bounding box center [1356, 316] width 195 height 195
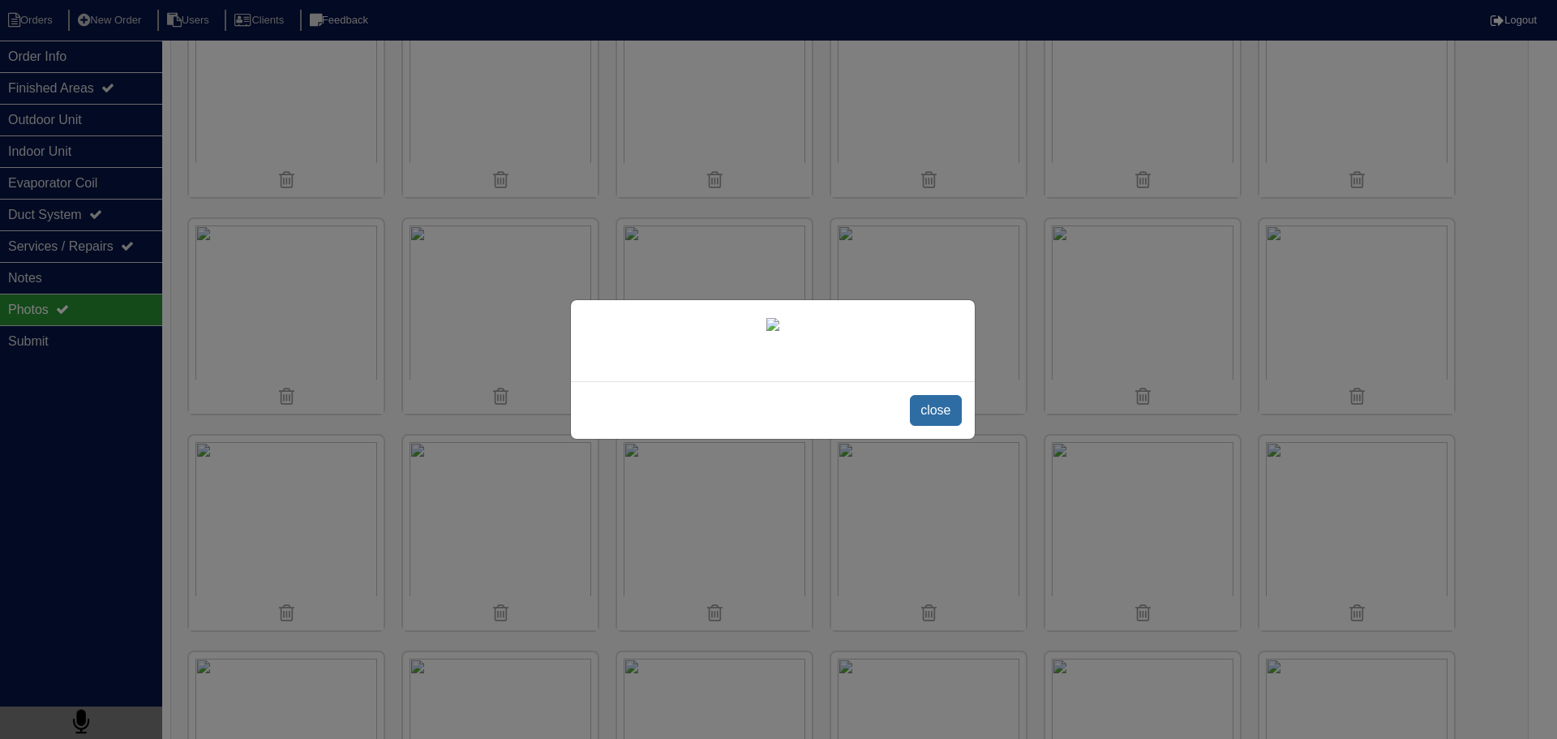
click at [937, 426] on span "close" at bounding box center [935, 410] width 51 height 31
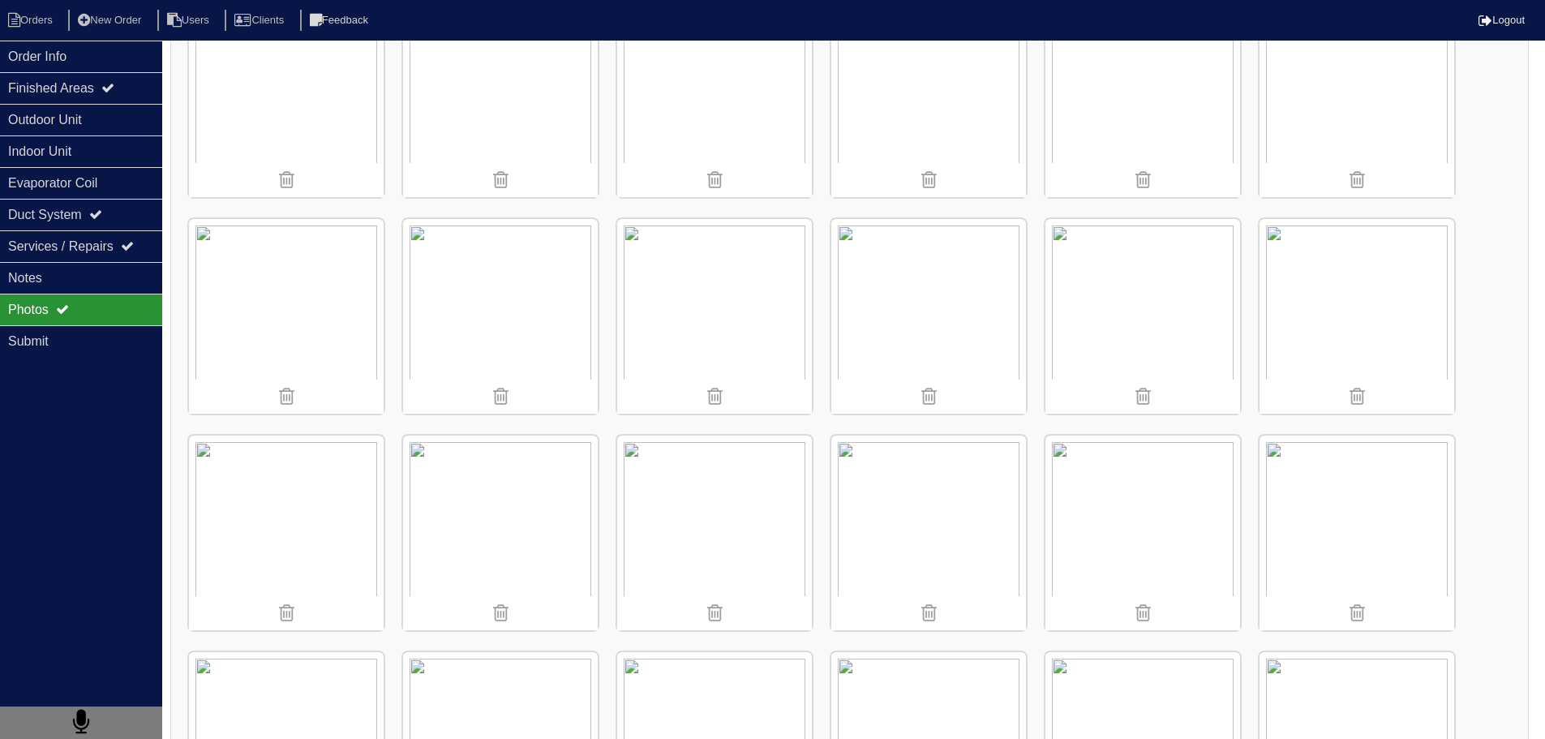
click at [721, 567] on img at bounding box center [714, 532] width 195 height 195
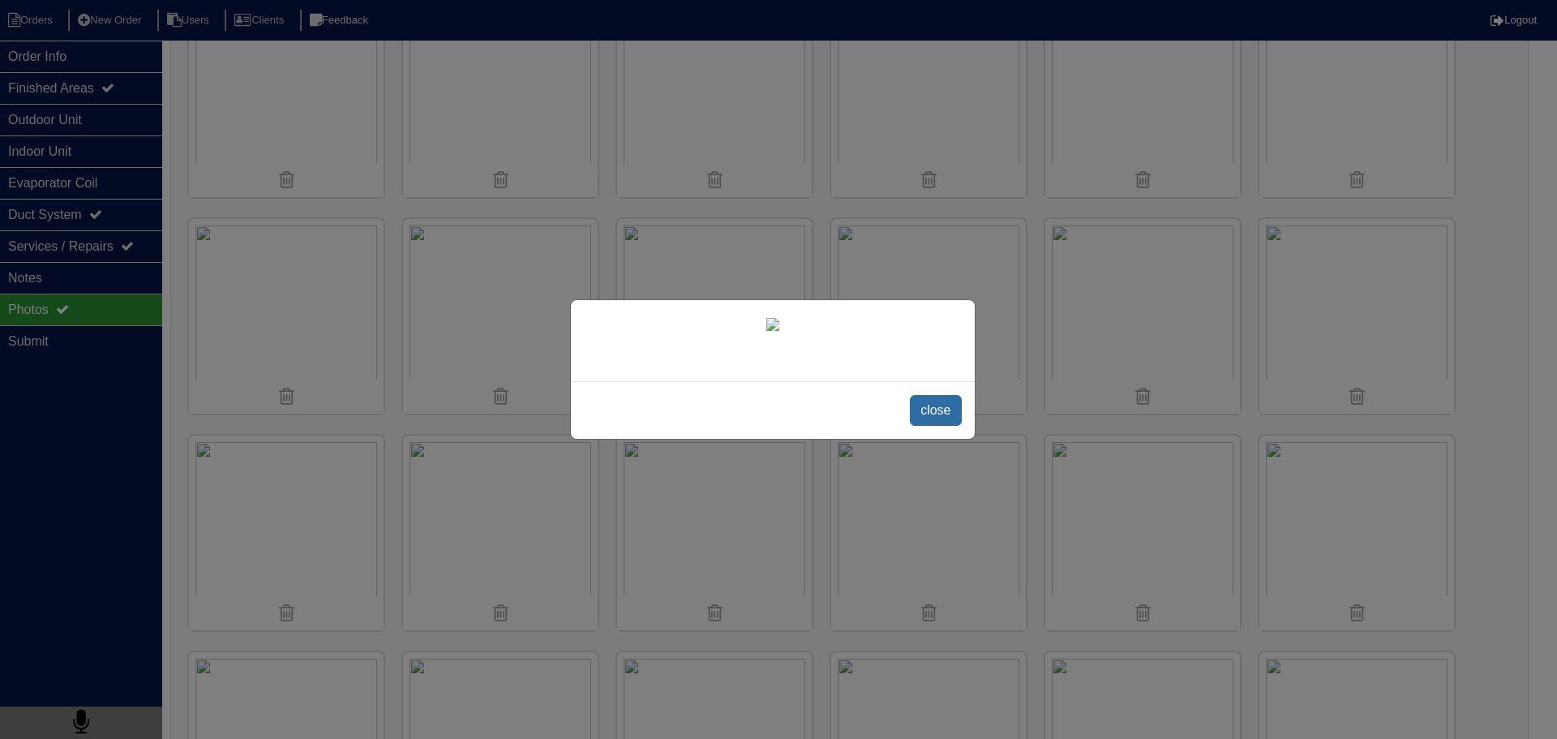
click at [917, 426] on span "close" at bounding box center [935, 410] width 51 height 31
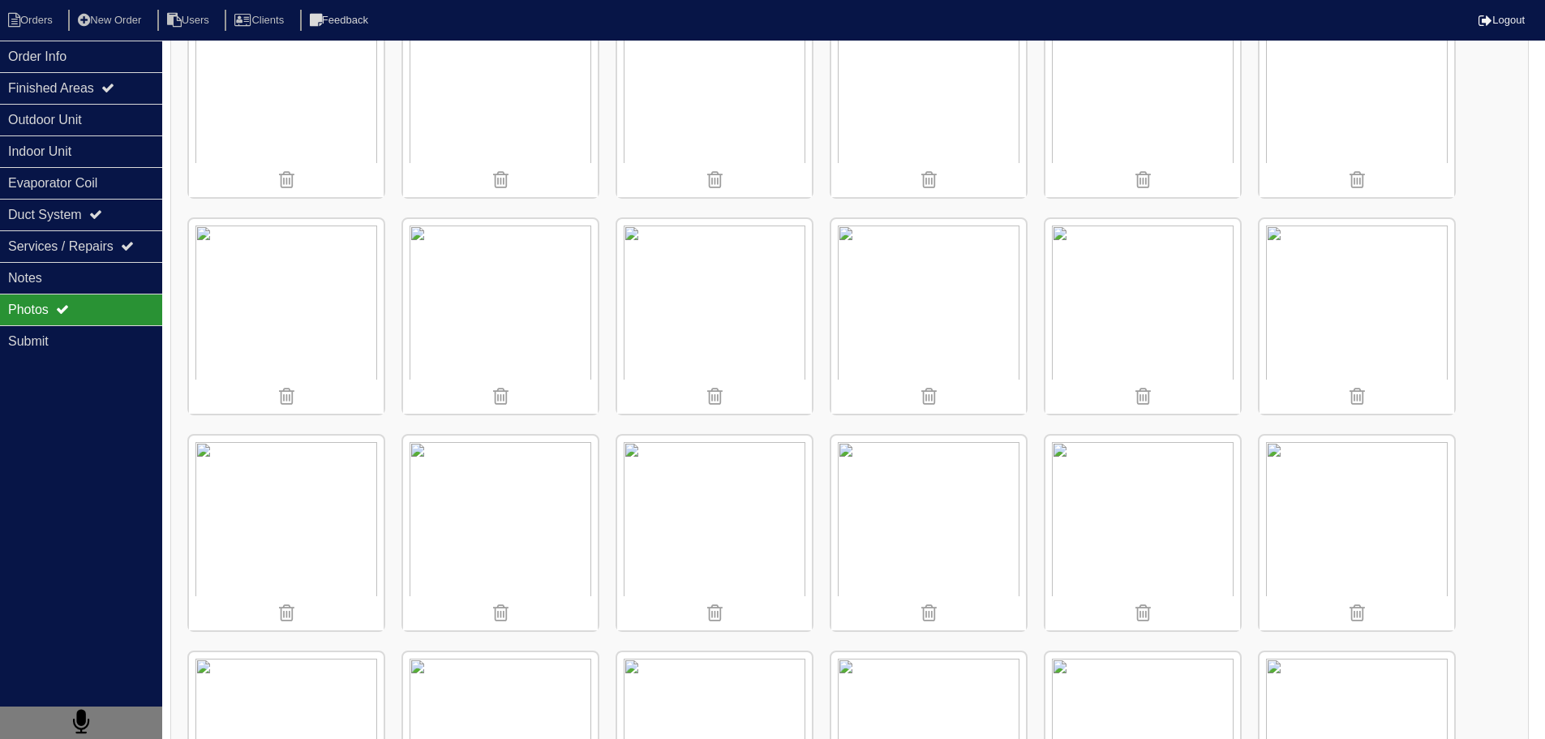
scroll to position [1135, 0]
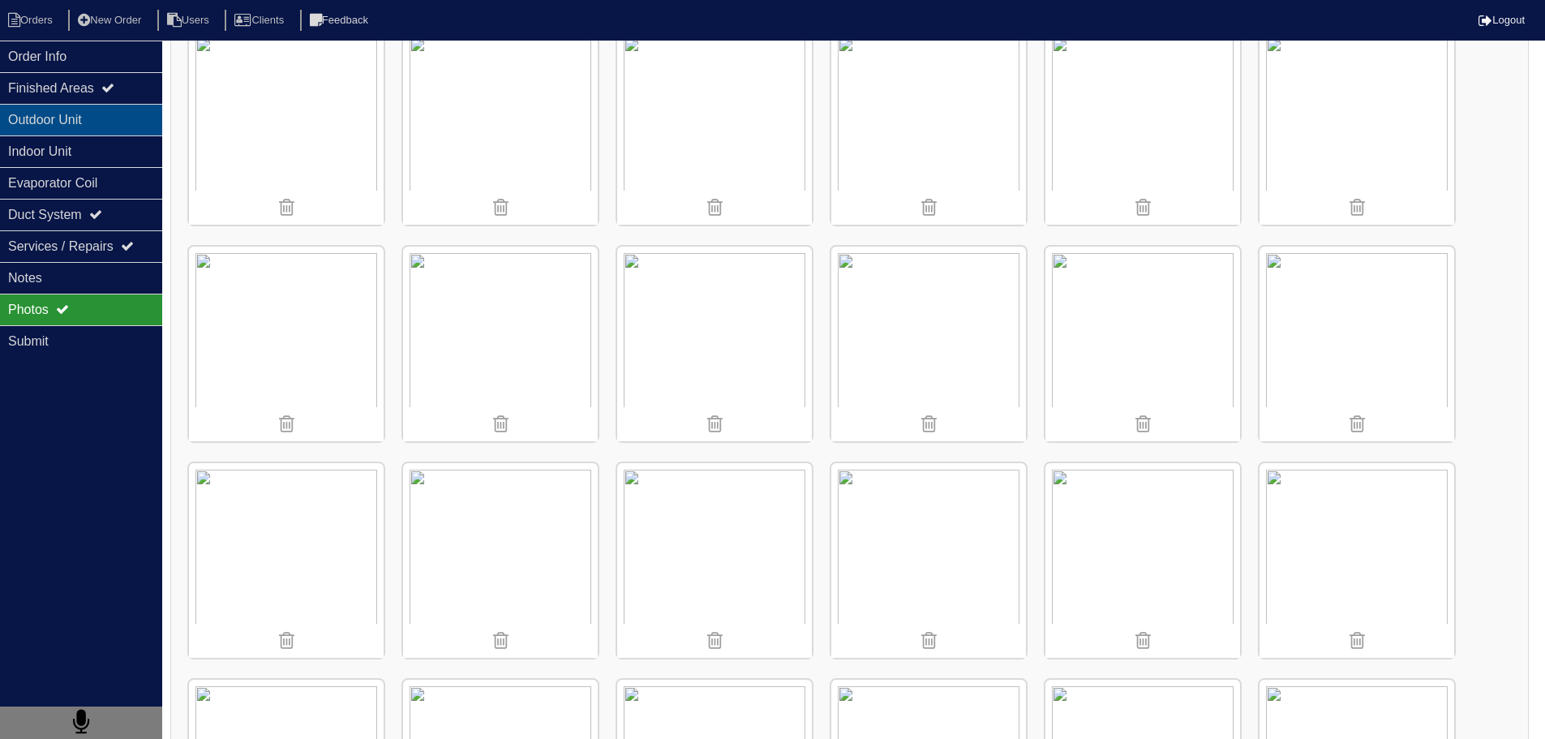
click at [137, 113] on div "Outdoor Unit" at bounding box center [81, 120] width 162 height 32
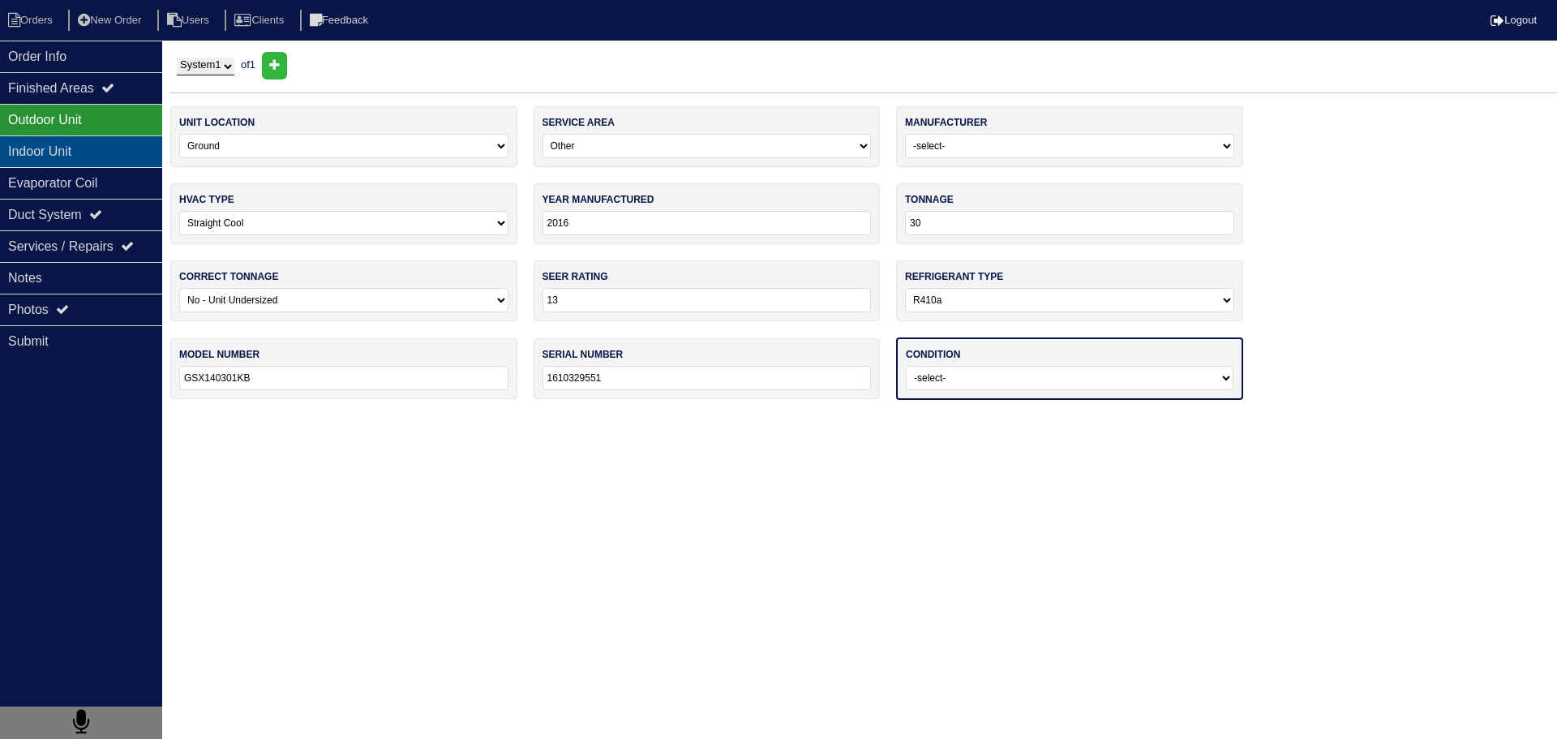
click at [127, 147] on div "Indoor Unit" at bounding box center [81, 151] width 162 height 32
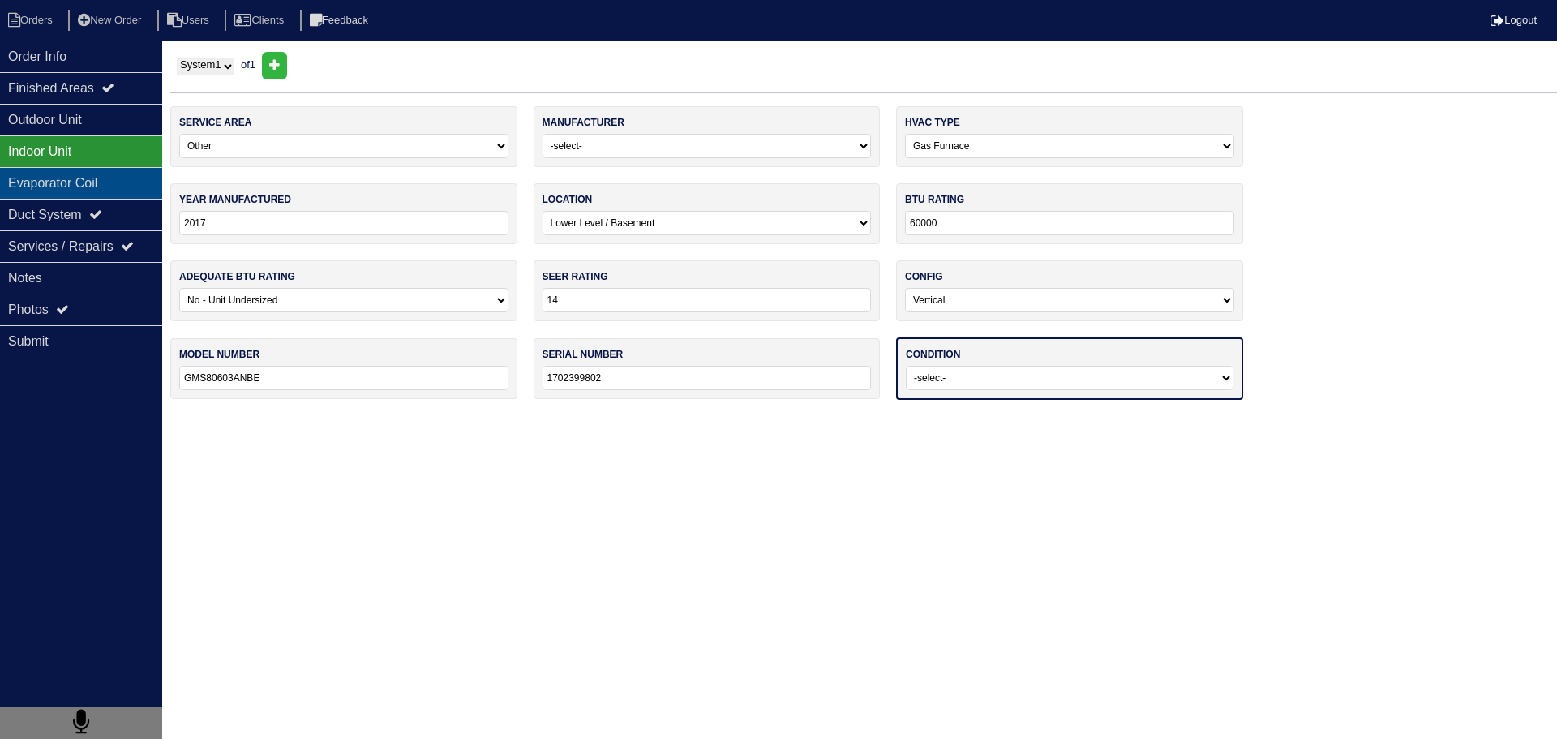
click at [139, 181] on div "Evaporator Coil" at bounding box center [81, 183] width 162 height 32
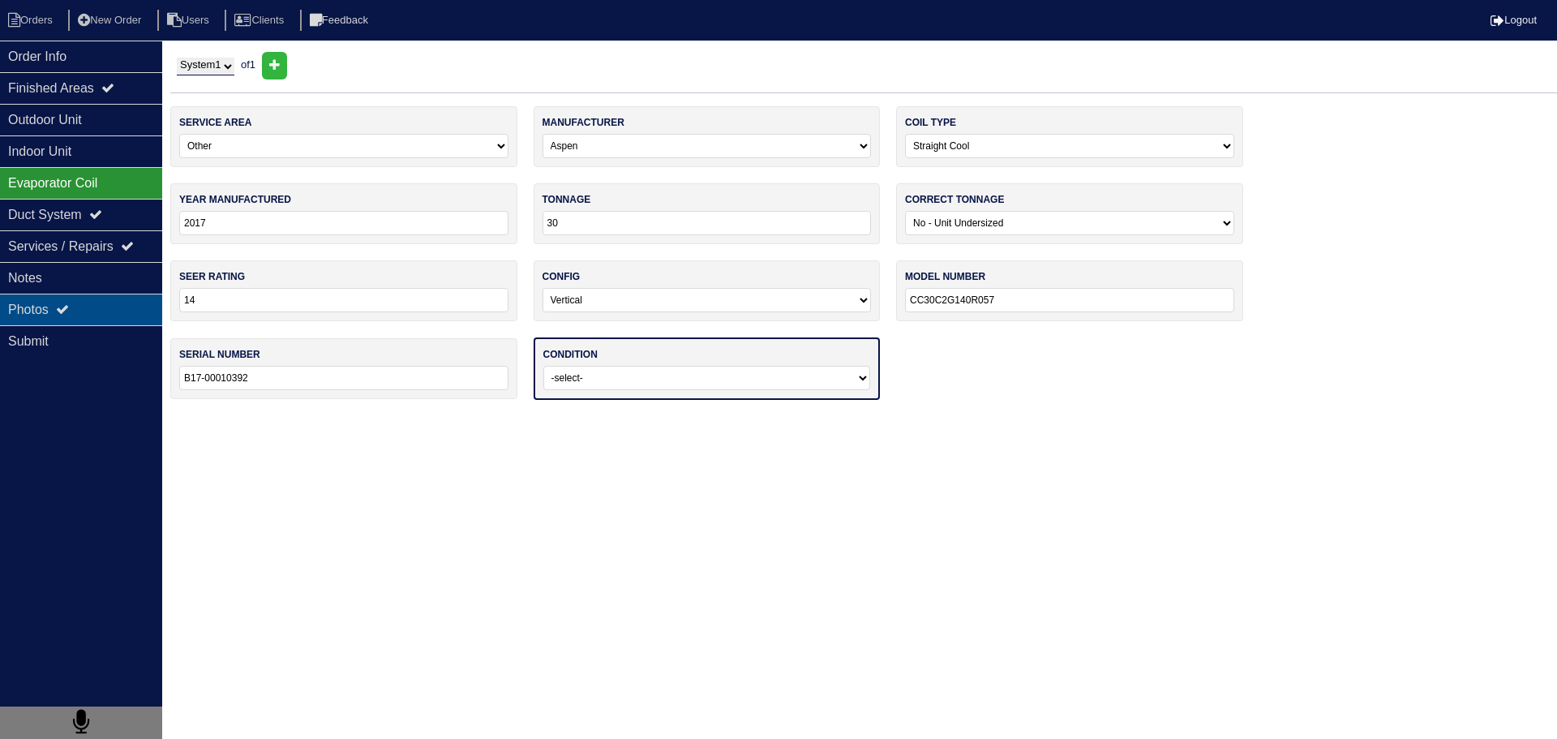
click at [120, 314] on div "Photos" at bounding box center [81, 310] width 162 height 32
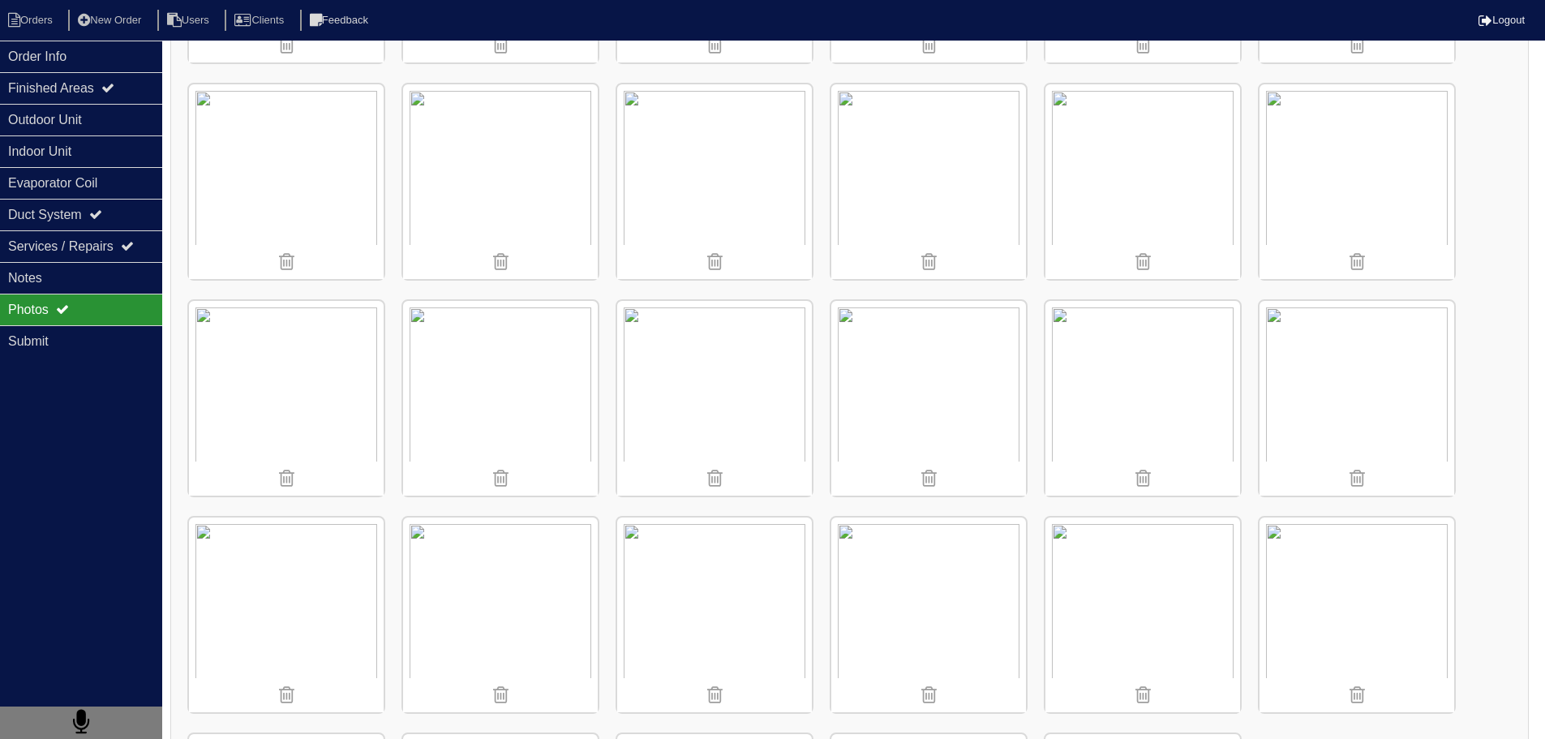
scroll to position [1517, 0]
click at [550, 181] on img at bounding box center [500, 178] width 195 height 195
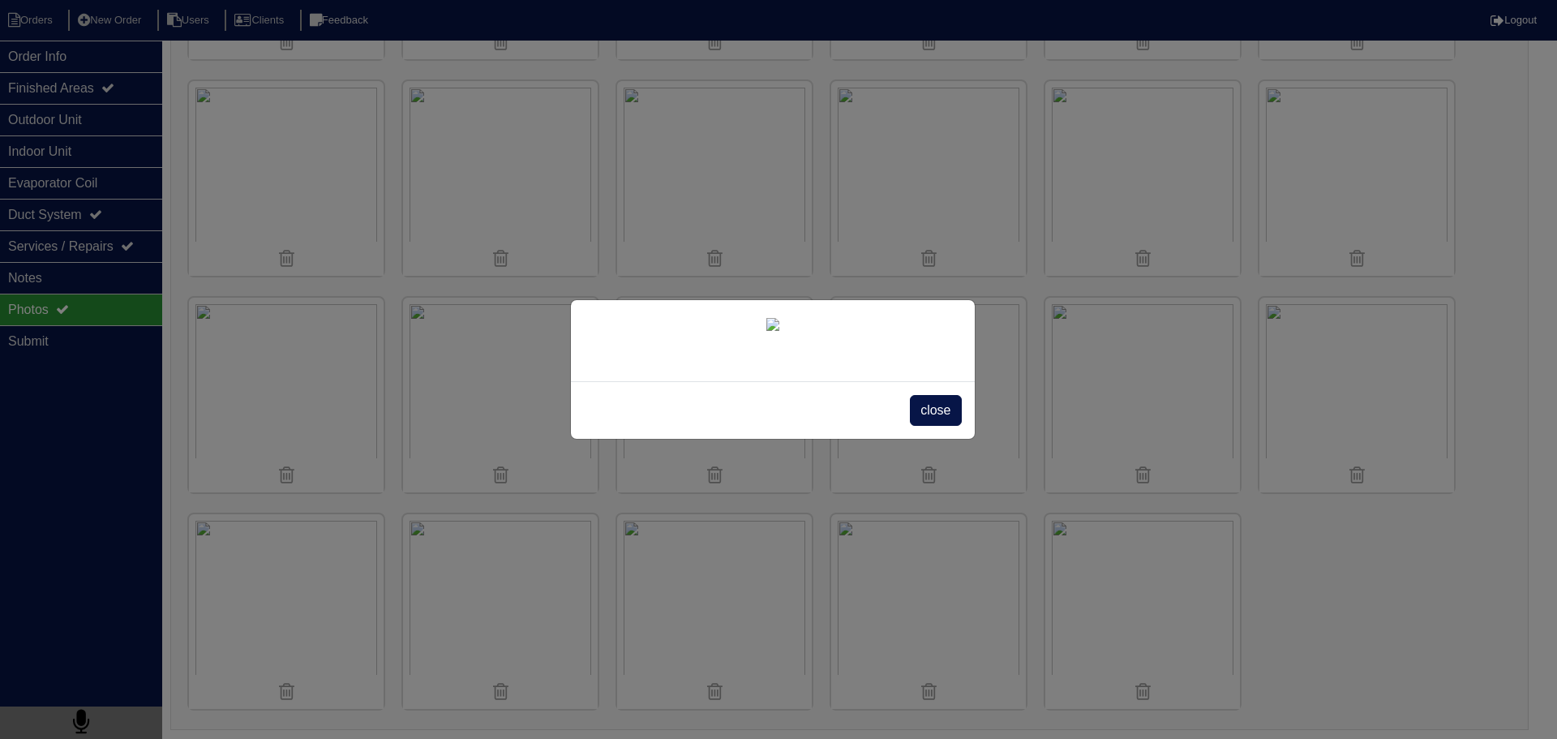
click at [923, 426] on span "close" at bounding box center [935, 410] width 51 height 31
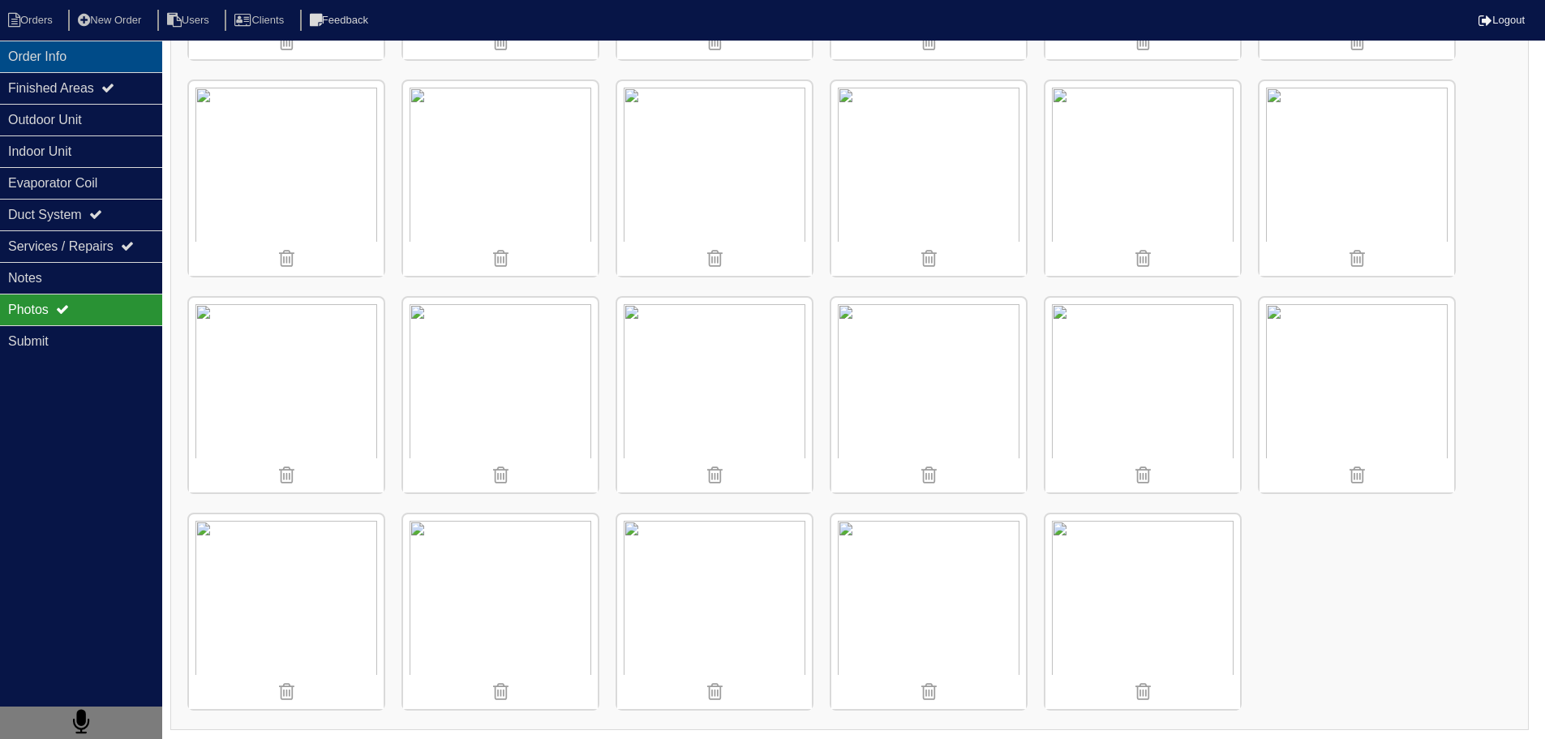
click at [80, 45] on div "Order Info" at bounding box center [81, 57] width 162 height 32
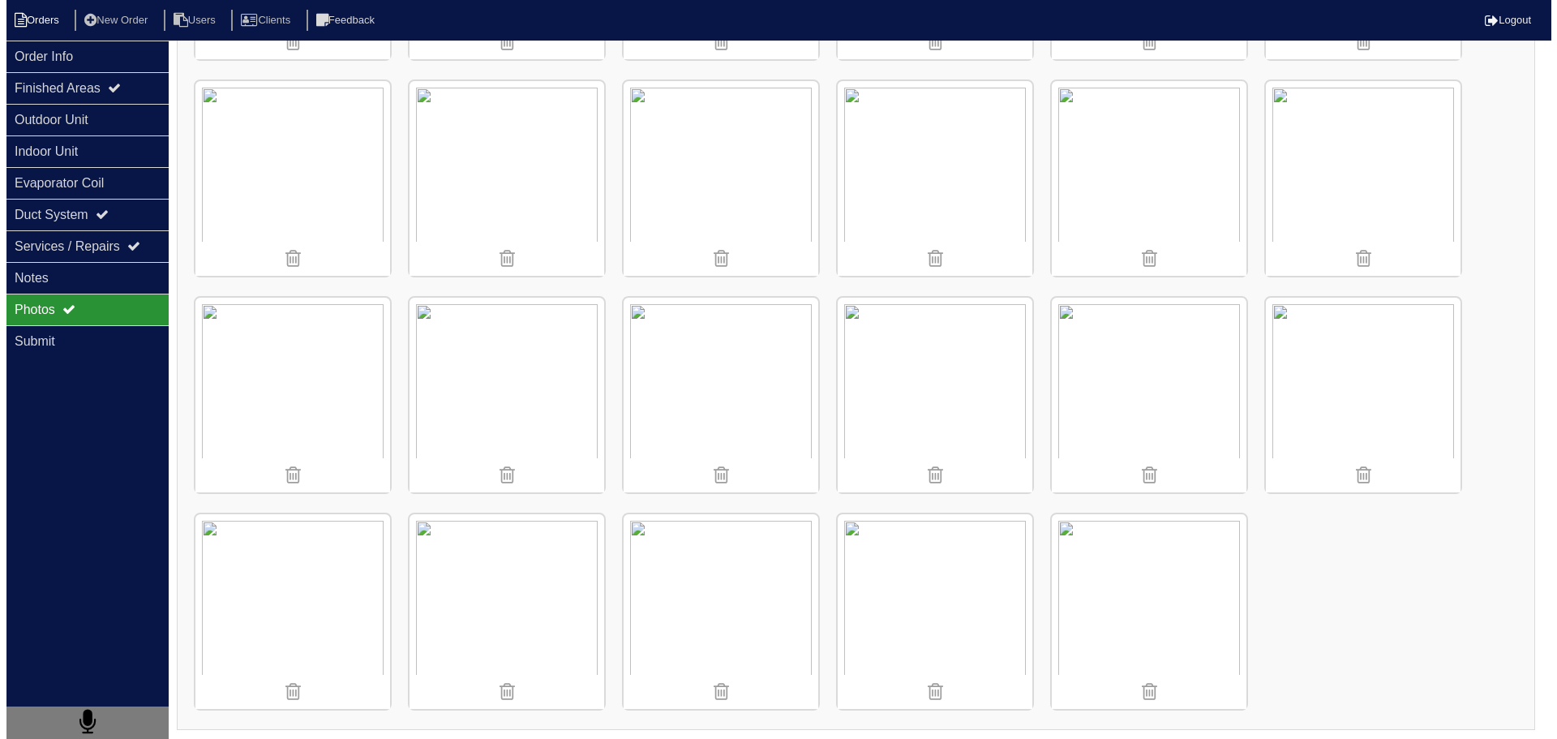
scroll to position [0, 0]
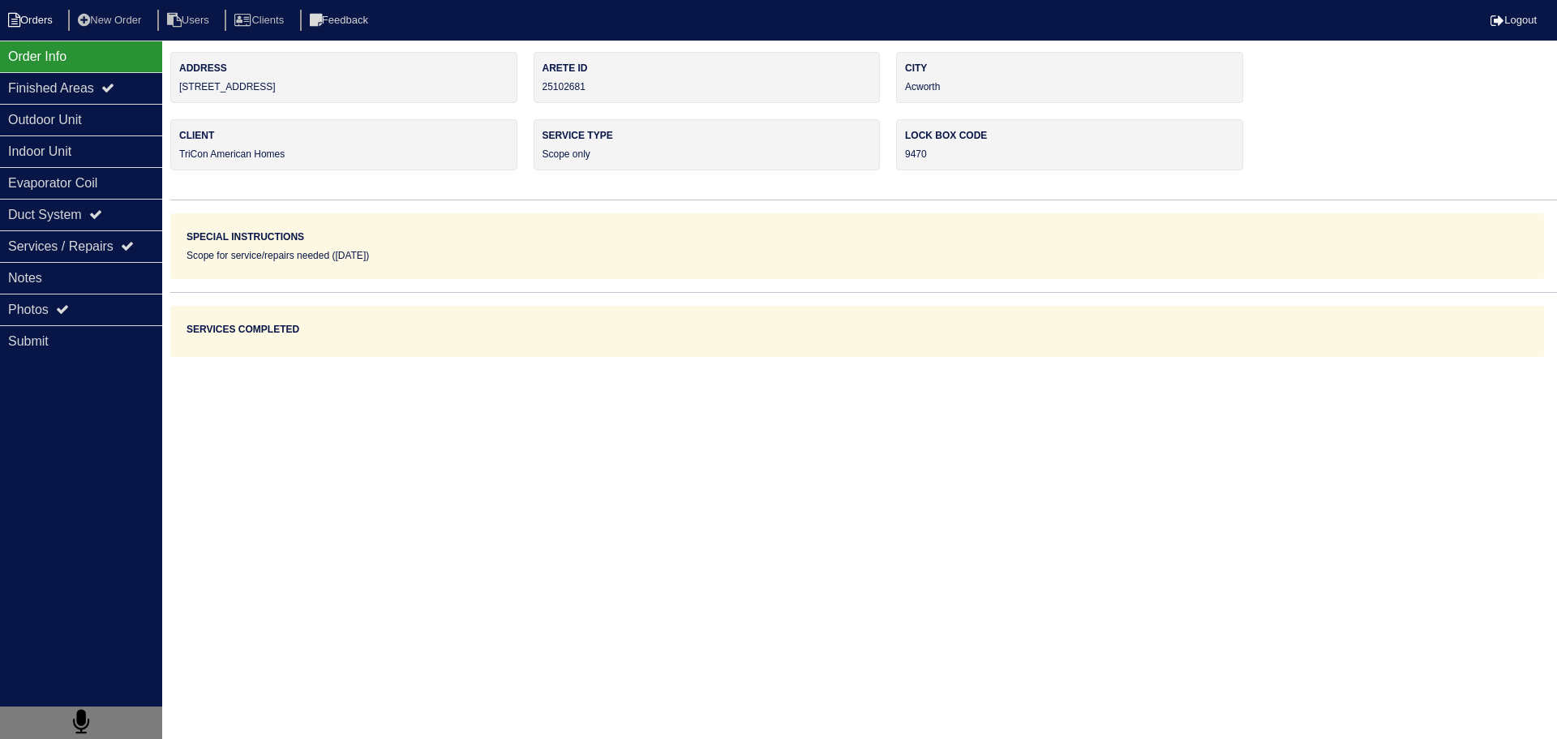
click at [58, 15] on li "Orders" at bounding box center [33, 21] width 66 height 22
select select "15"
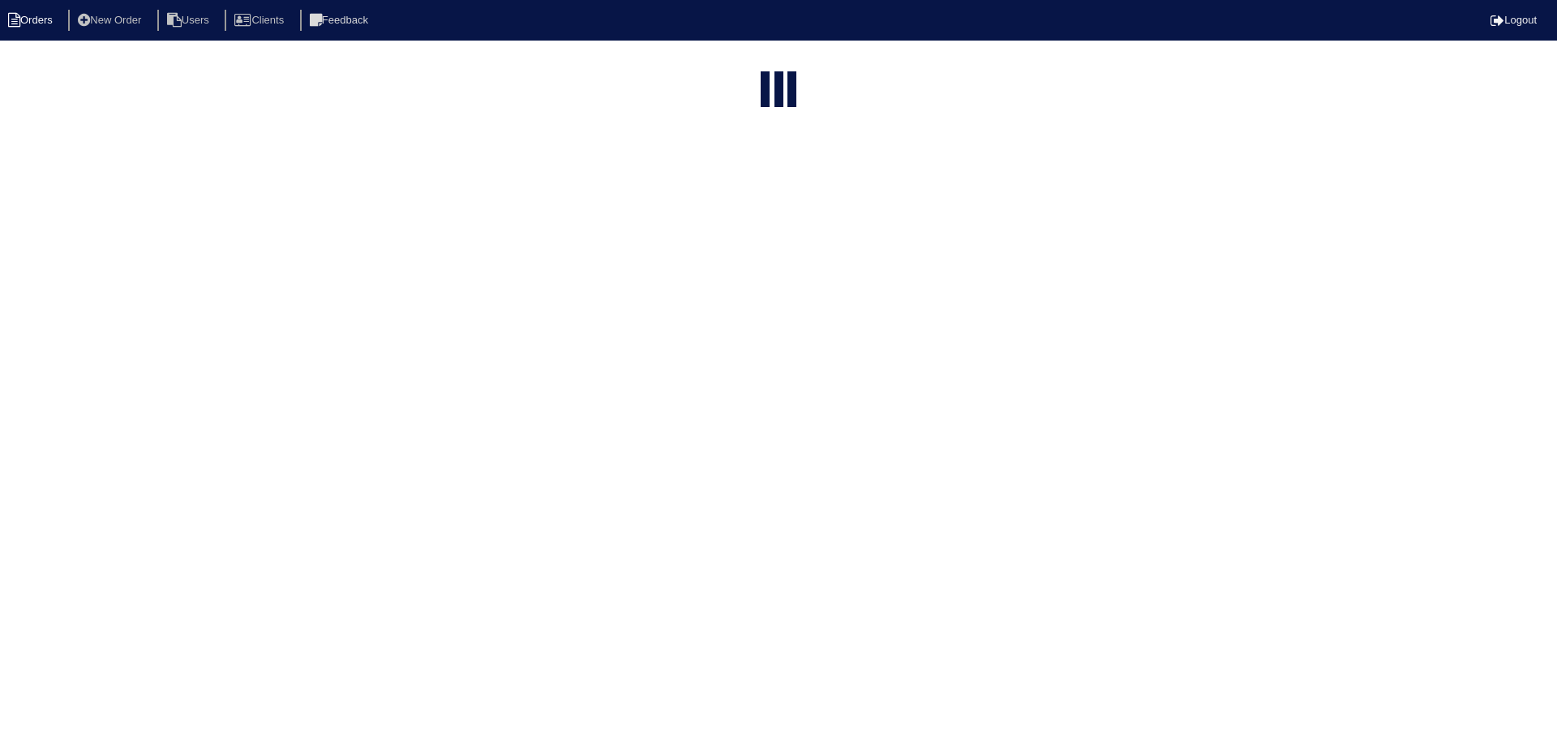
type input "2178"
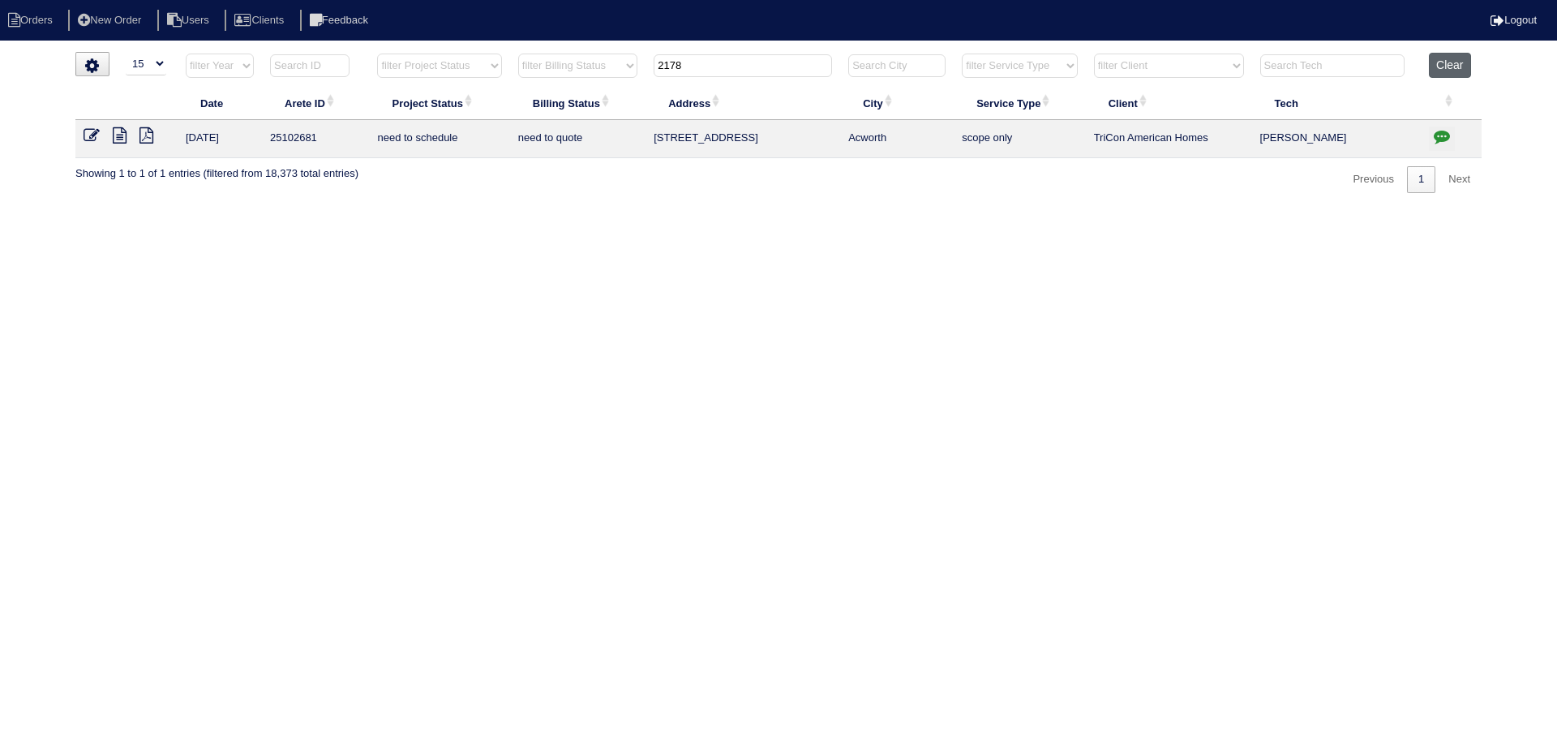
click at [1460, 56] on button "Clear" at bounding box center [1449, 65] width 41 height 25
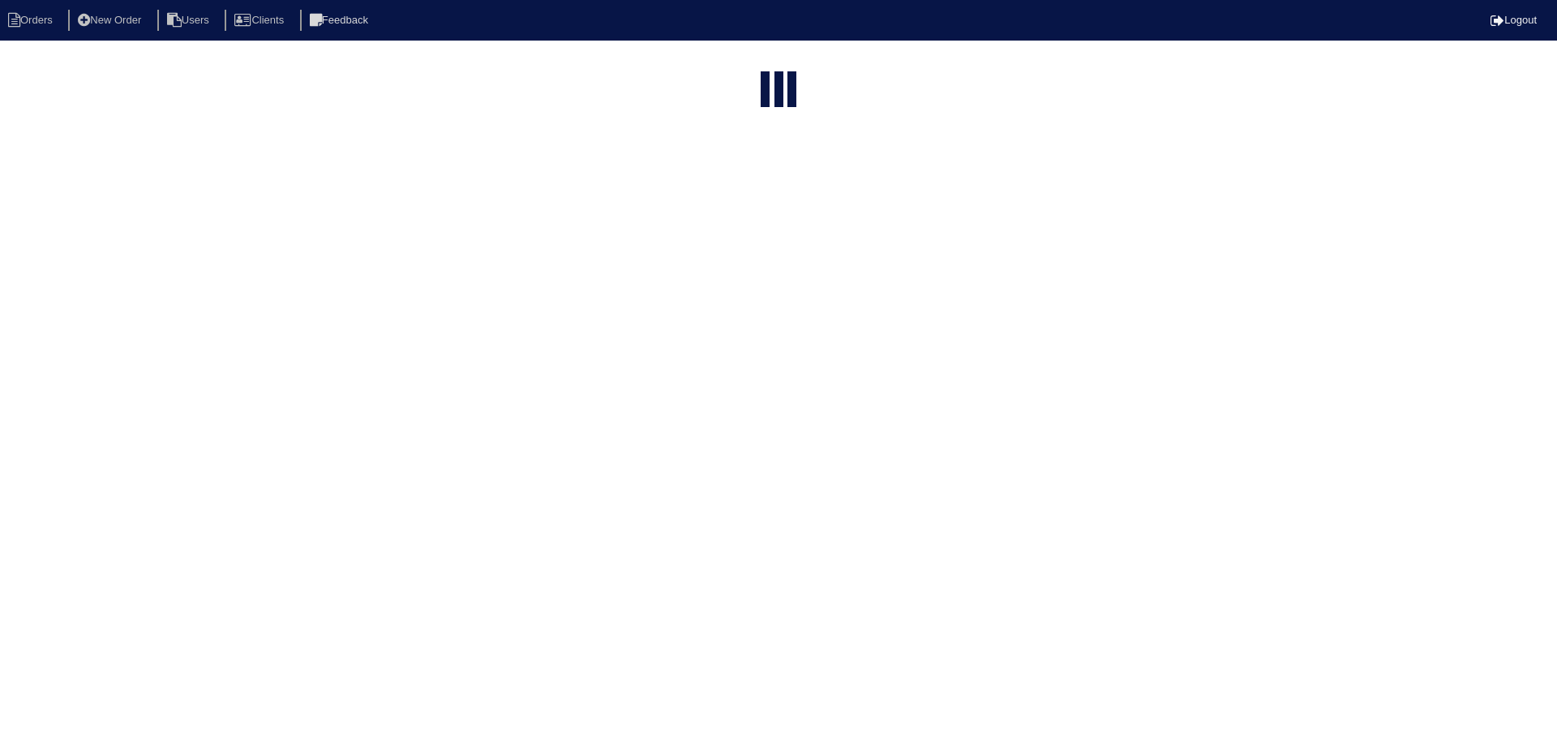
select select "15"
